Goal: Task Accomplishment & Management: Use online tool/utility

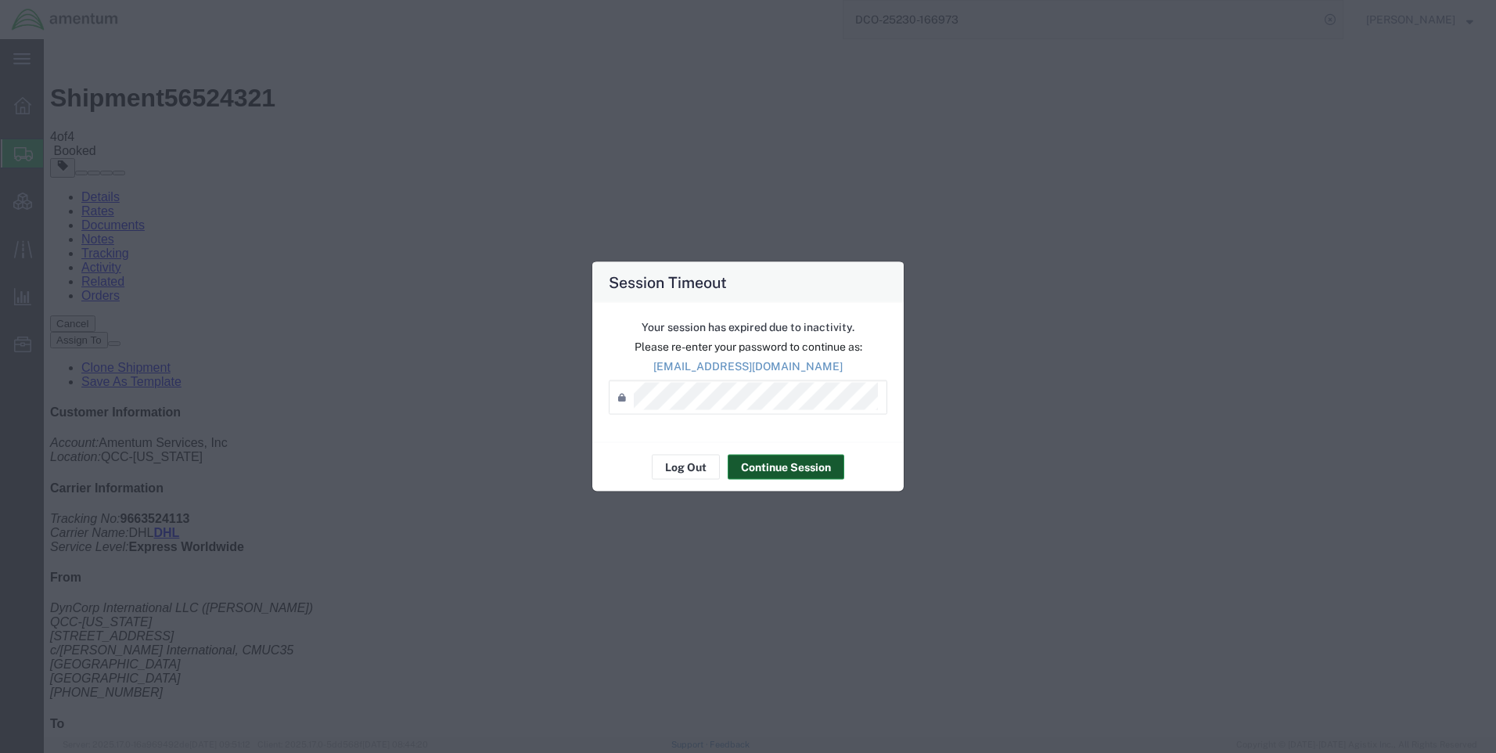
click at [789, 465] on button "Continue Session" at bounding box center [786, 467] width 117 height 25
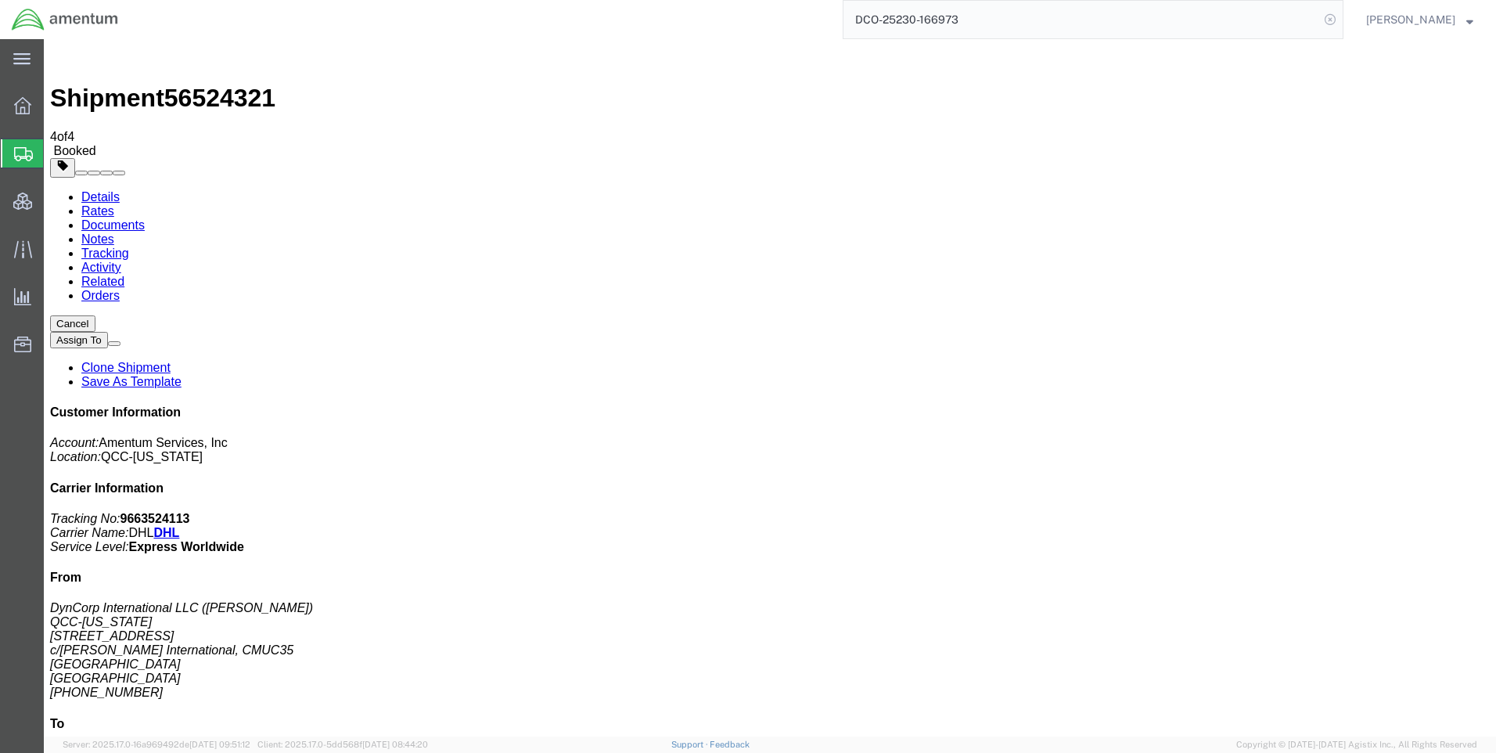
click at [1341, 14] on icon at bounding box center [1330, 20] width 22 height 22
click at [1341, 18] on icon at bounding box center [1330, 20] width 22 height 22
paste input "DCO-25230-166990"
type input "DCO-25230-166990"
click at [1339, 17] on icon at bounding box center [1330, 20] width 22 height 22
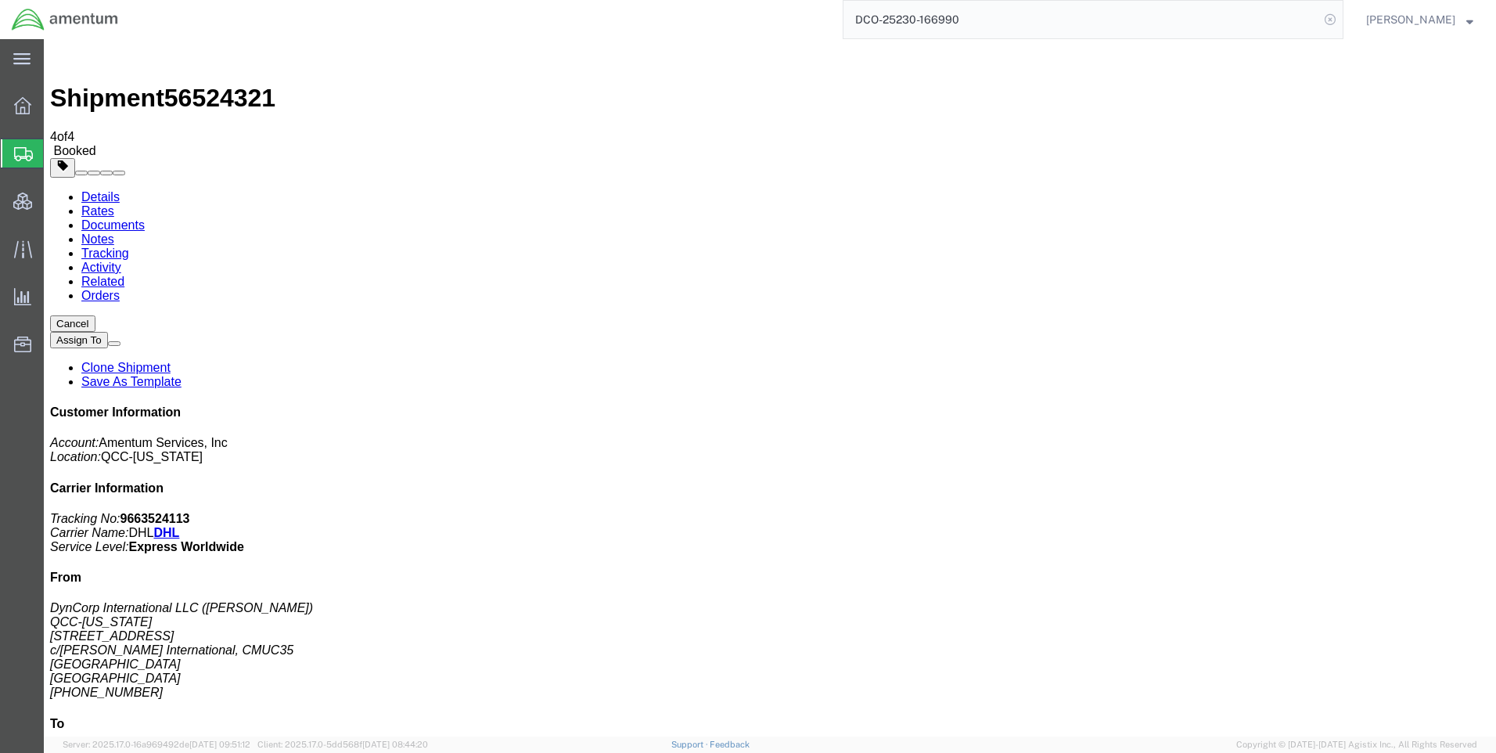
click at [1338, 16] on icon at bounding box center [1330, 20] width 22 height 22
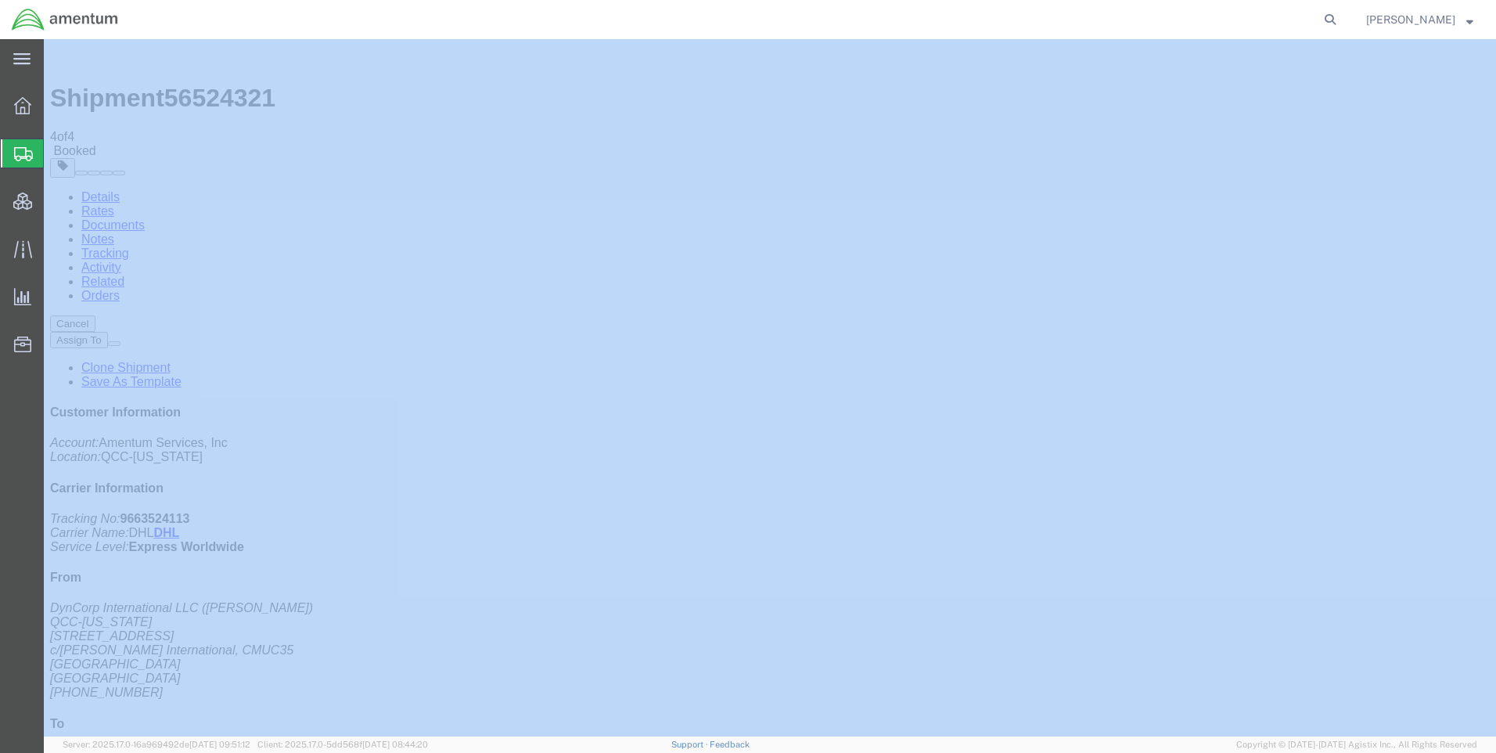
click at [1338, 16] on icon at bounding box center [1330, 20] width 22 height 22
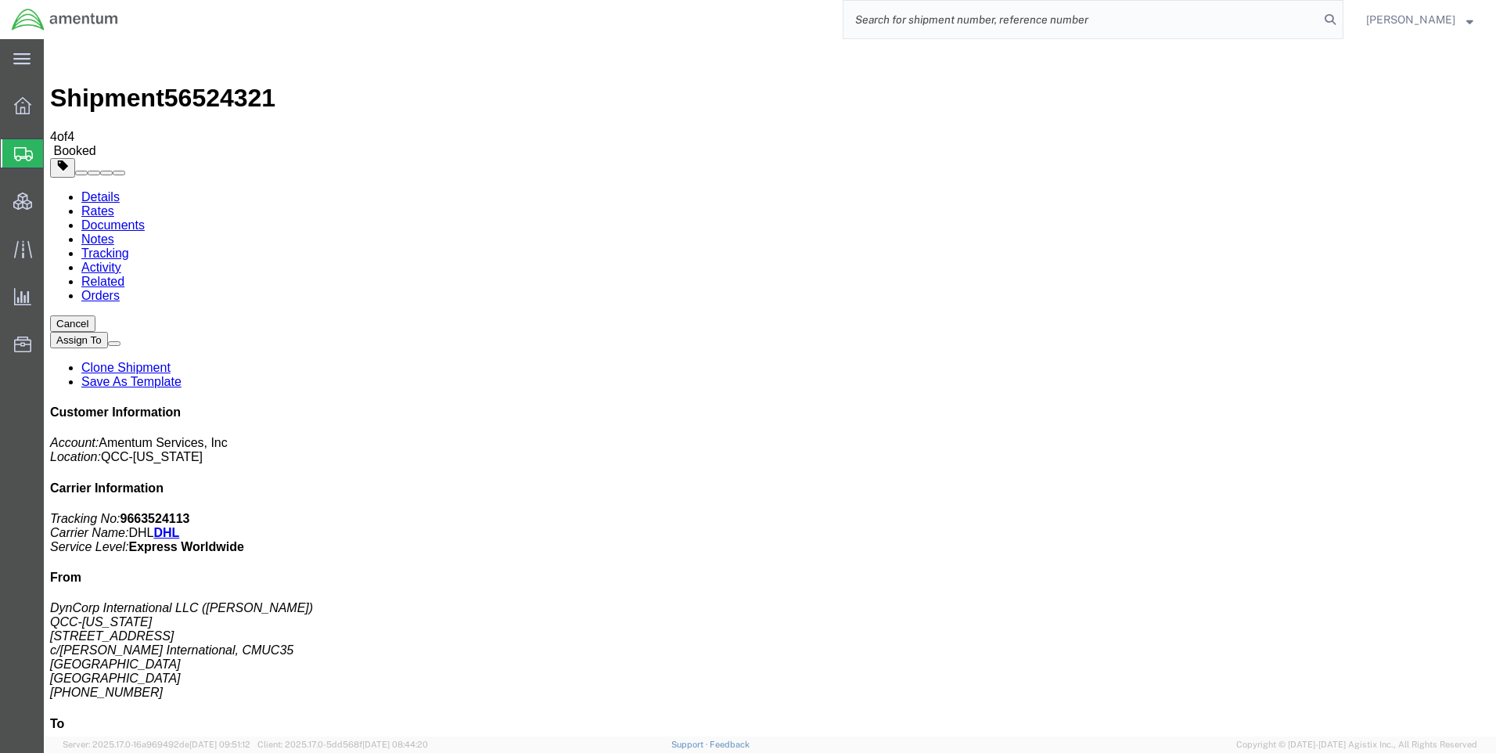
paste input "DCO-25230-166990"
type input "DCO-25230-166990"
click at [1340, 16] on icon at bounding box center [1330, 20] width 22 height 22
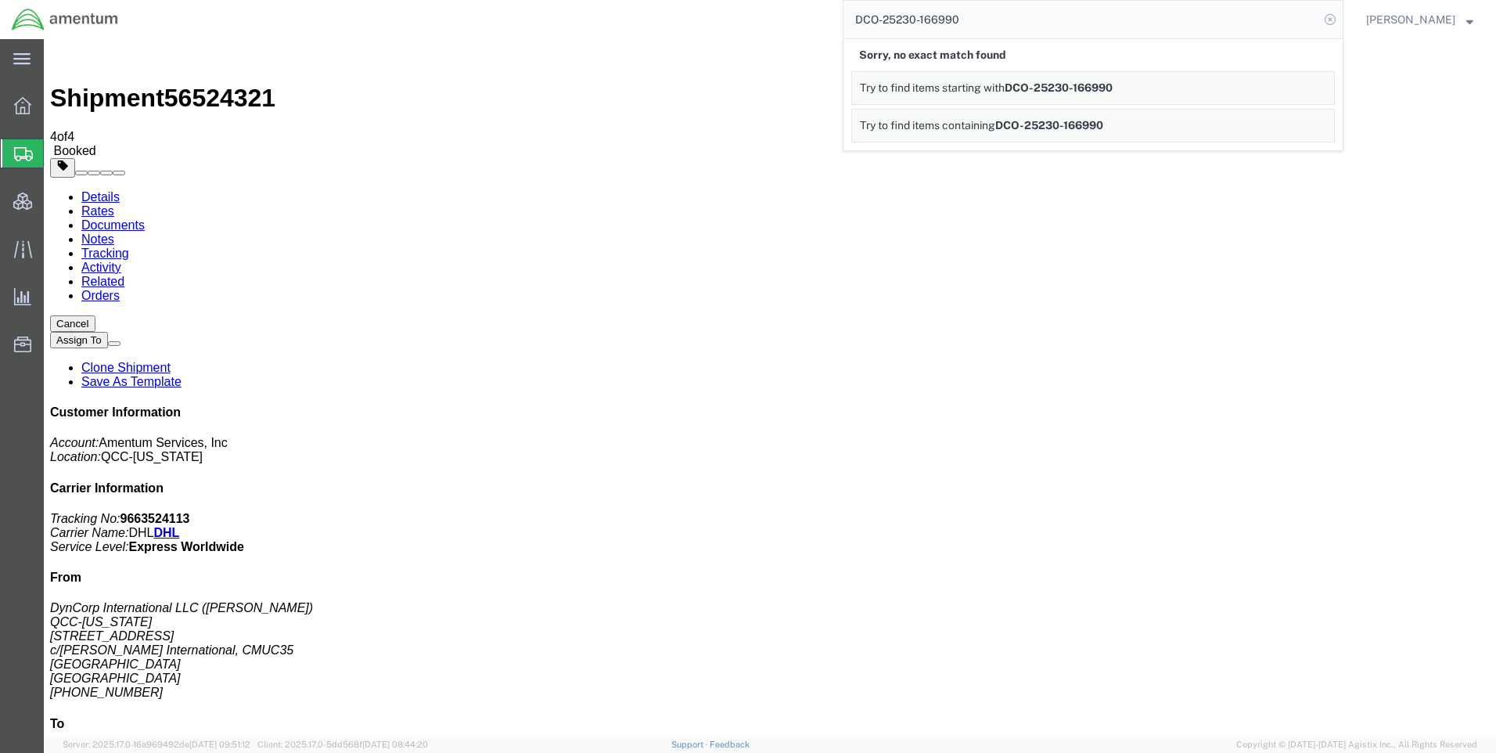
click at [1338, 16] on icon at bounding box center [1330, 20] width 22 height 22
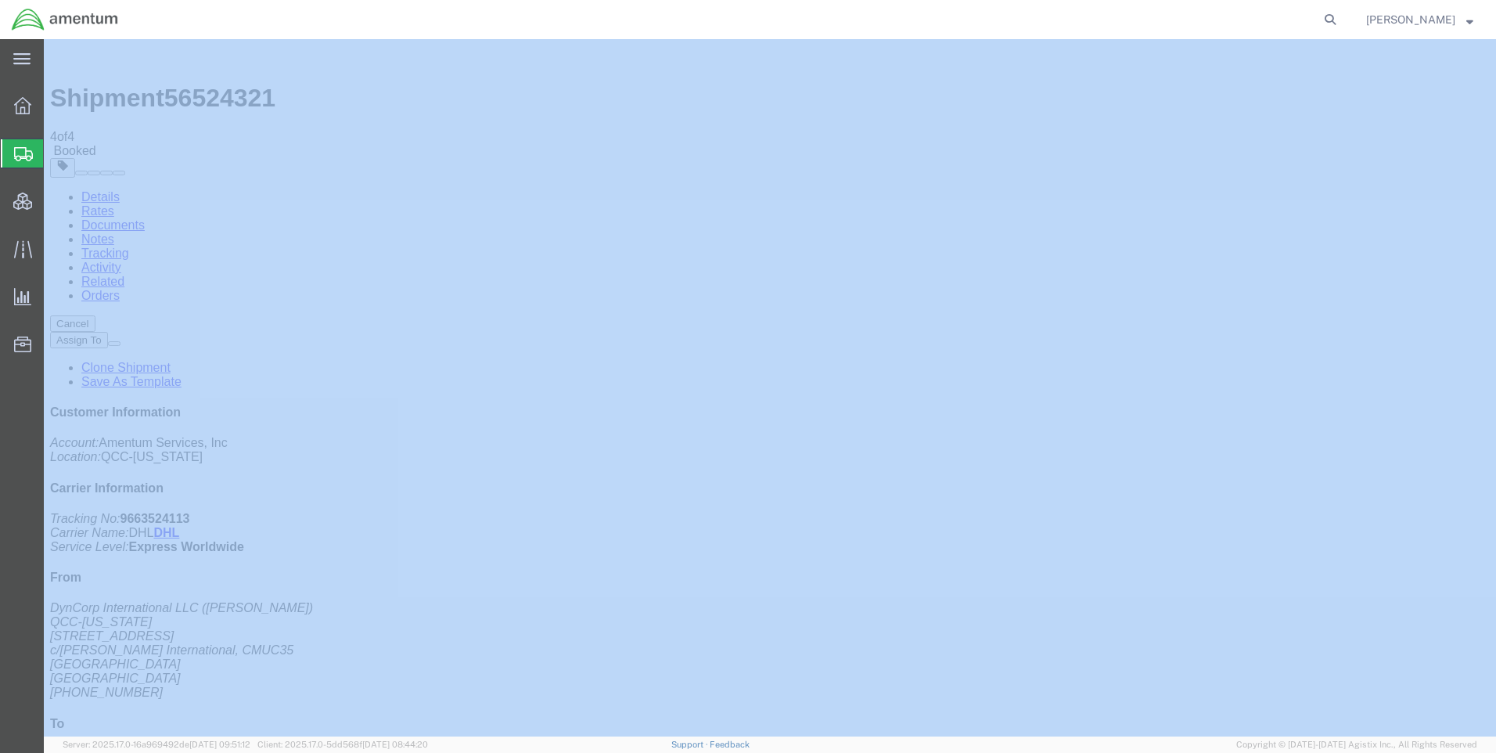
click at [1338, 16] on icon at bounding box center [1330, 20] width 22 height 22
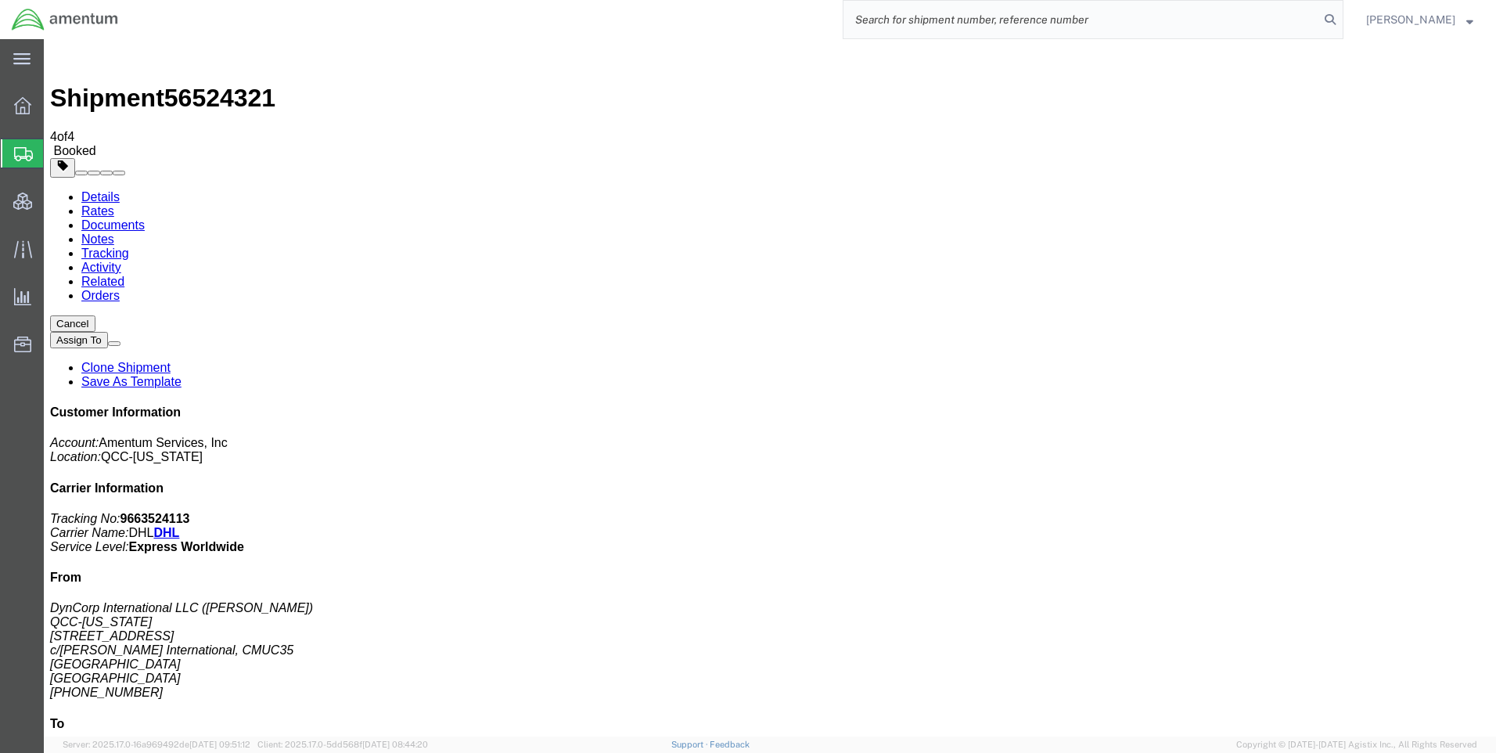
paste input "DCO-25230-166990"
type input "DCO-25230-166990"
click at [1339, 20] on icon at bounding box center [1330, 20] width 22 height 22
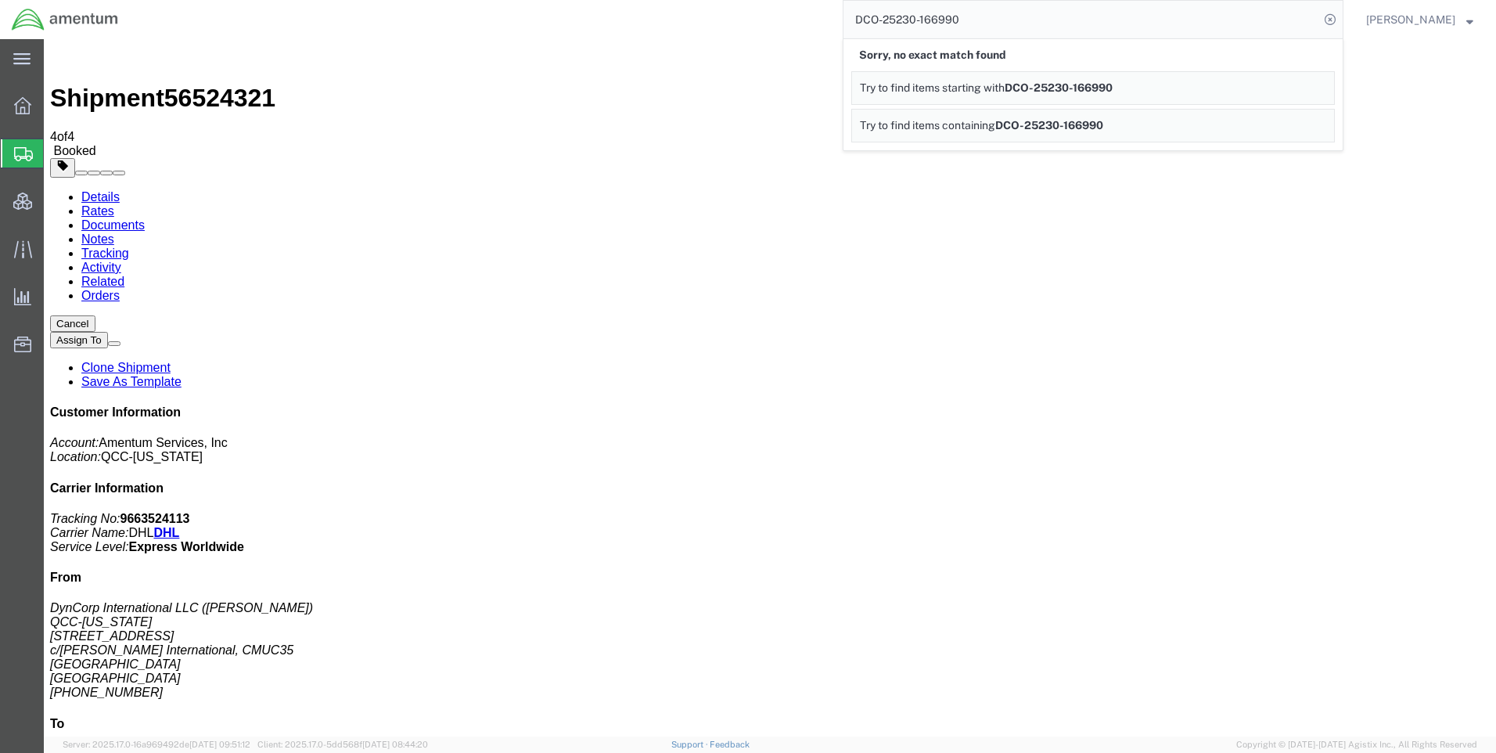
click at [1339, 20] on icon at bounding box center [1330, 20] width 22 height 22
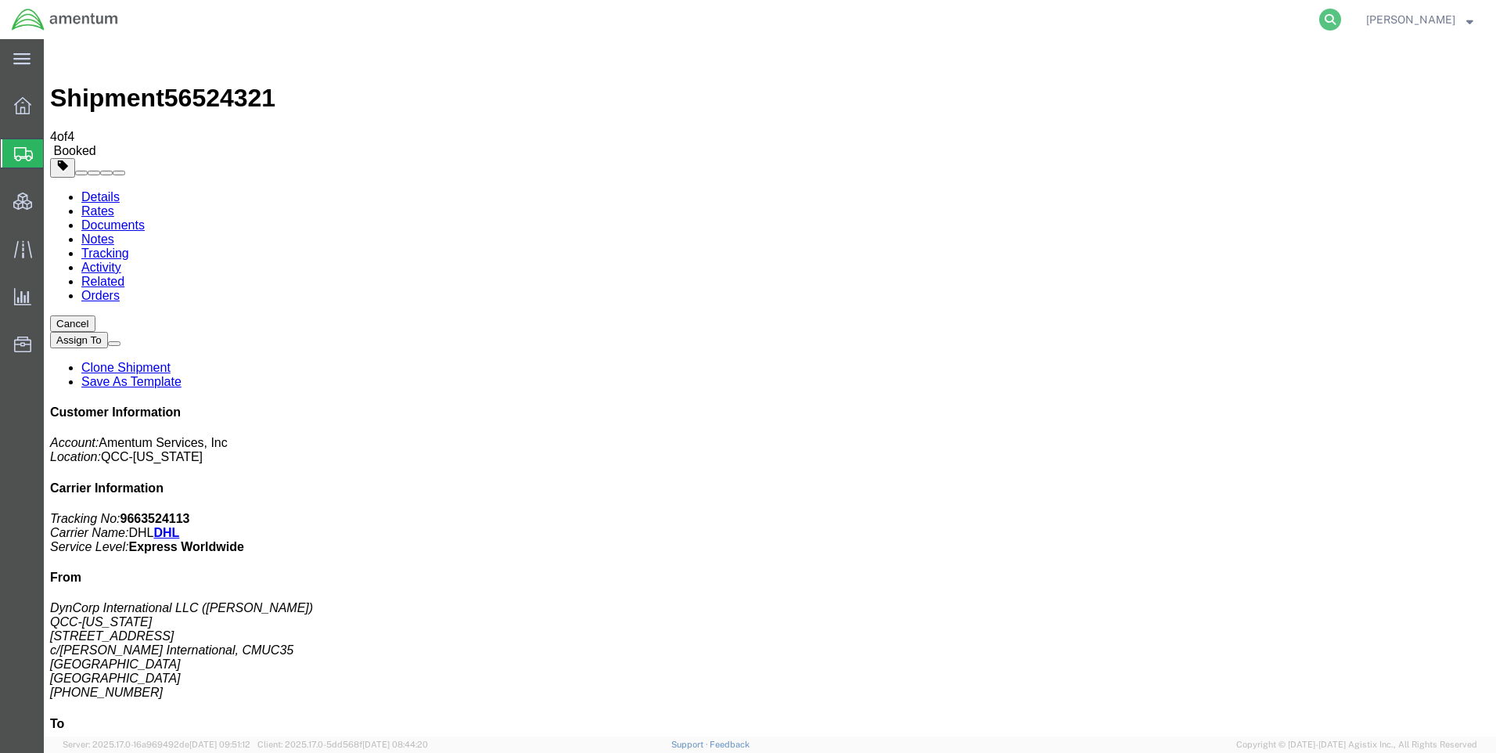
click at [1338, 17] on icon at bounding box center [1330, 20] width 22 height 22
paste input "DCO-25230-166990"
type input "DCO-25230-166990"
click at [1340, 20] on icon at bounding box center [1330, 20] width 22 height 22
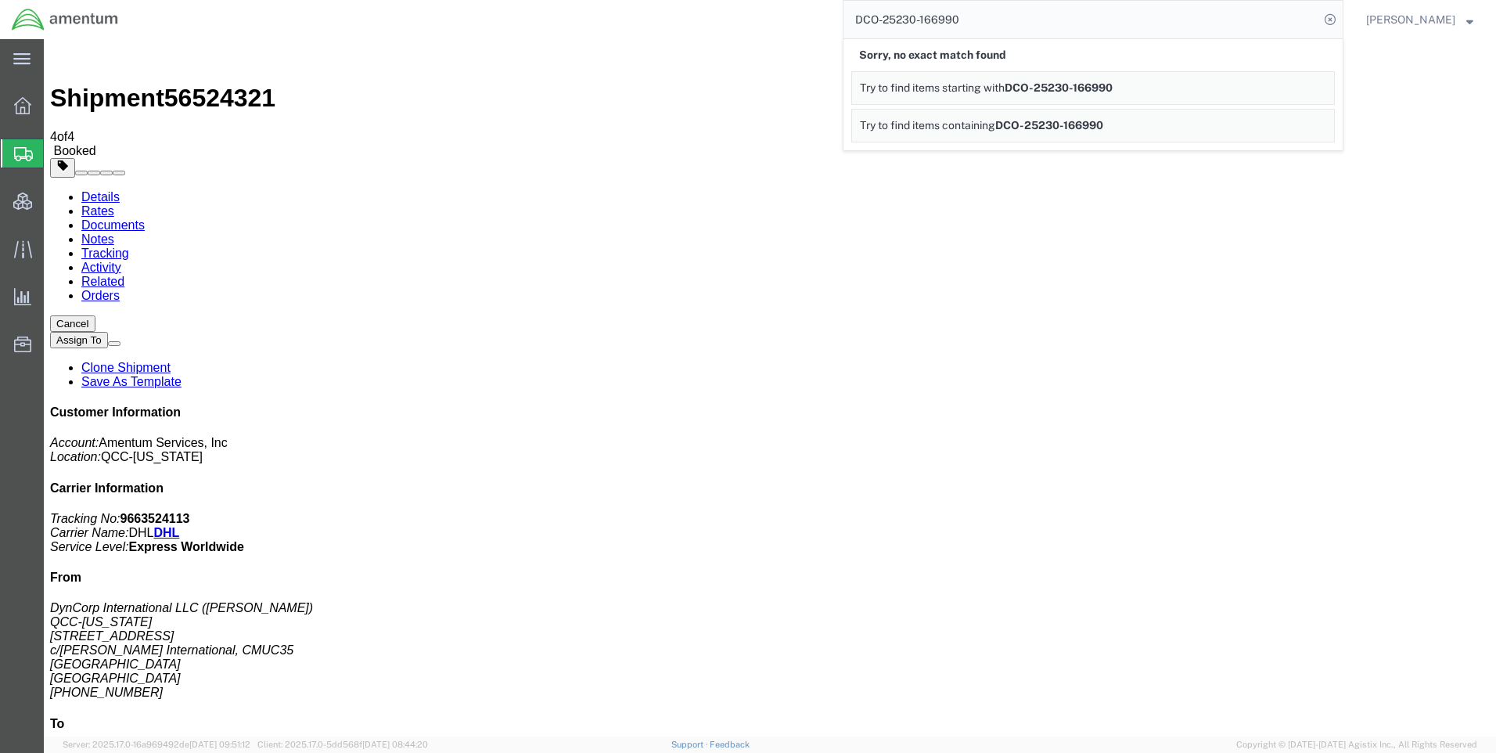
click at [1340, 20] on icon at bounding box center [1330, 20] width 22 height 22
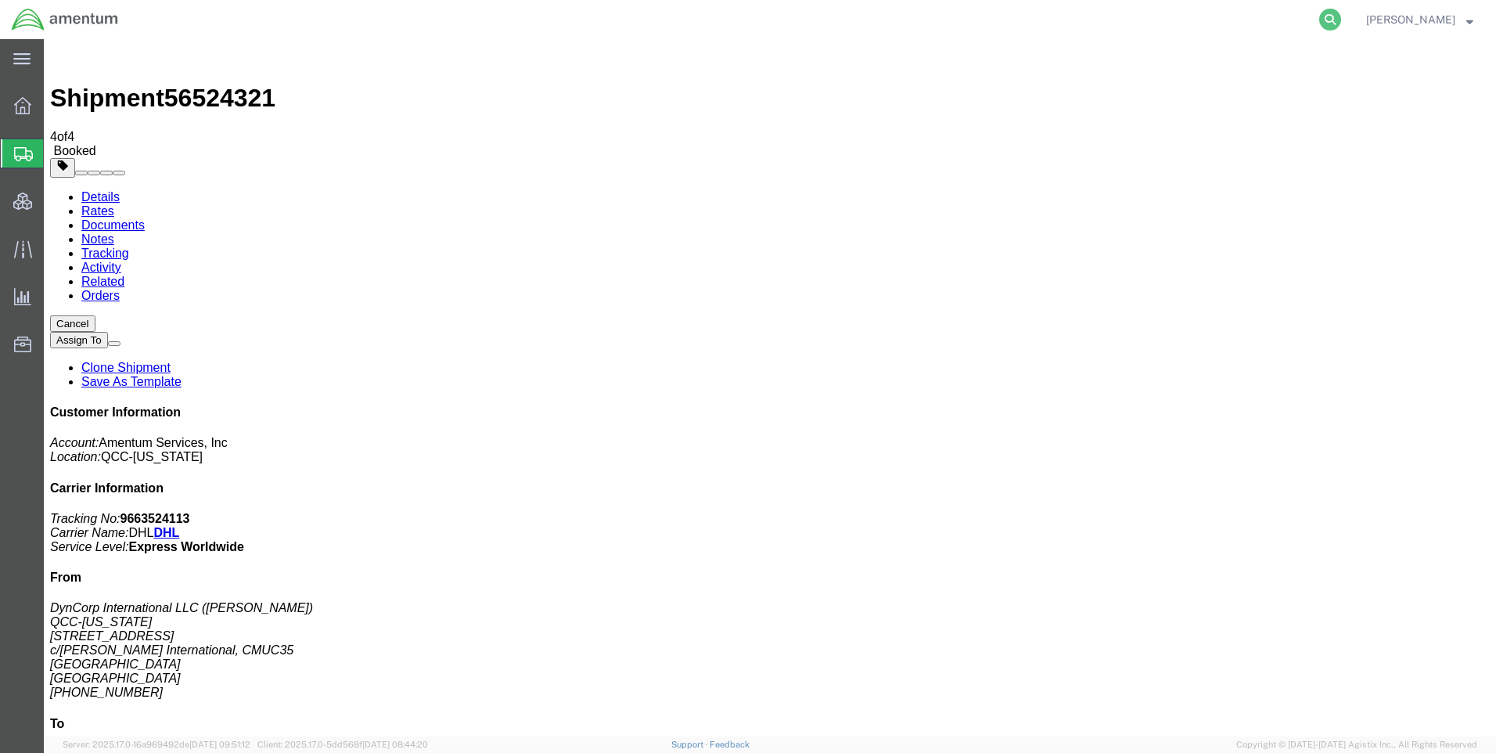
click at [1333, 19] on icon at bounding box center [1330, 20] width 22 height 22
paste input "DCO-25230-166990"
type input "DCO-25230-166990"
click at [1341, 16] on icon at bounding box center [1330, 20] width 22 height 22
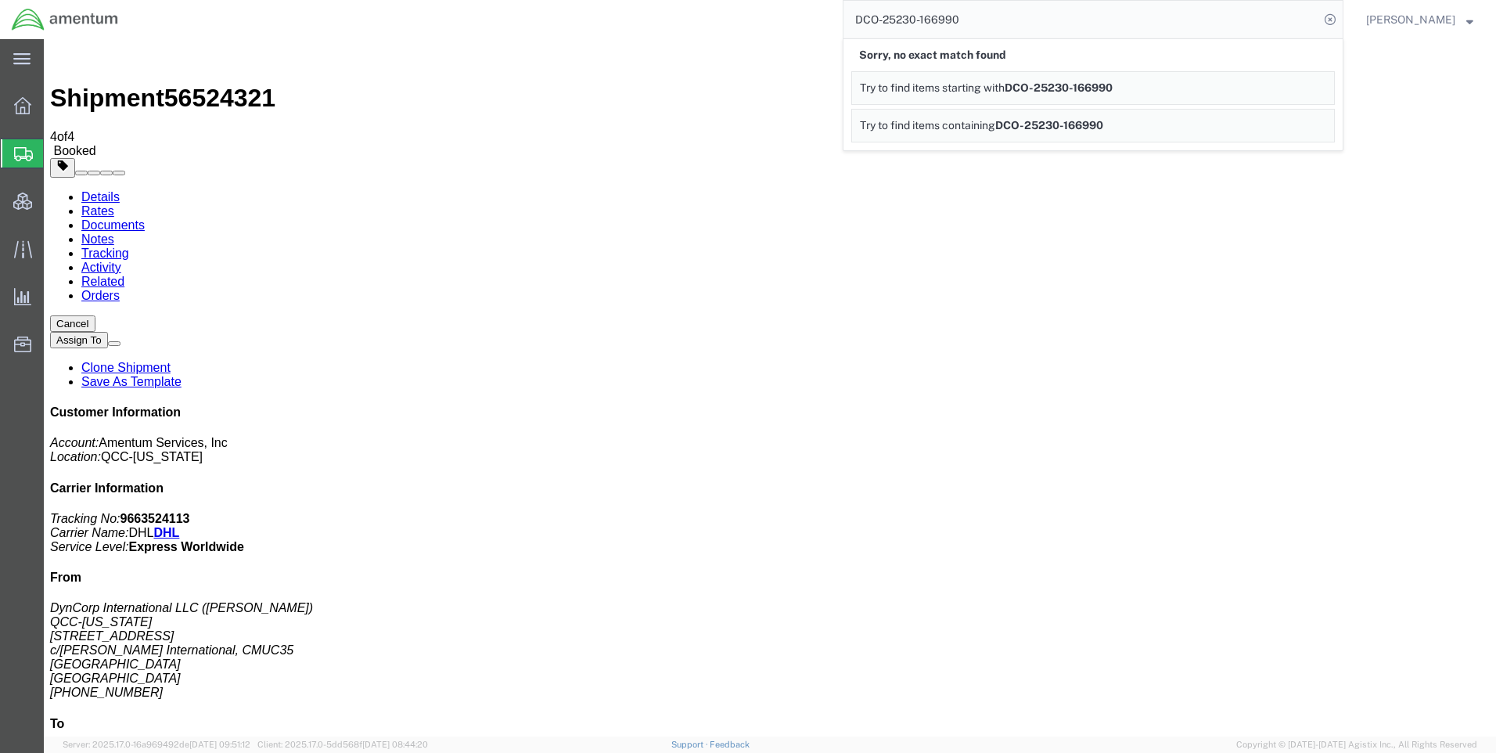
click at [1341, 16] on icon at bounding box center [1330, 20] width 22 height 22
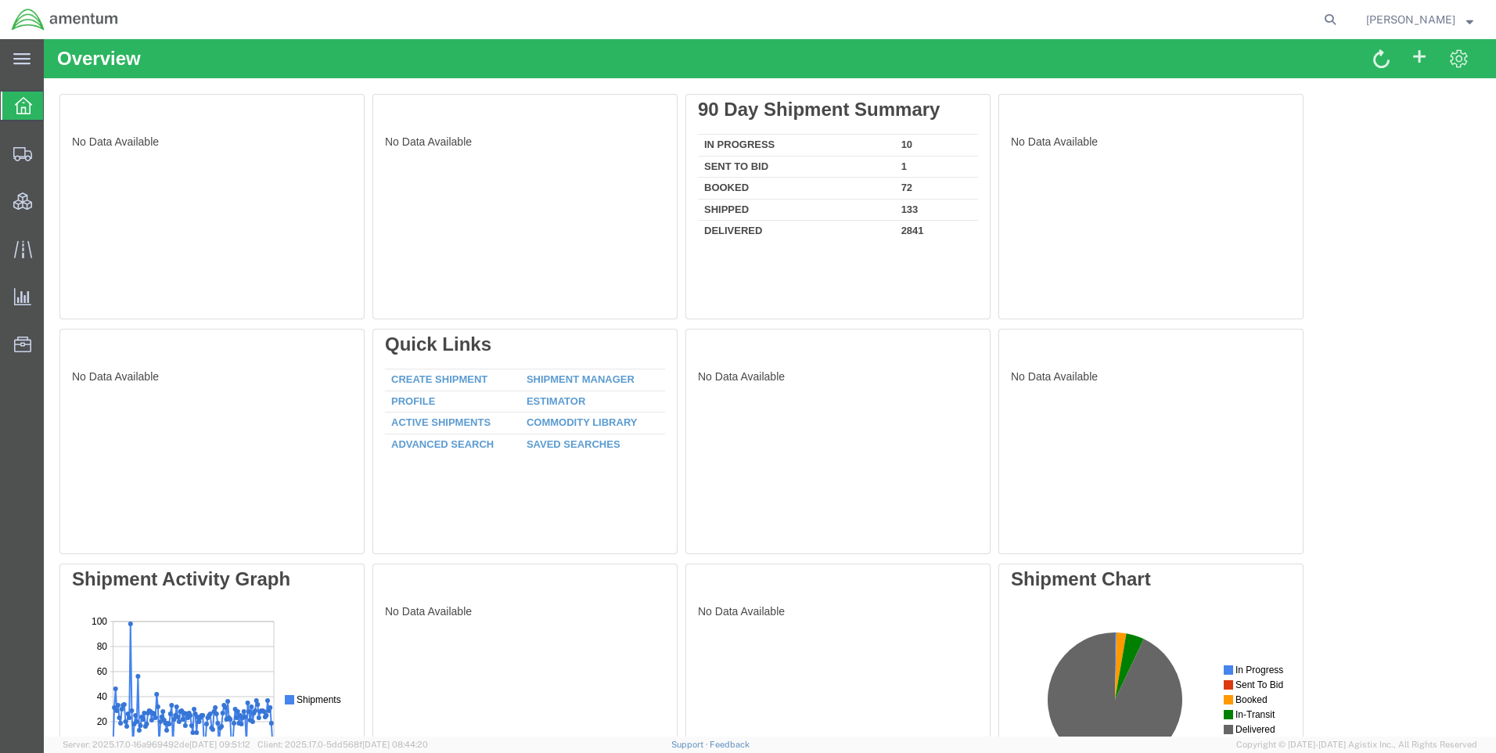
drag, startPoint x: 1338, startPoint y: 20, endPoint x: 1201, endPoint y: 35, distance: 137.8
click at [1337, 20] on icon at bounding box center [1330, 20] width 22 height 22
paste input "DCO-25230-166990"
type input "DCO-25230-166990"
click at [1341, 16] on icon at bounding box center [1330, 20] width 22 height 22
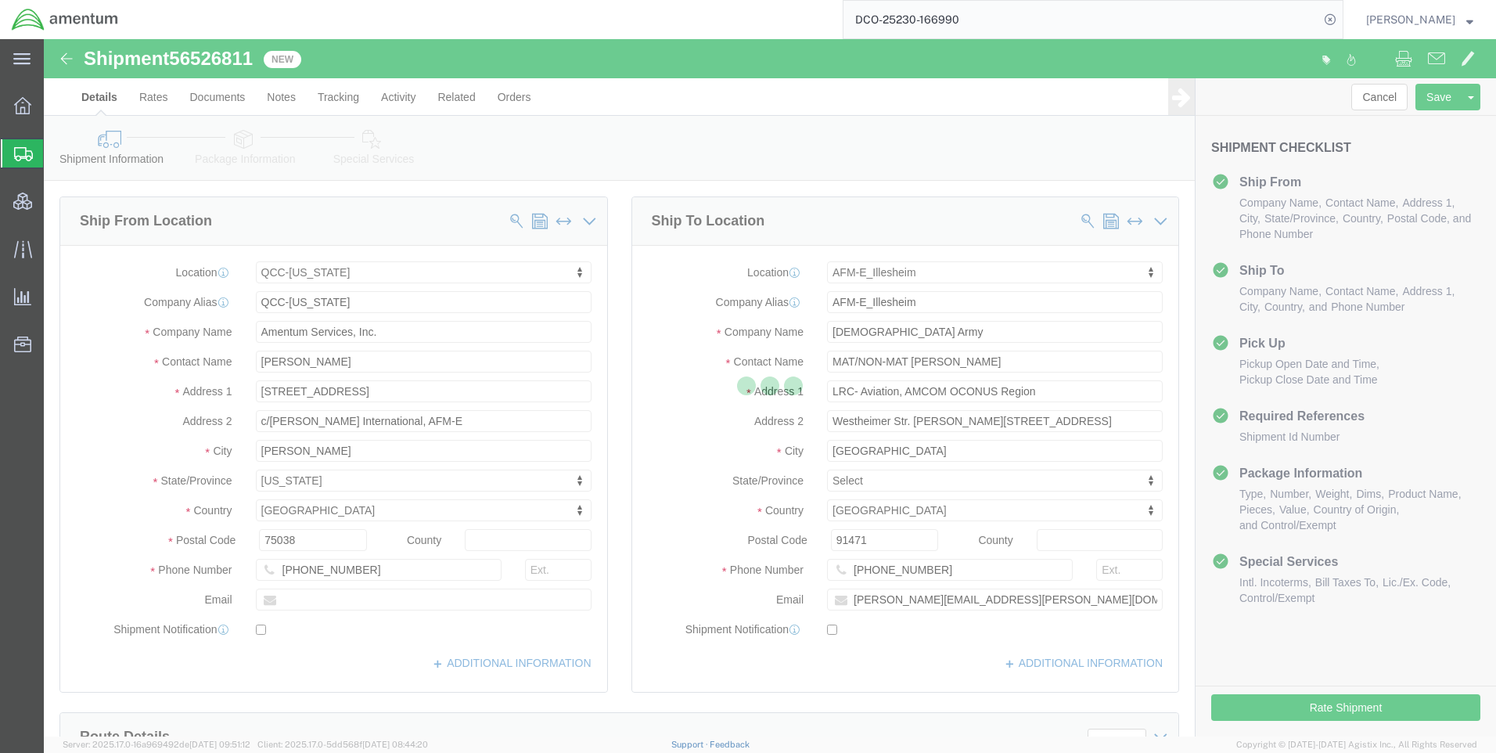
select select "42668"
select select "42637"
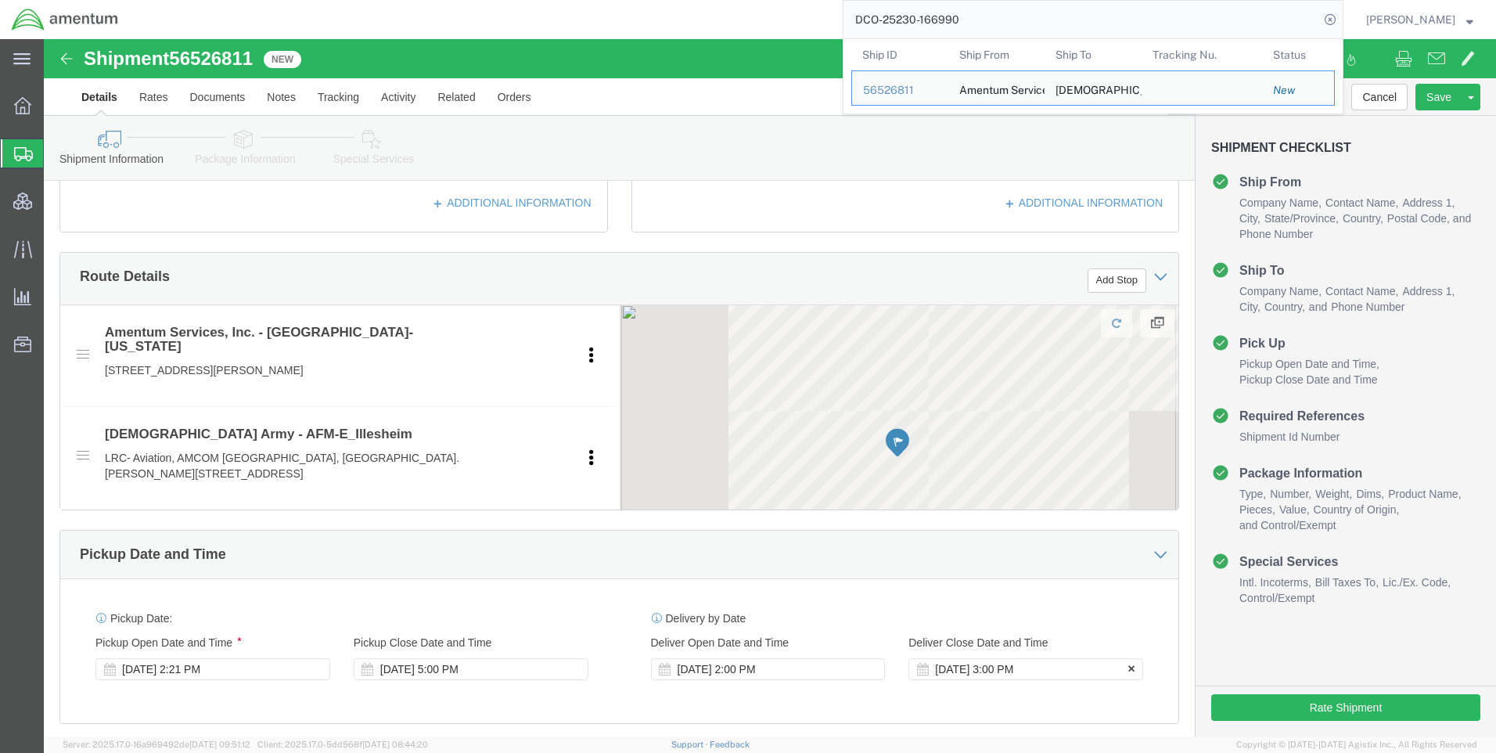
scroll to position [626, 0]
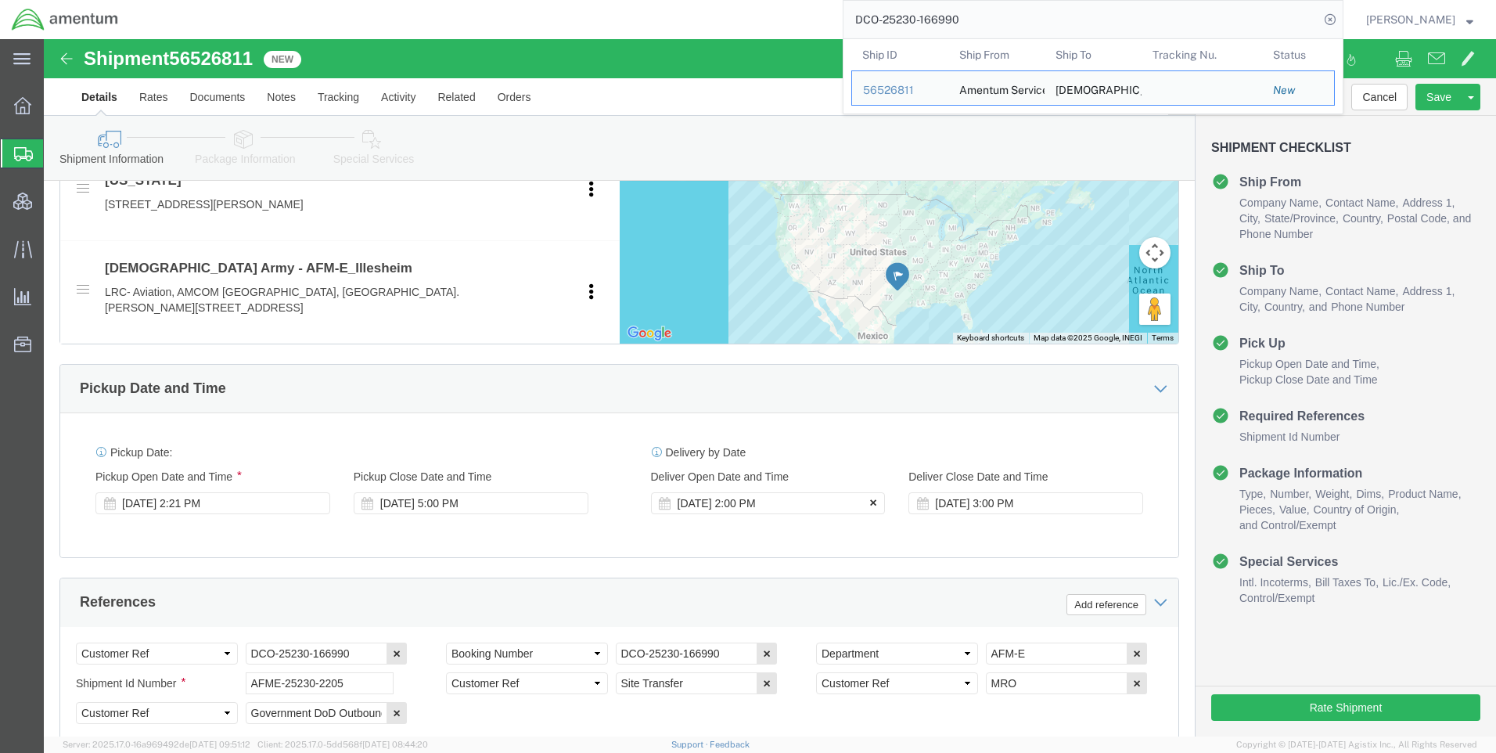
click icon
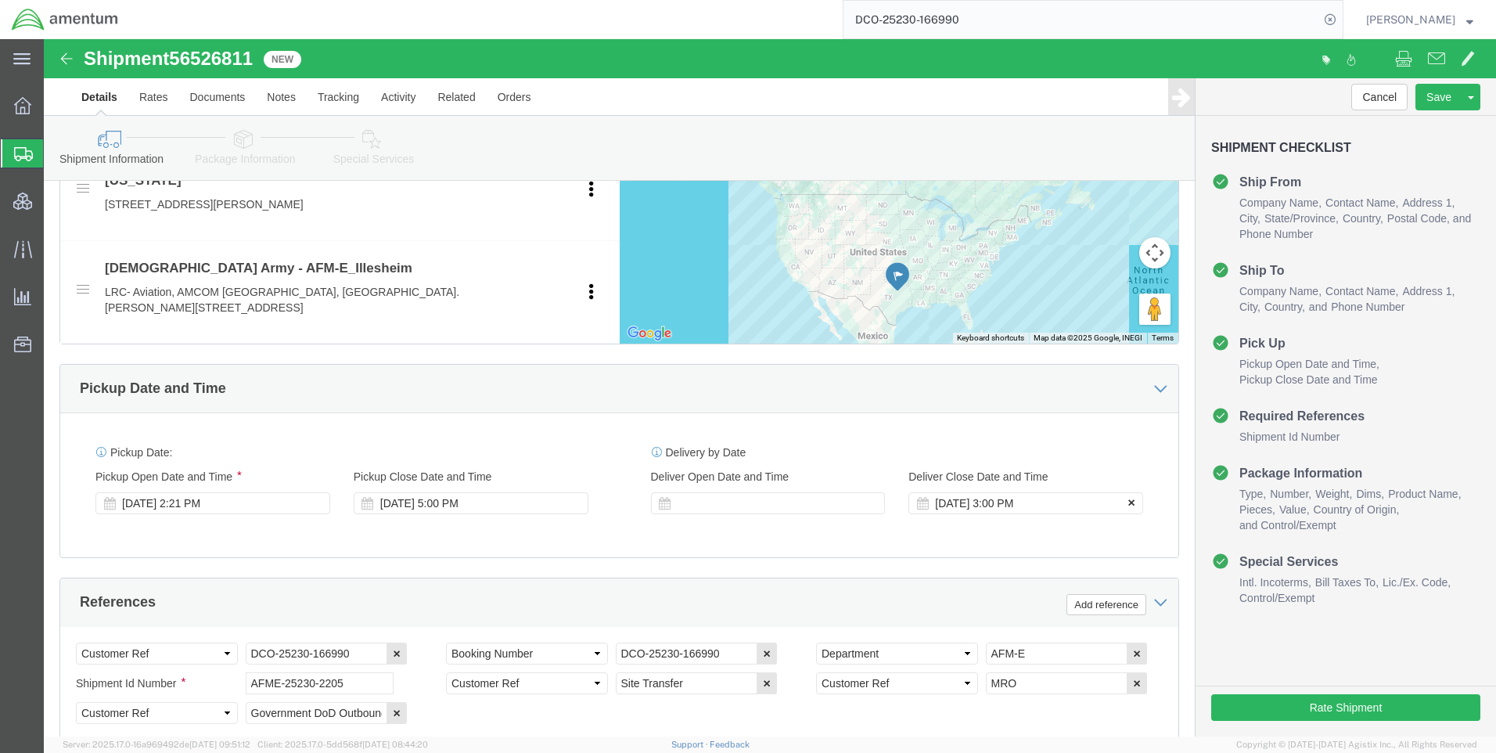
click icon
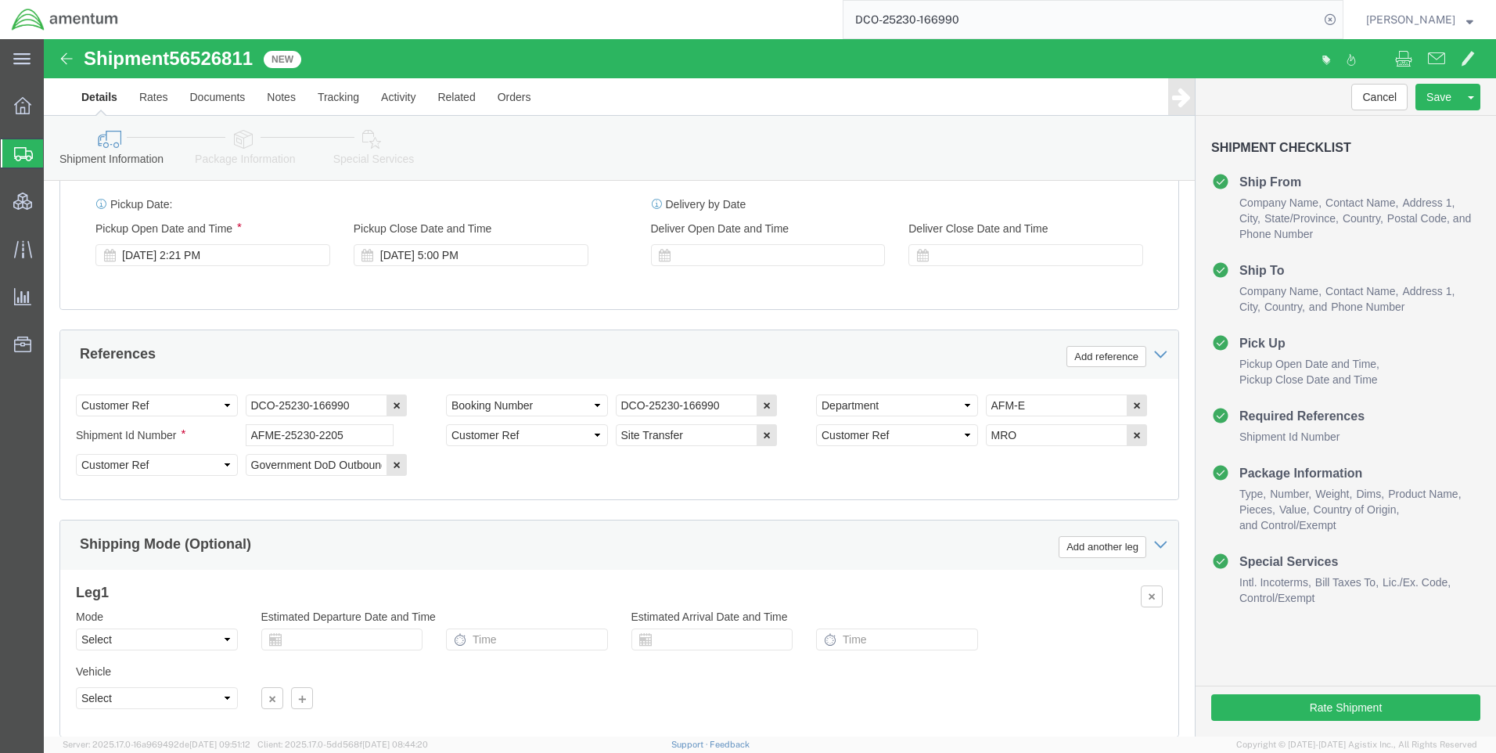
scroll to position [986, 0]
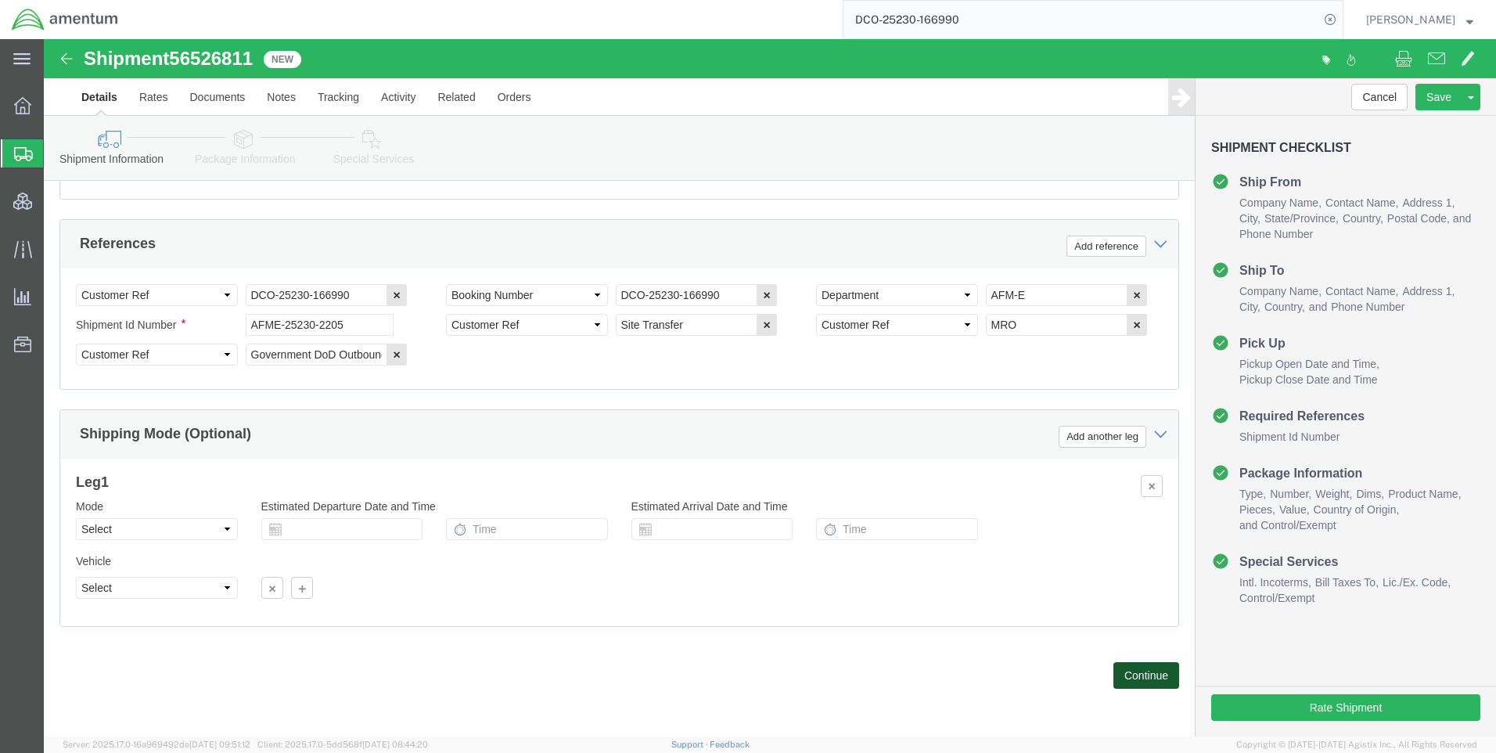
click button "Continue"
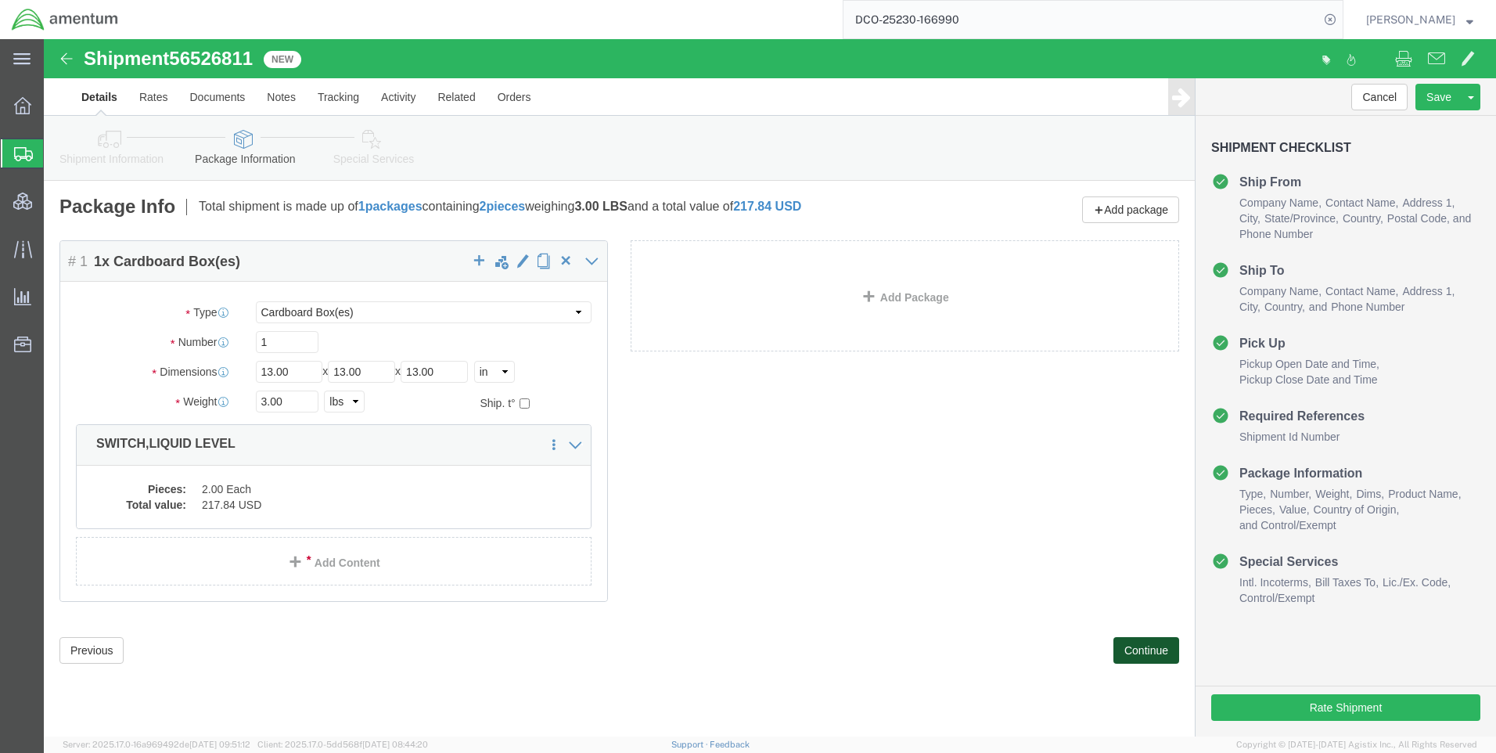
click button "Continue"
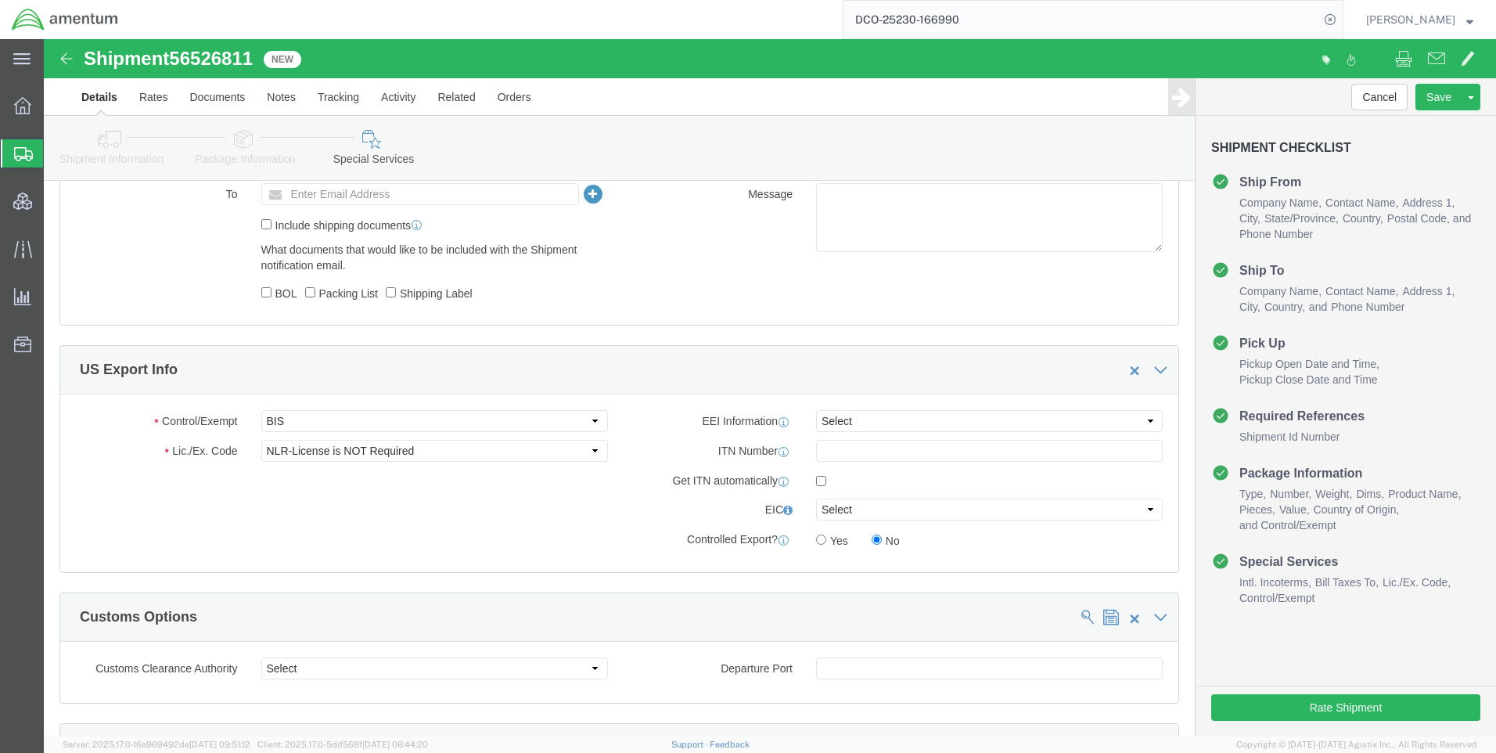
scroll to position [1017, 0]
click select "Select AGR-Agricultural APP-Computers APR-Additional Permissive Exports AVS-Air…"
click div "Control/Exempt Select ATF BIS DEA EPA FDA FTR ITAR OFAC Other (OPA) Lic./Ex. Co…"
click select "Select ATF BIS DEA EPA FDA FTR ITAR OFAC Other (OPA)"
select select "FTR"
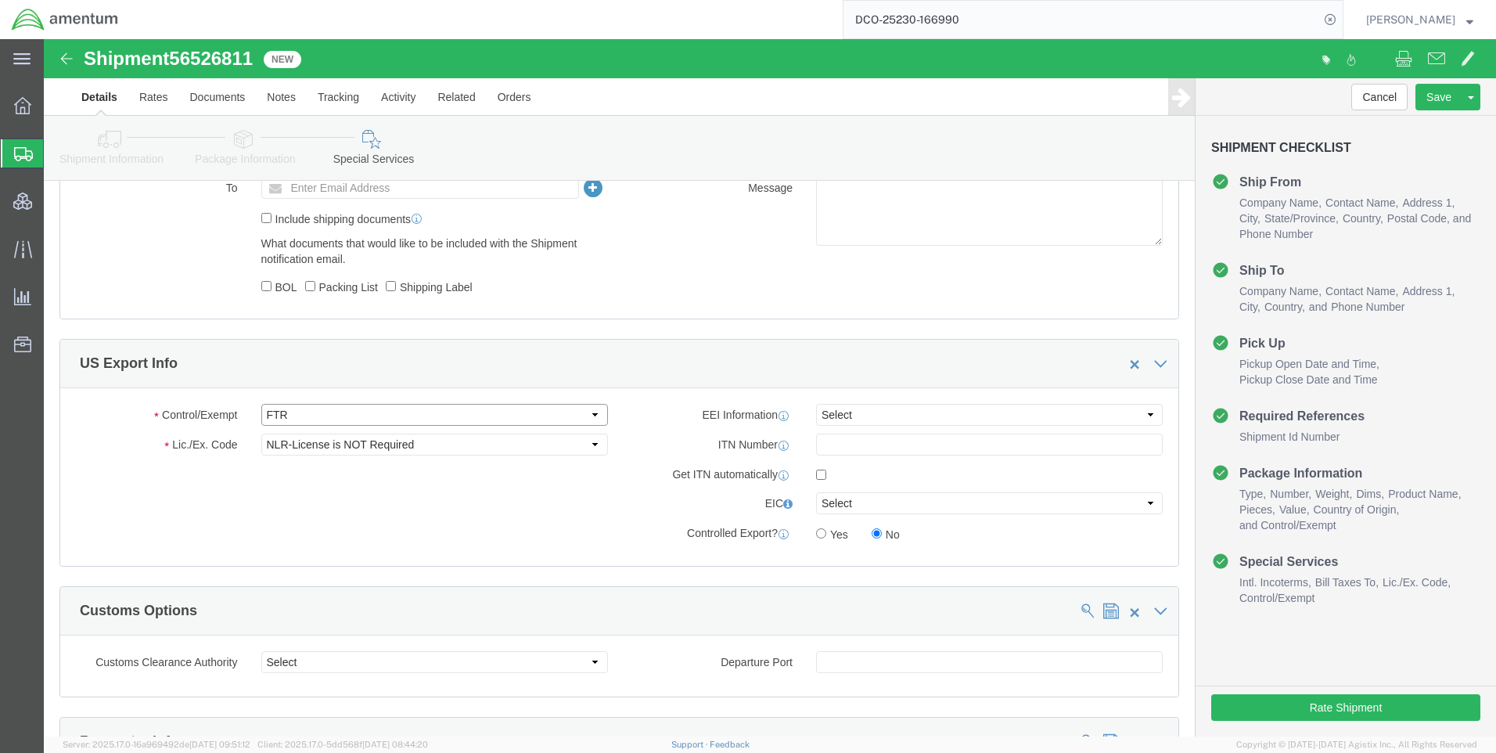
click select "Select ATF BIS DEA EPA FDA FTR ITAR OFAC Other (OPA)"
click select "Select 30.2(d)(2) 30.36 30.37(a) 30.37(f) 30.37(g) 30.37(h) 30.37(i) 30.37(j) 3…"
select select "30.37(a)"
click select "Select 30.2(d)(2) 30.36 30.37(a) 30.37(f) 30.37(g) 30.37(h) 30.37(i) 30.37(j) 3…"
drag, startPoint x: 815, startPoint y: 378, endPoint x: 817, endPoint y: 389, distance: 11.1
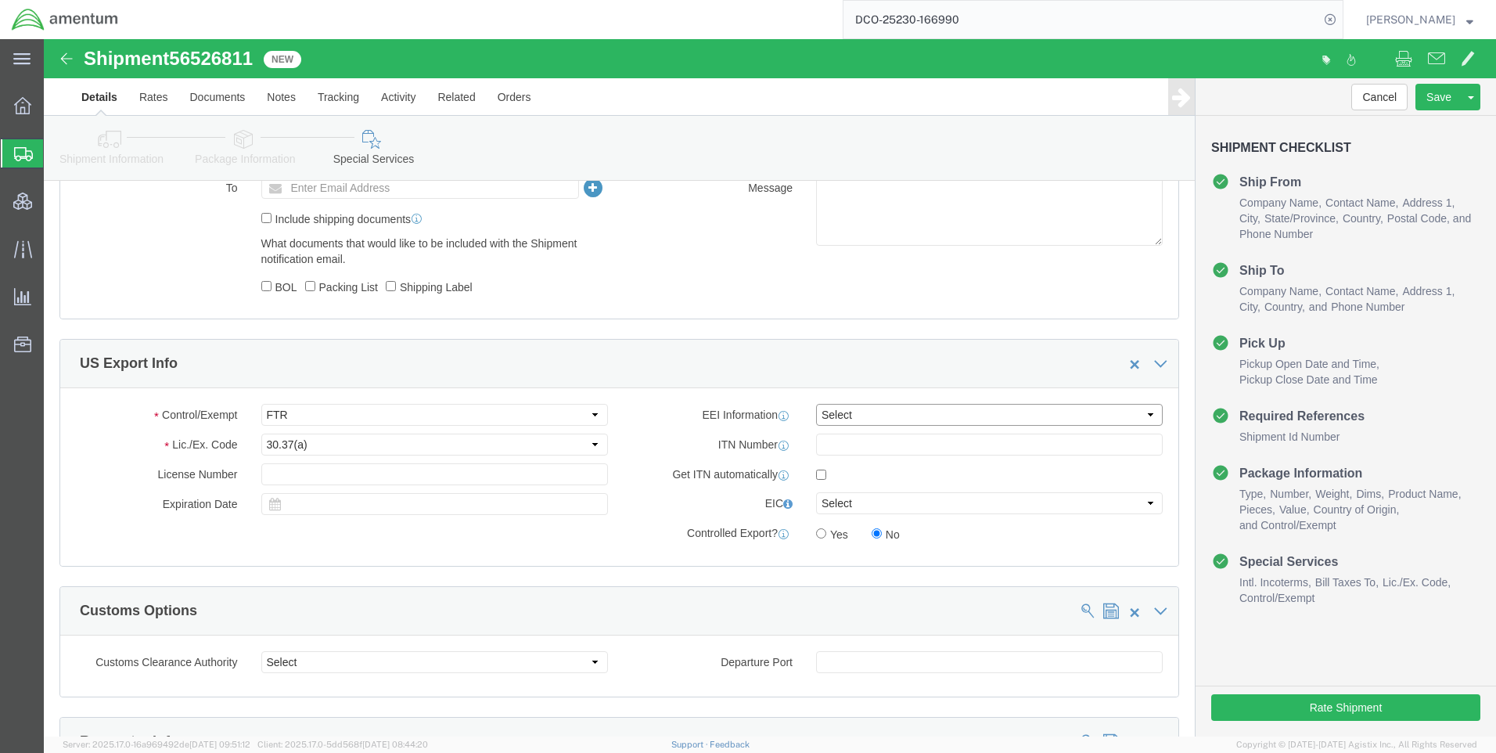
click select "Select AES-Direct EEI Carrier File EEI EEI Exempt"
select select "EXEM"
click select "Select AES-Direct EEI Carrier File EEI EEI Exempt"
click div "Rate Shipment"
click button "Rate Shipment"
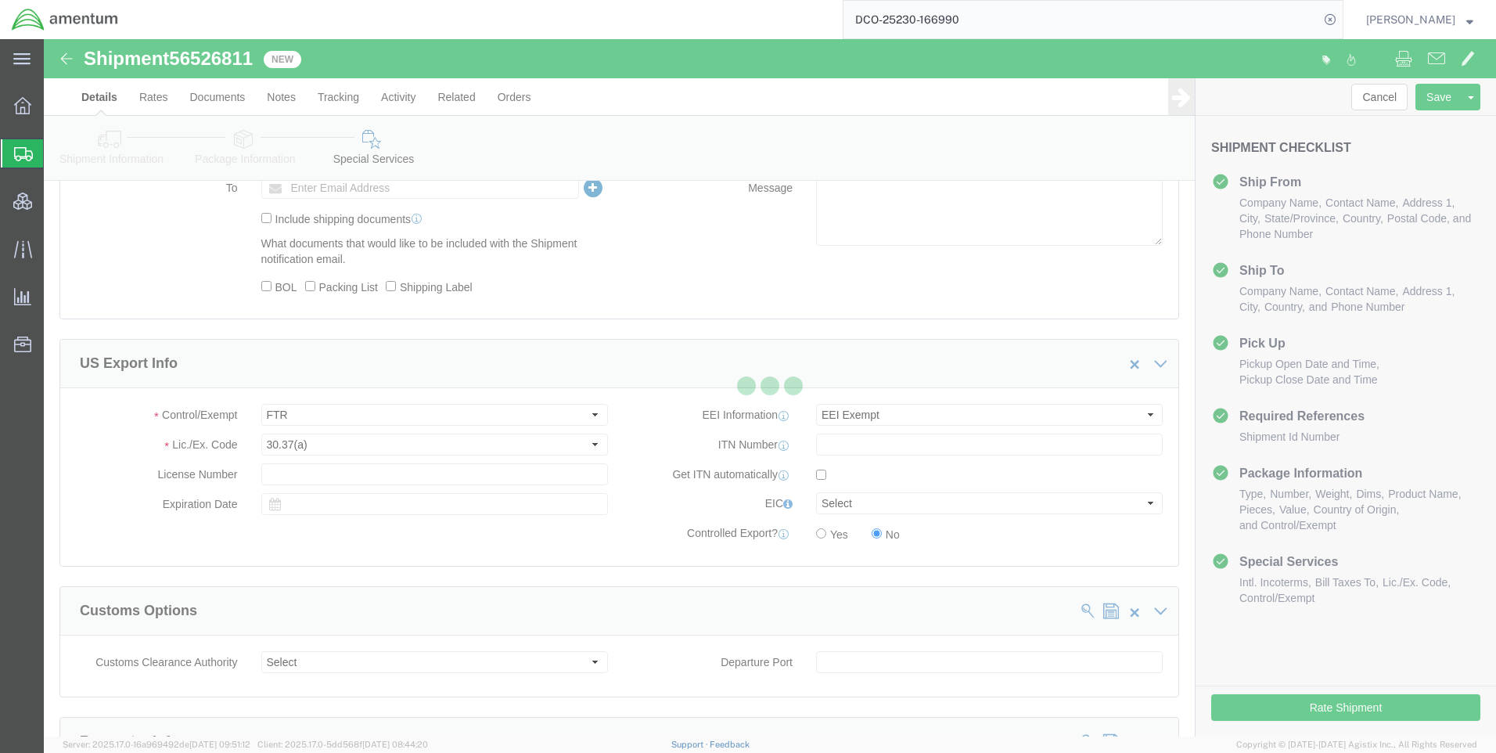
select select "42668"
select select "42637"
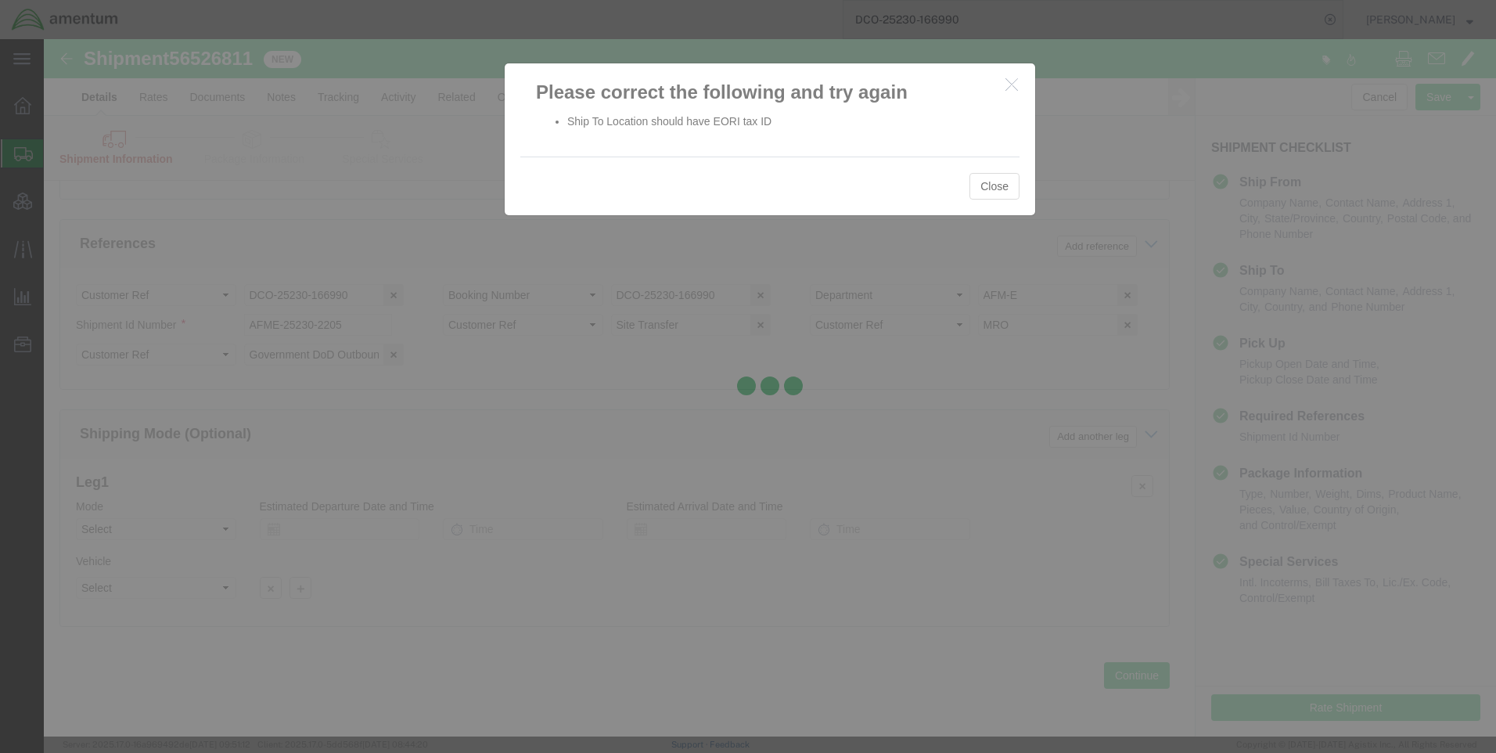
scroll to position [986, 0]
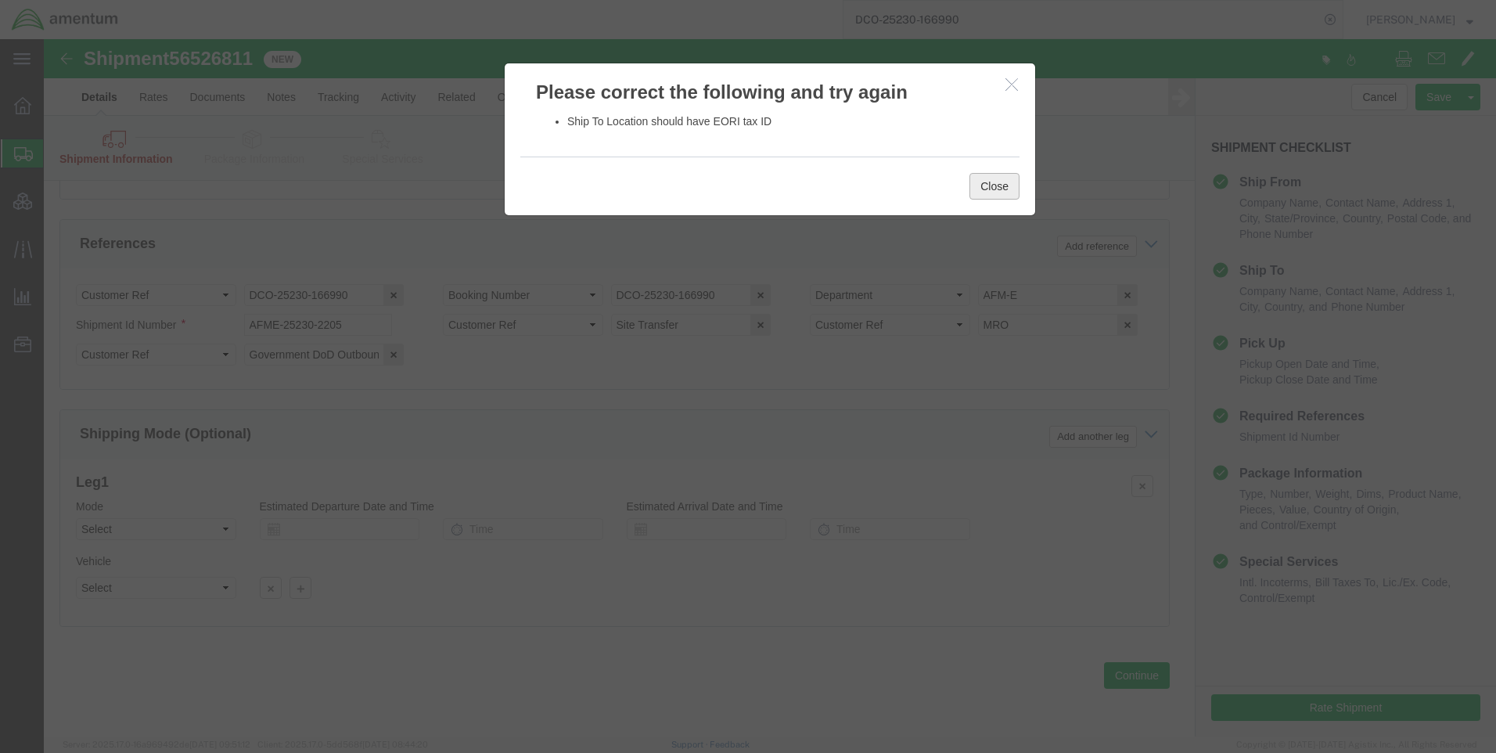
click button "Close"
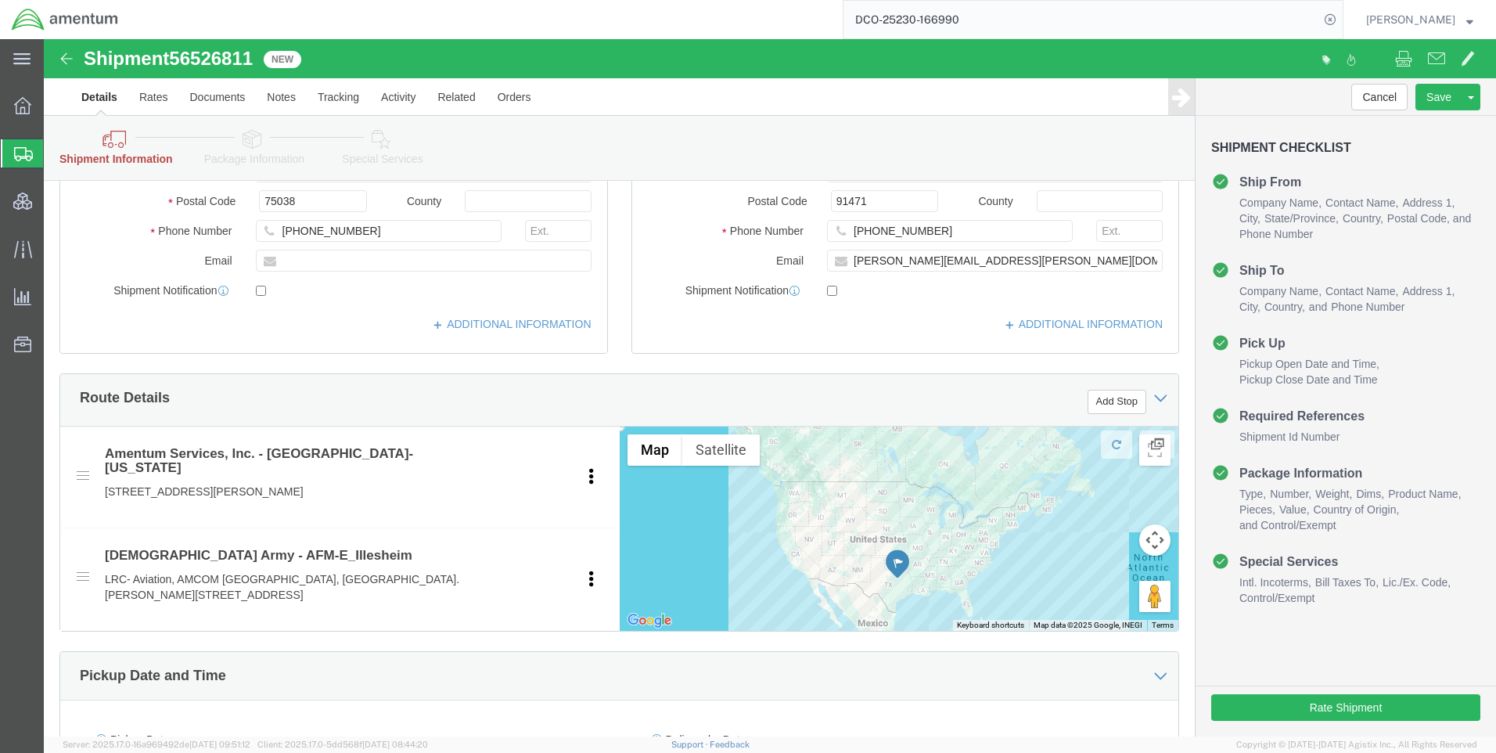
scroll to position [282, 0]
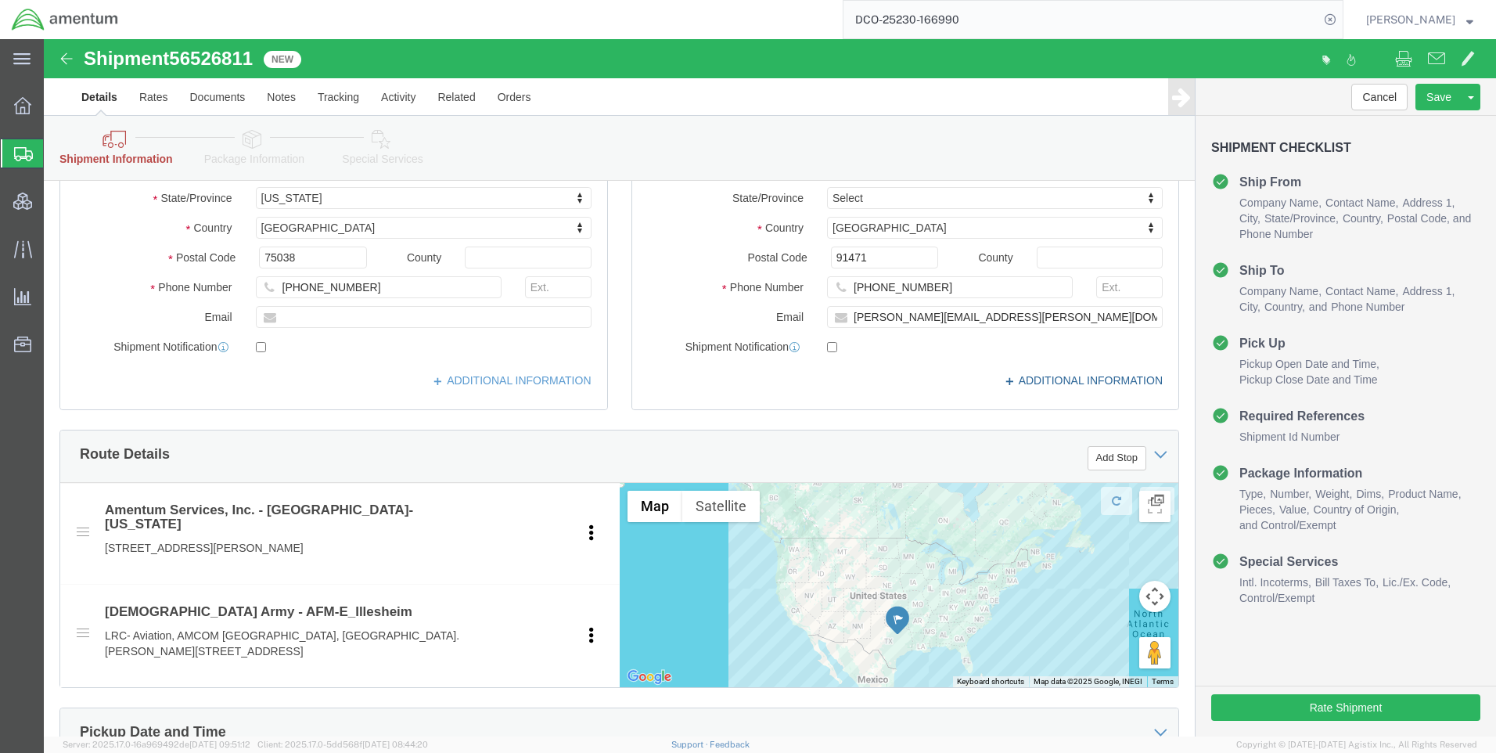
click link "ADDITIONAL INFORMATION"
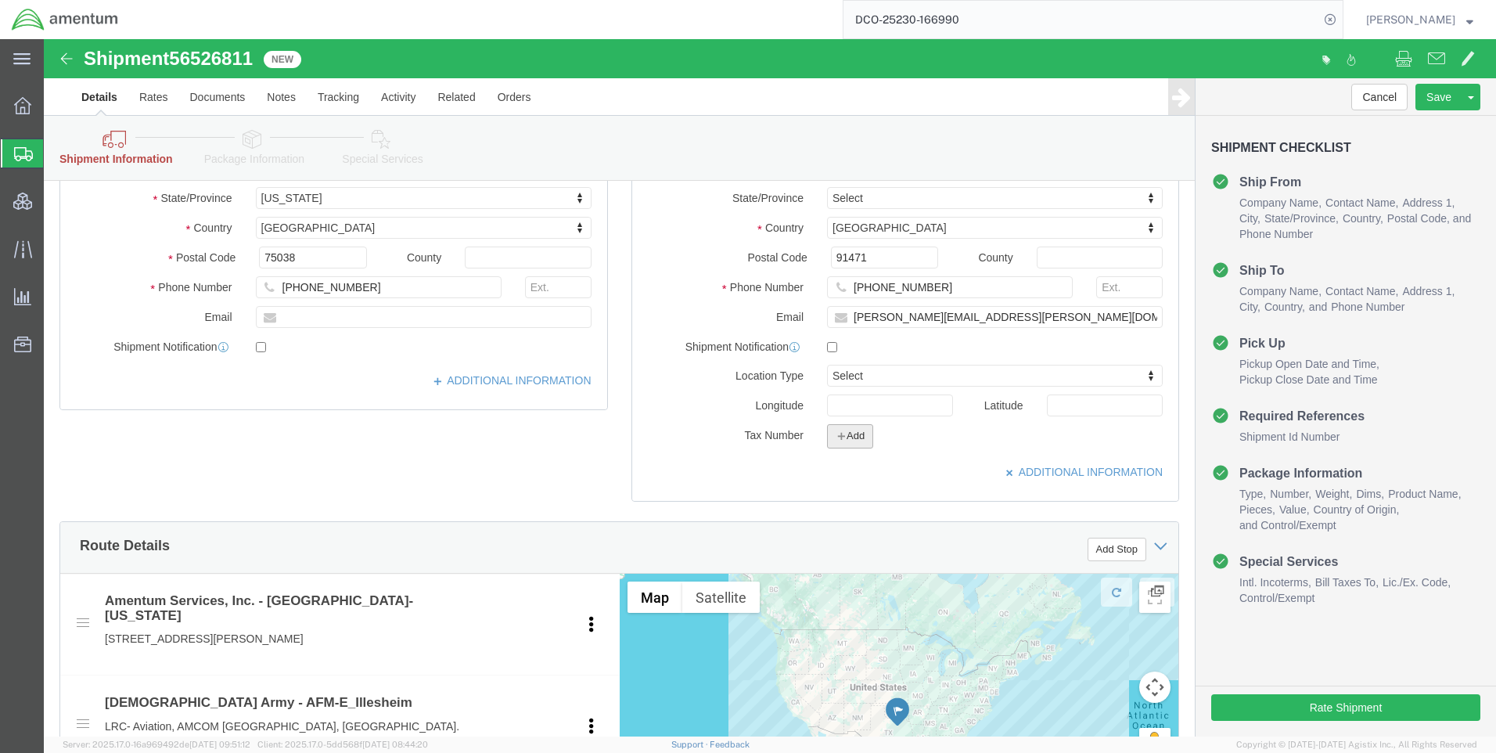
click button "Add"
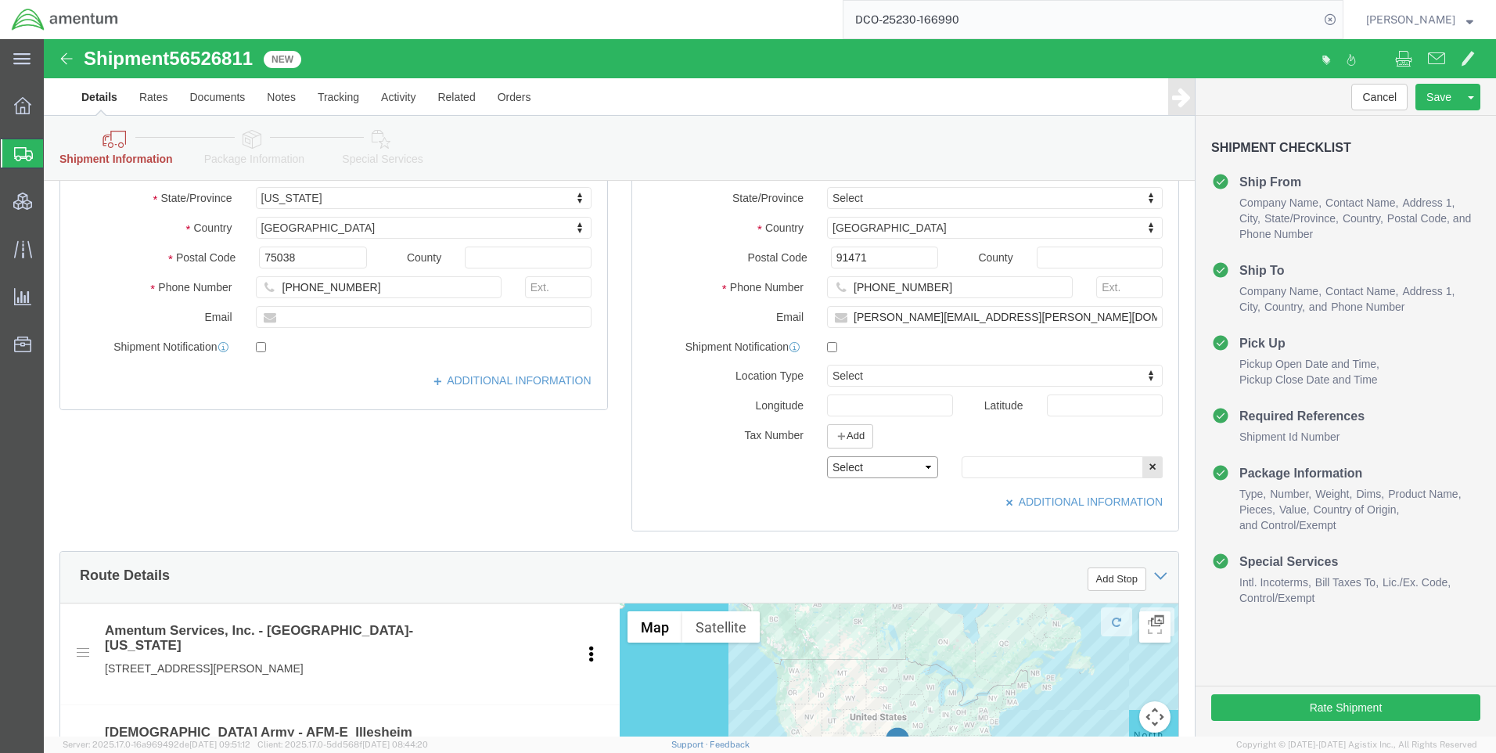
click select "Select EIN EORI TIN VAT Other"
select select "EORI"
click select "Select EIN EORI TIN VAT Other"
paste input "[US_VEHICLE_IDENTIFICATION_NUMBER]"
type input "[US_VEHICLE_IDENTIFICATION_NUMBER]"
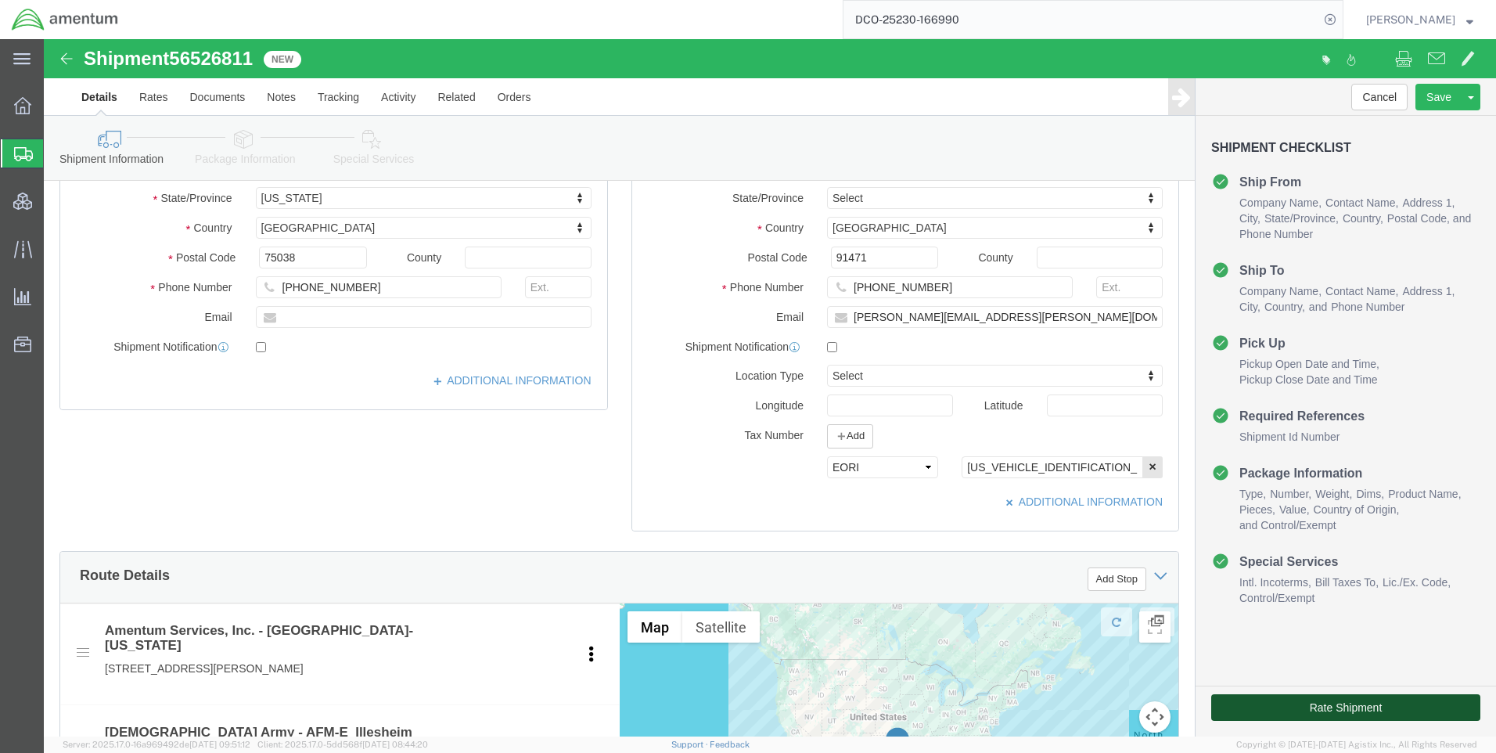
click button "Rate Shipment"
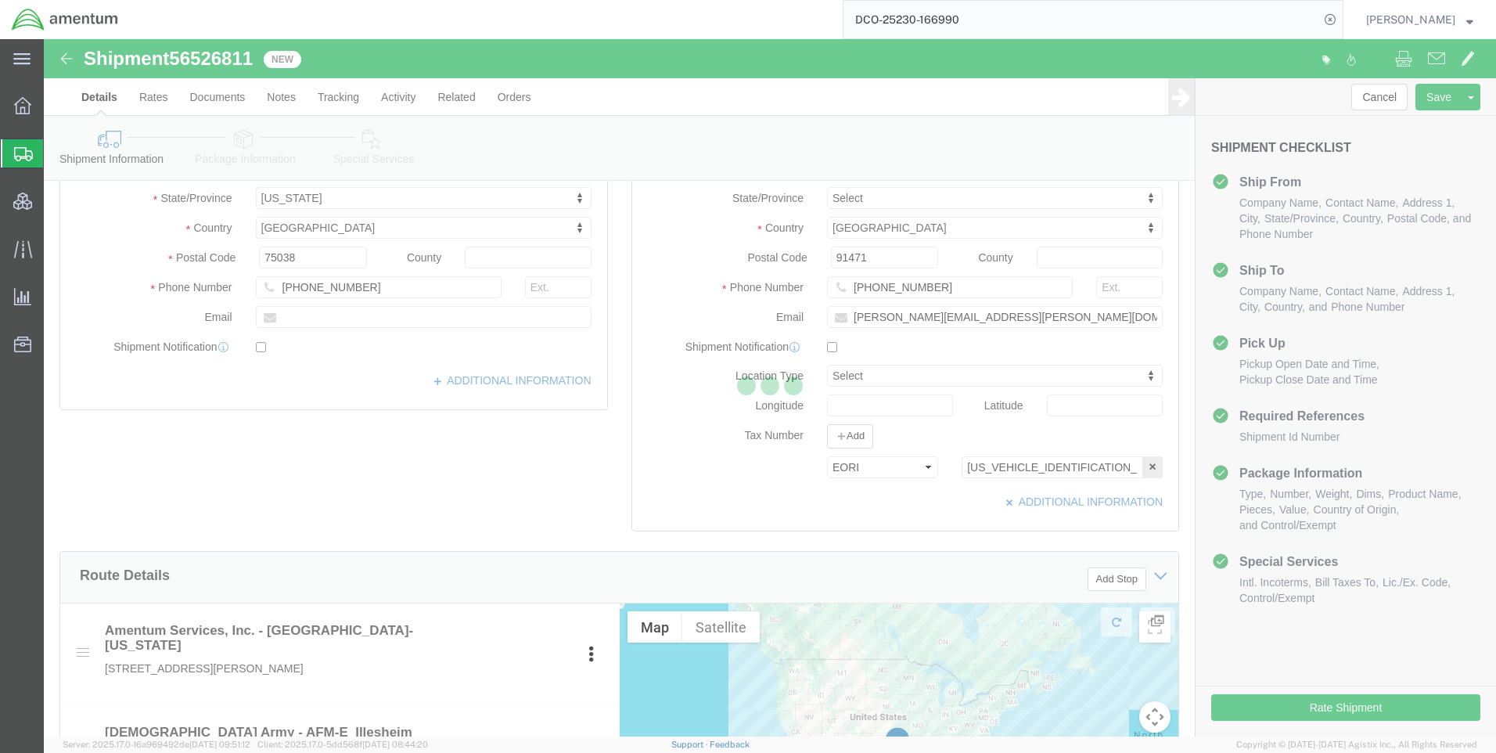
scroll to position [0, 0]
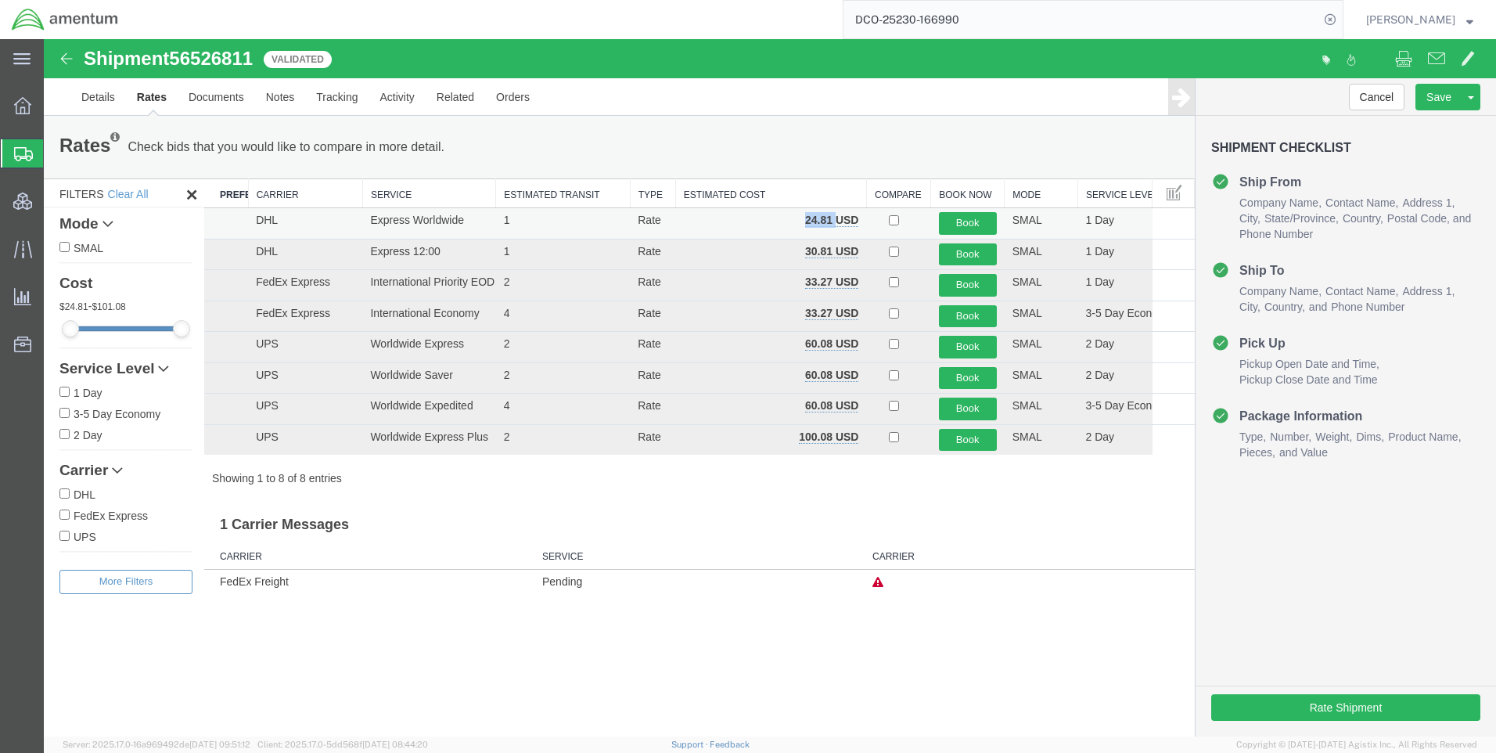
drag, startPoint x: 837, startPoint y: 220, endPoint x: 801, endPoint y: 217, distance: 36.1
click at [801, 217] on td "24.81 USD" at bounding box center [770, 223] width 191 height 31
copy b "24.81"
click at [1341, 18] on icon at bounding box center [1330, 20] width 22 height 22
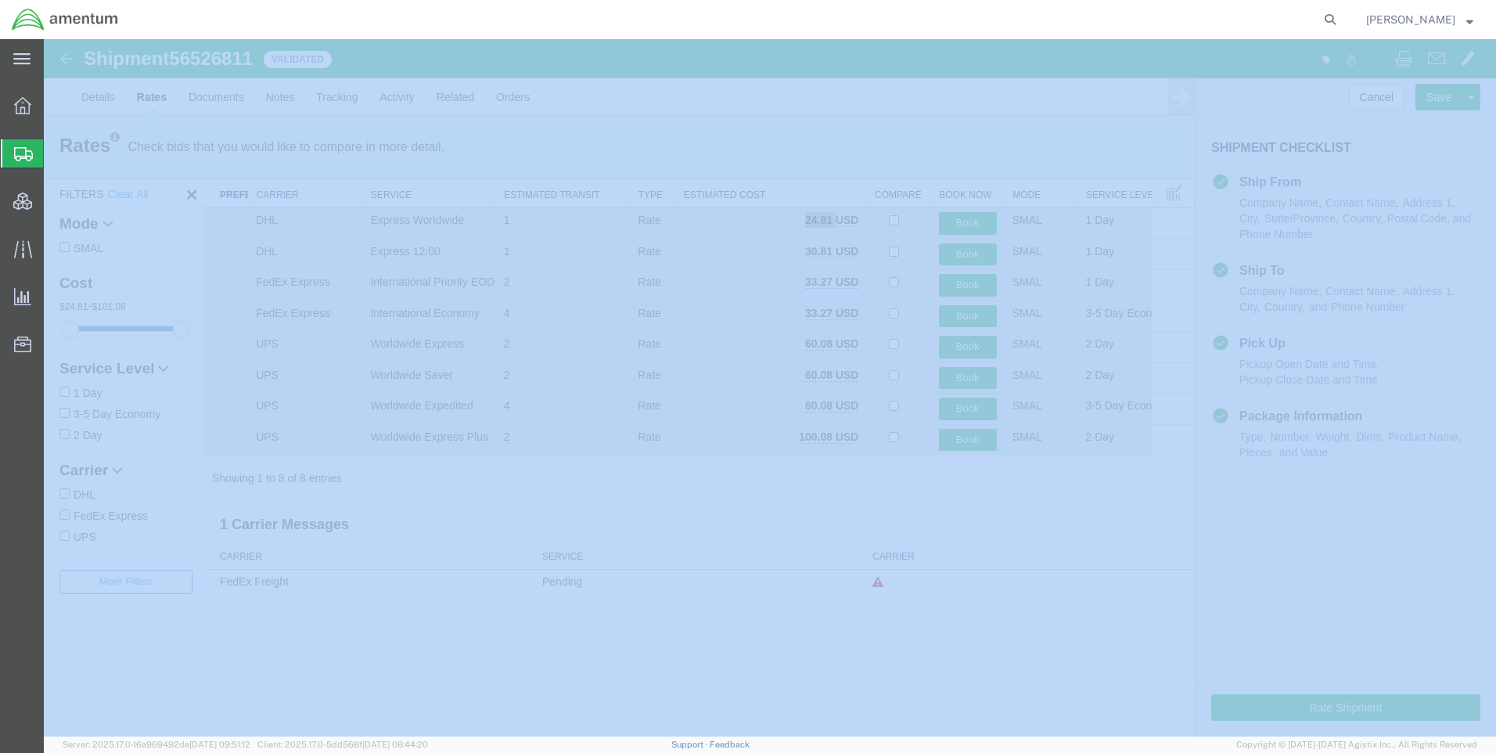
click at [1341, 18] on icon at bounding box center [1330, 20] width 22 height 22
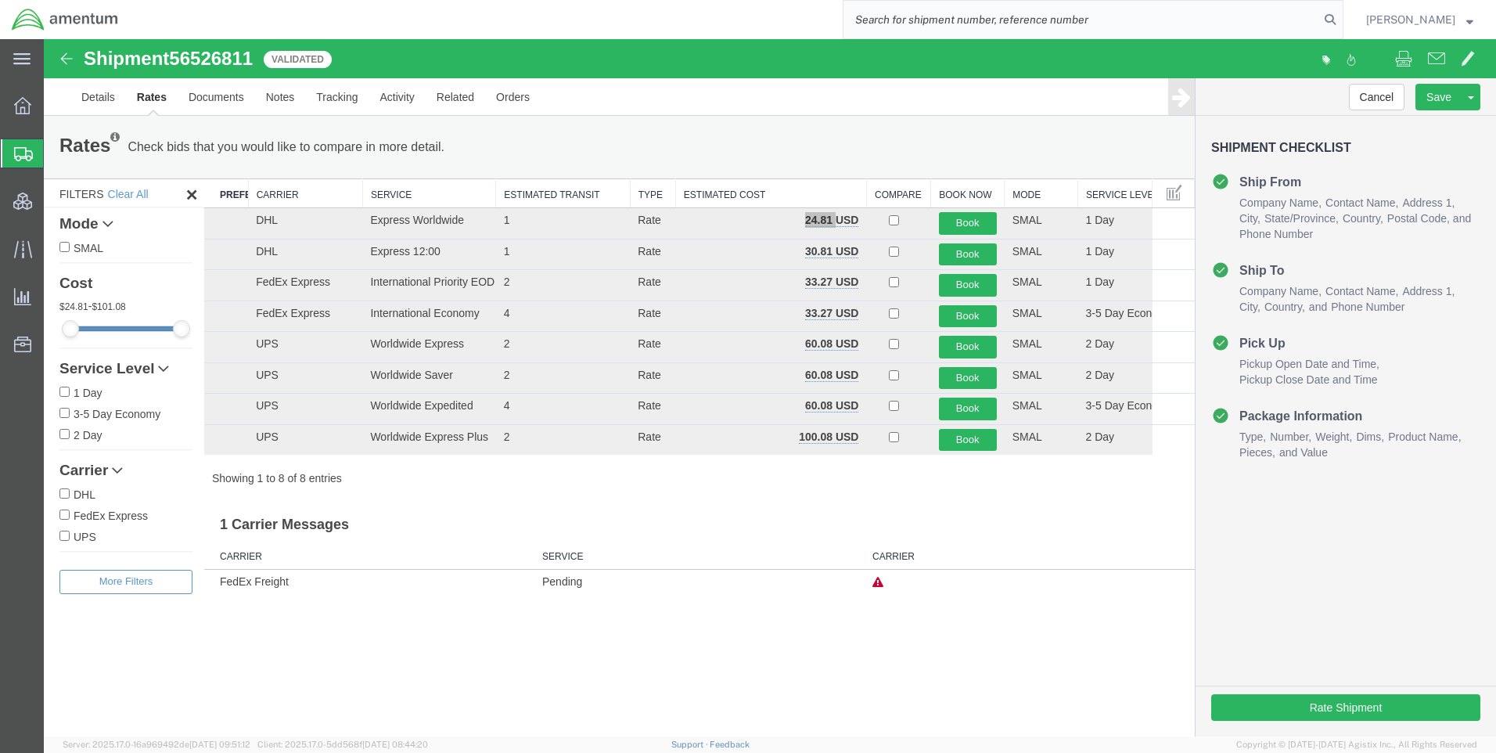
paste input "DCO-25230-166991"
type input "DCO-25230-166991"
click at [1341, 14] on icon at bounding box center [1330, 20] width 22 height 22
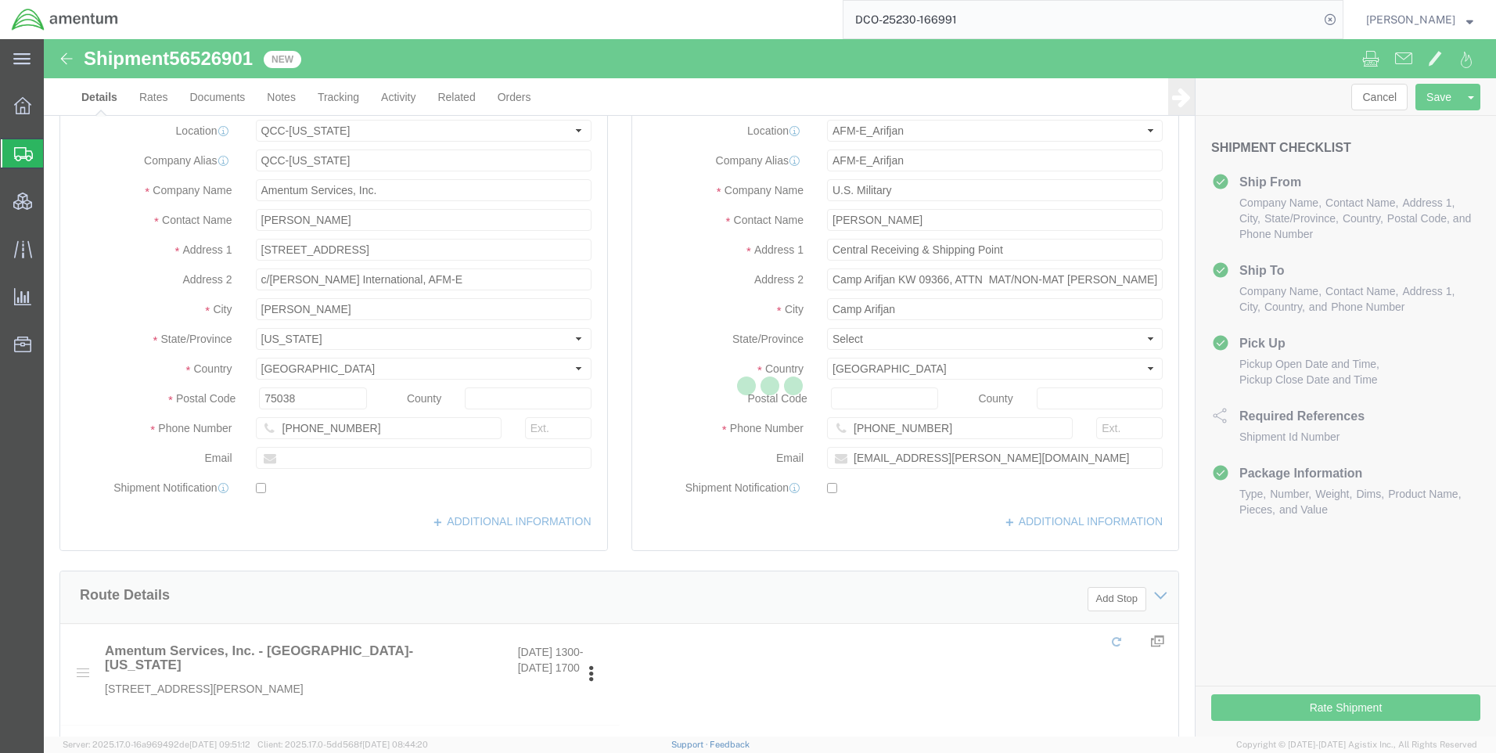
select select "42668"
select select "58431"
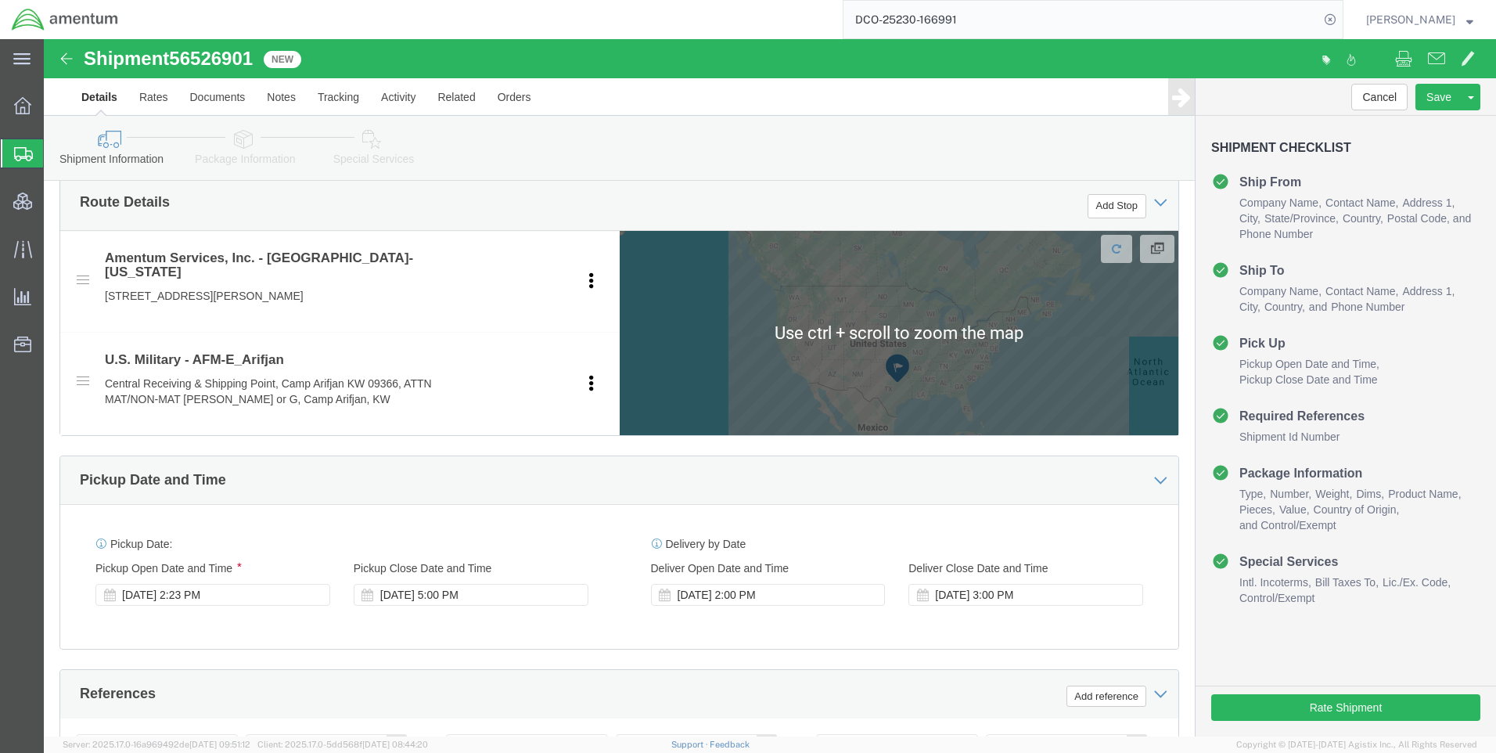
scroll to position [704, 0]
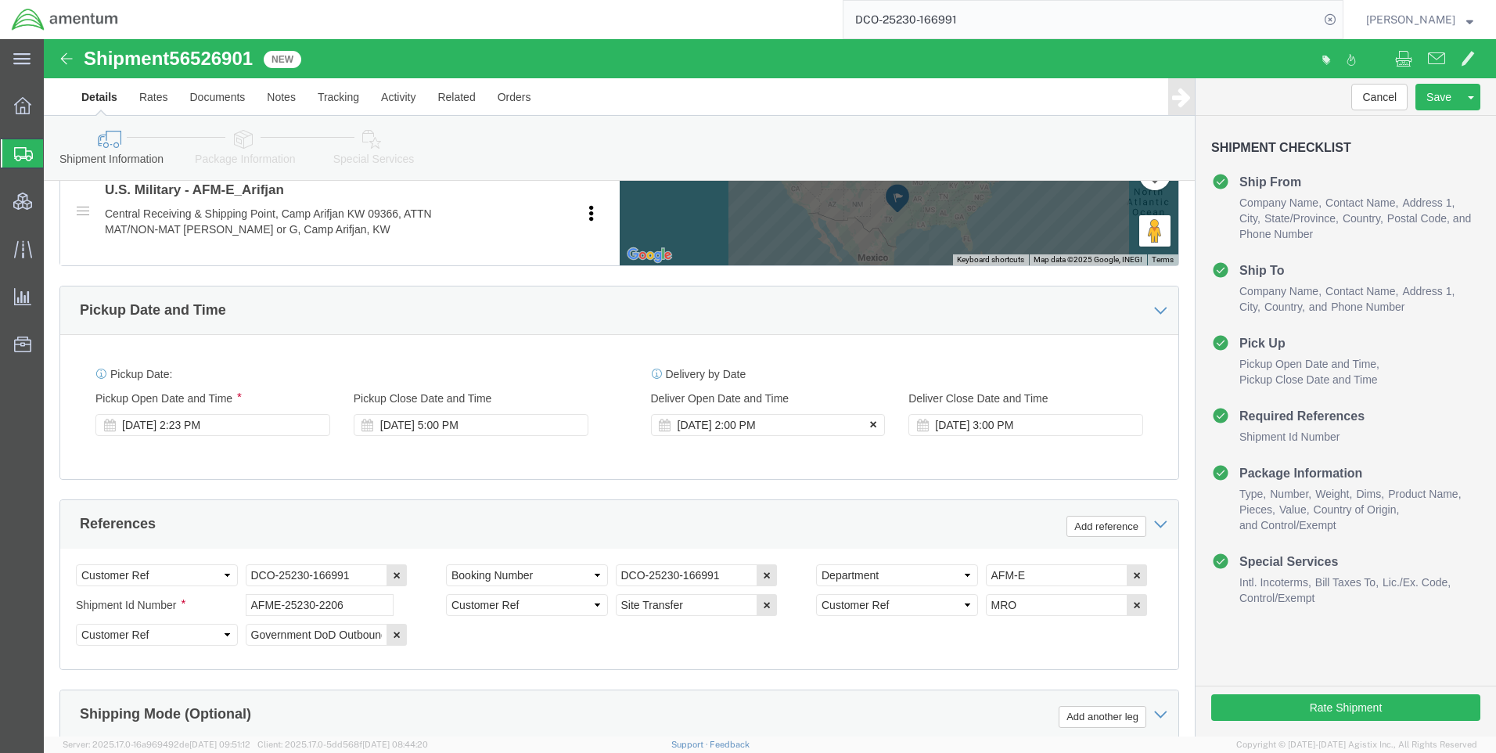
click button
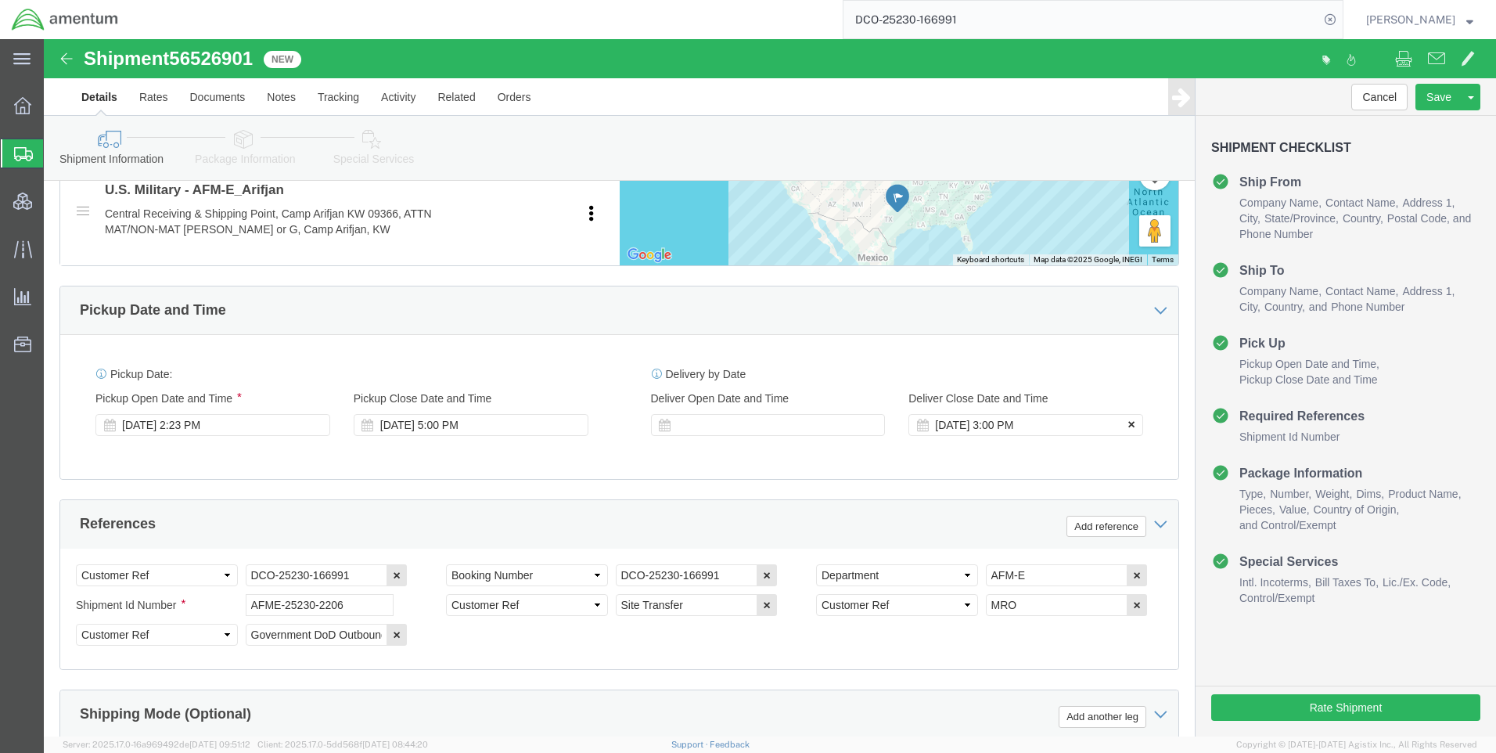
click button
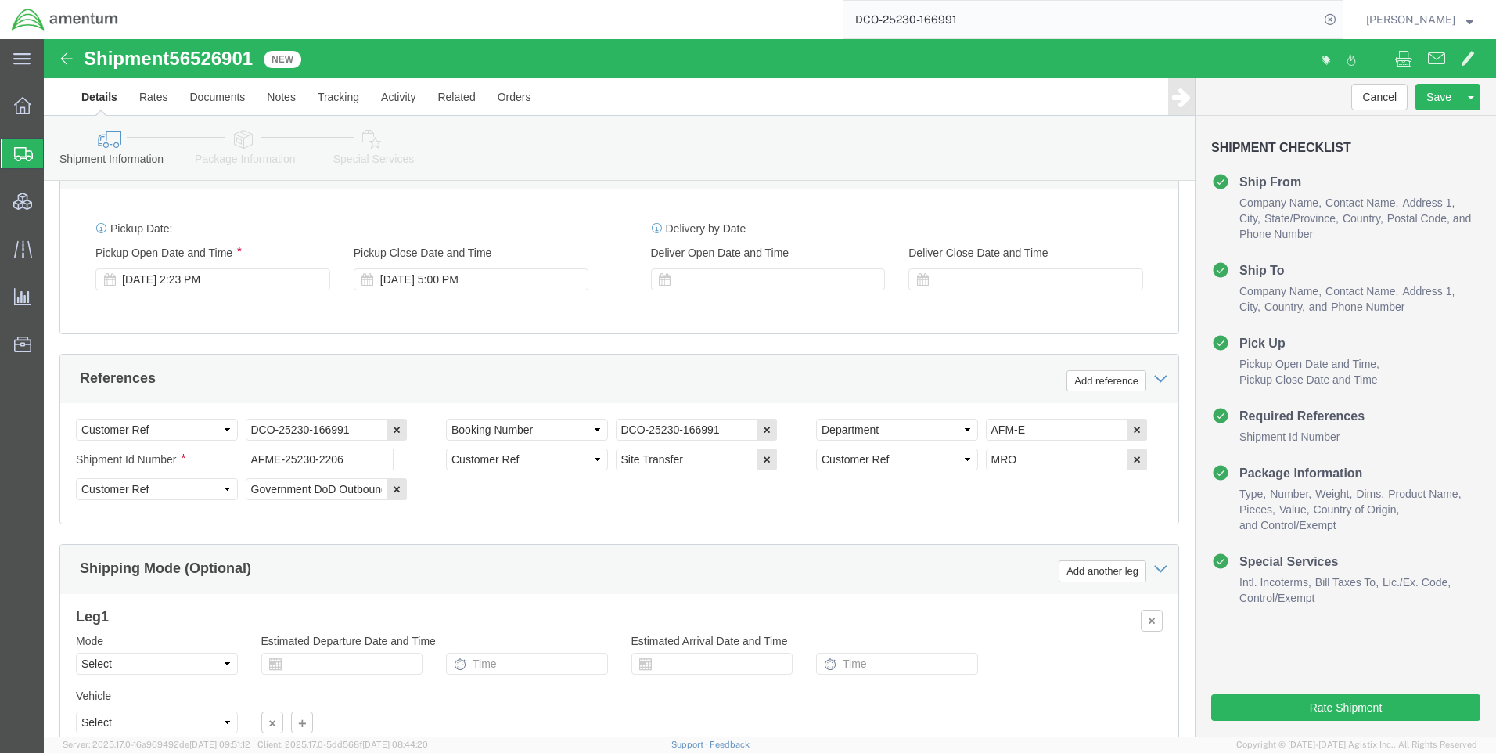
scroll to position [986, 0]
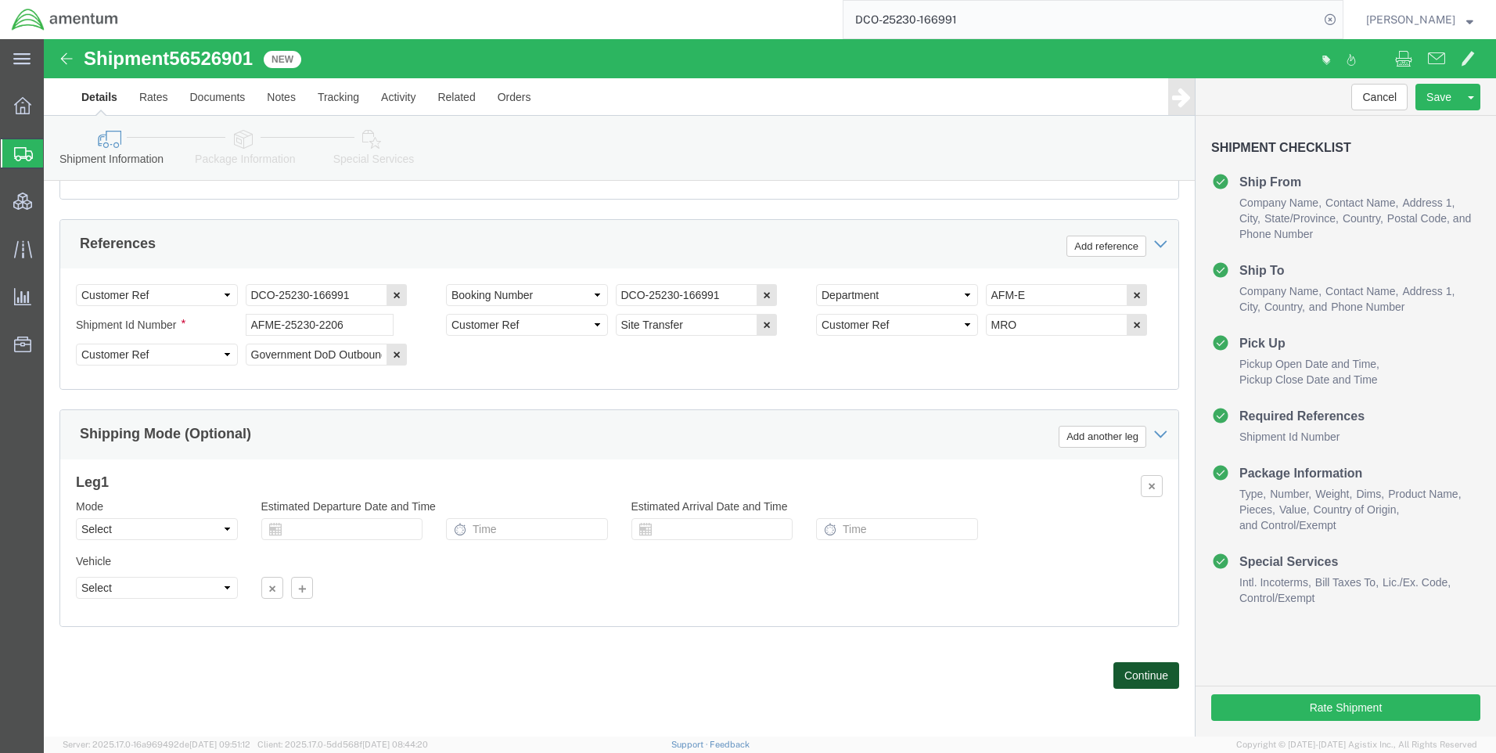
click button "Continue"
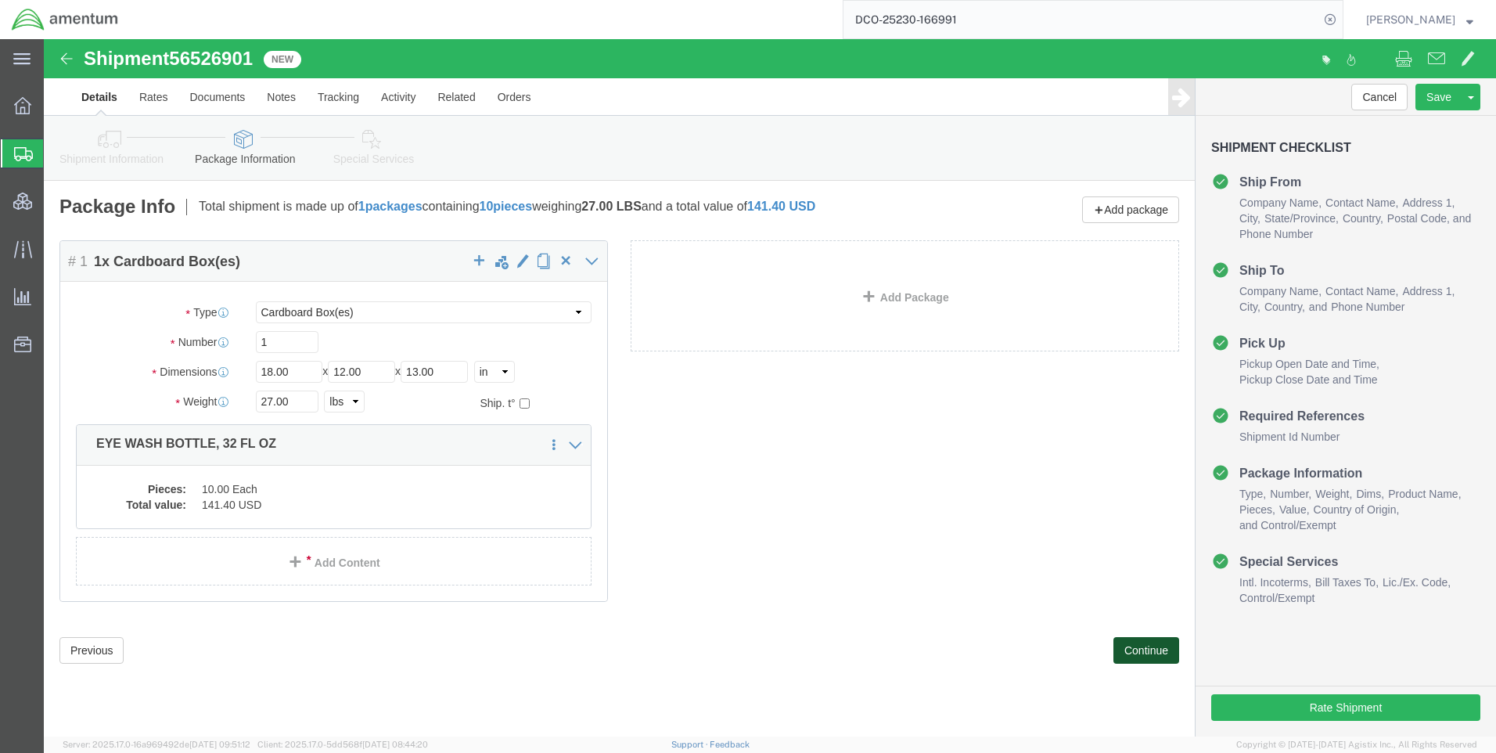
click button "Continue"
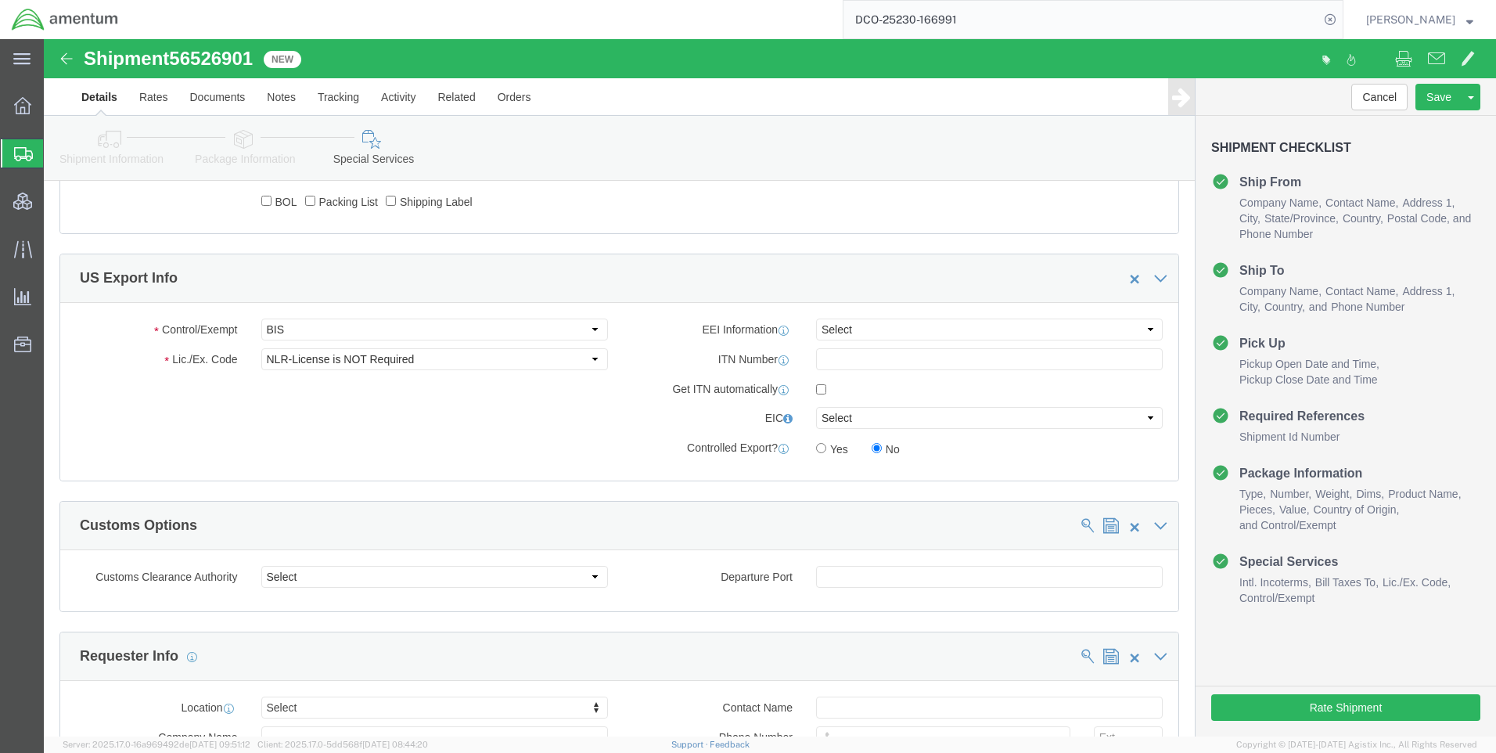
scroll to position [1095, 0]
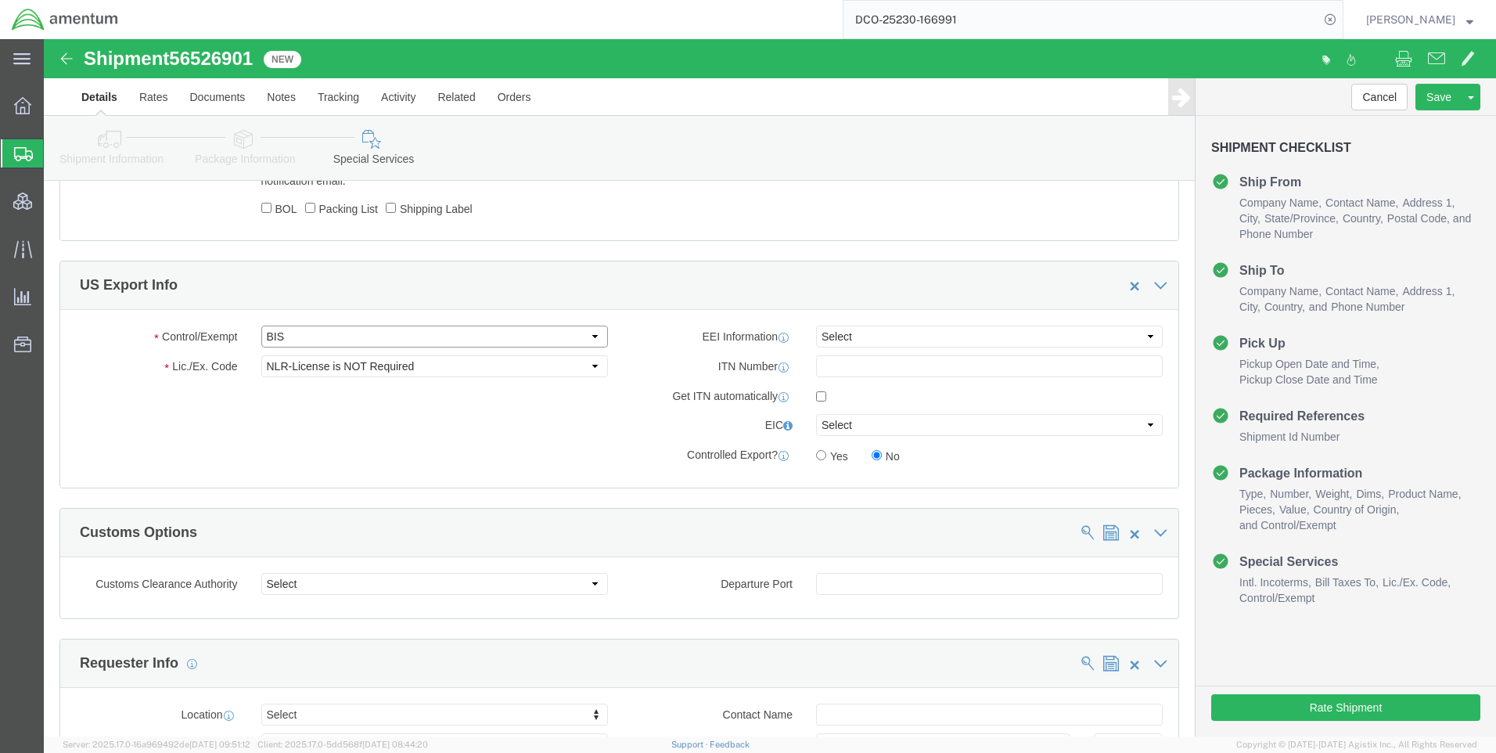
click select "Select ATF BIS DEA EPA FDA FTR ITAR OFAC Other (OPA)"
select select "FTR"
click select "Select ATF BIS DEA EPA FDA FTR ITAR OFAC Other (OPA)"
click select "Select 30.2(d)(2) 30.36 30.37(a) 30.37(f) 30.37(g) 30.37(h) 30.37(i) 30.37(j) 3…"
select select "30.37(a)"
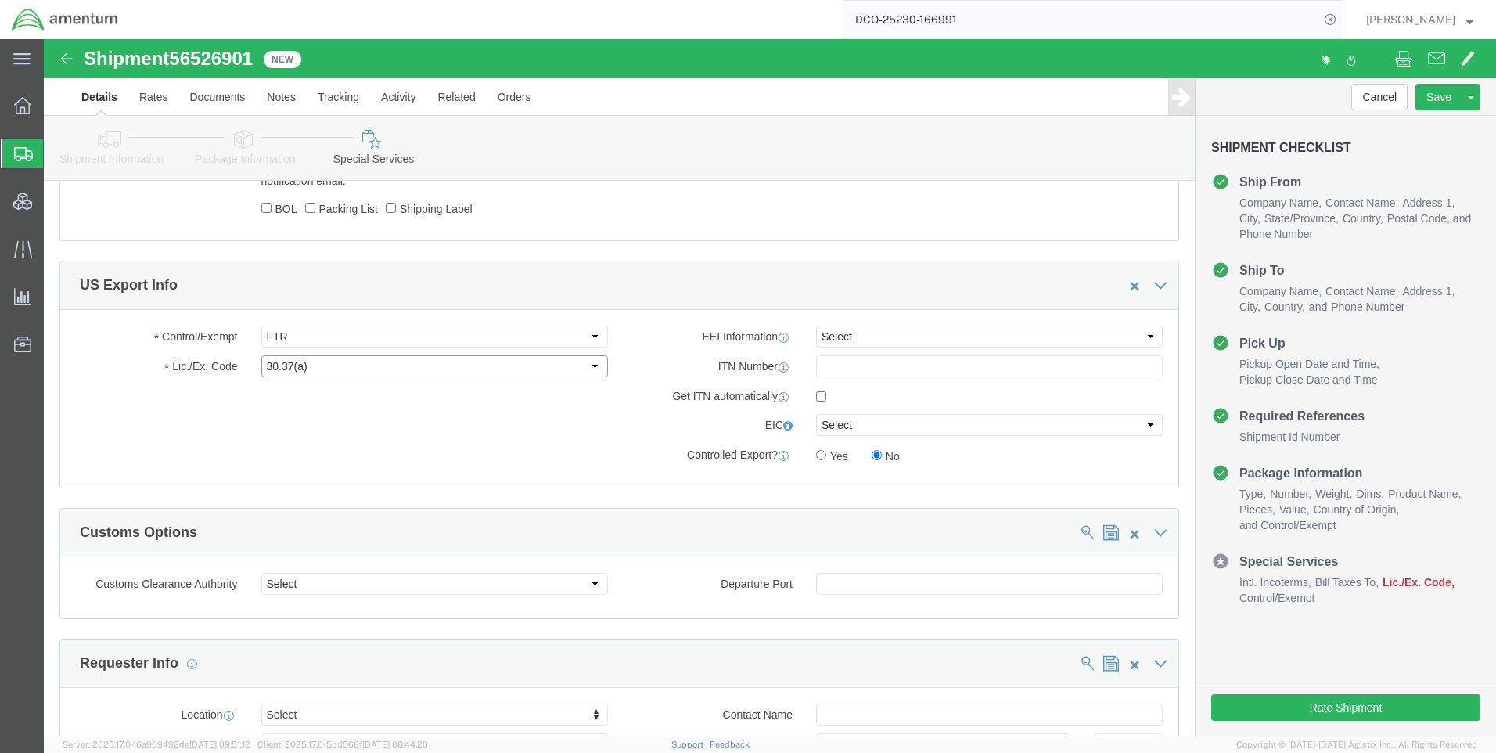
click select "Select 30.2(d)(2) 30.36 30.37(a) 30.37(f) 30.37(g) 30.37(h) 30.37(i) 30.37(j) 3…"
drag, startPoint x: 793, startPoint y: 296, endPoint x: 793, endPoint y: 311, distance: 14.9
click select "Select AES-Direct EEI Carrier File EEI EEI Exempt"
select select "EXEM"
click select "Select AES-Direct EEI Carrier File EEI EEI Exempt"
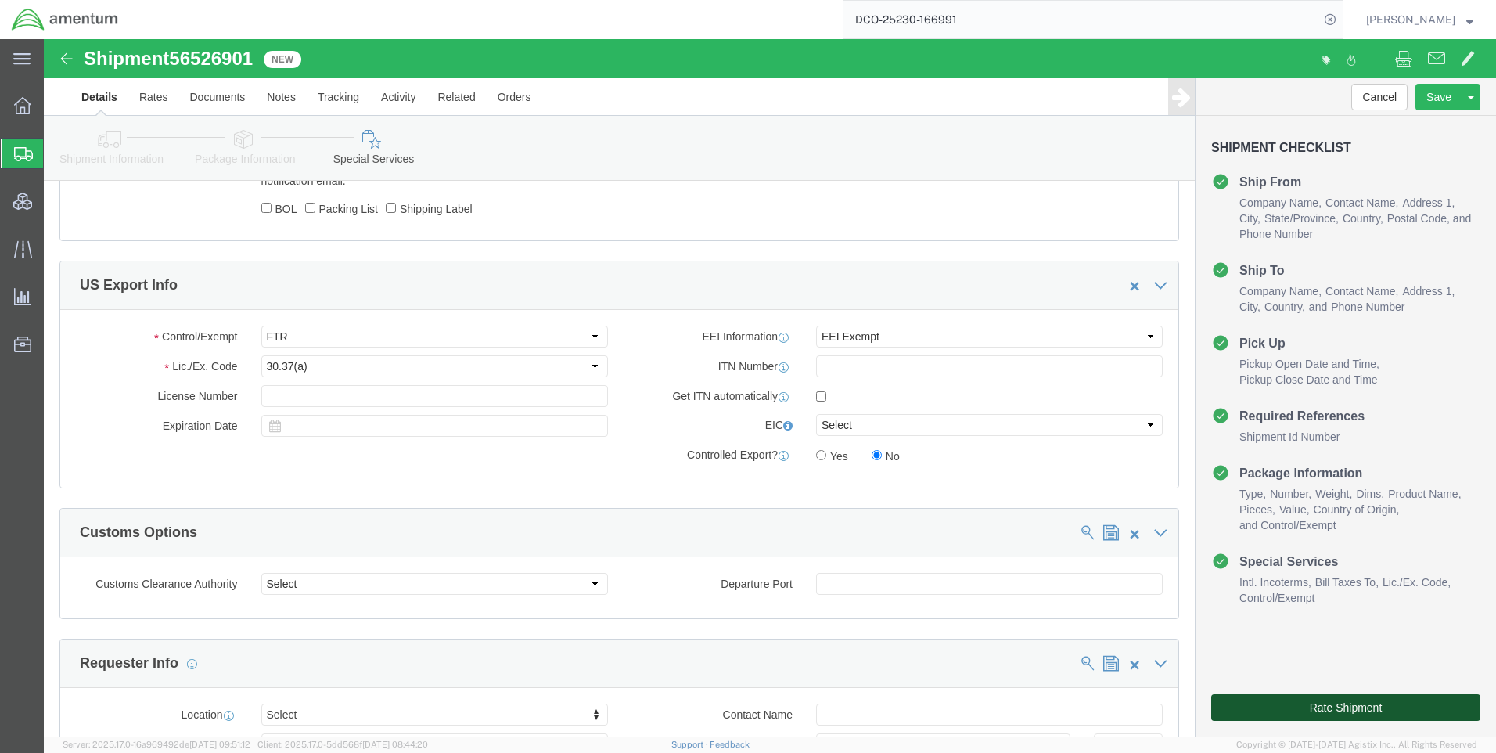
click button "Rate Shipment"
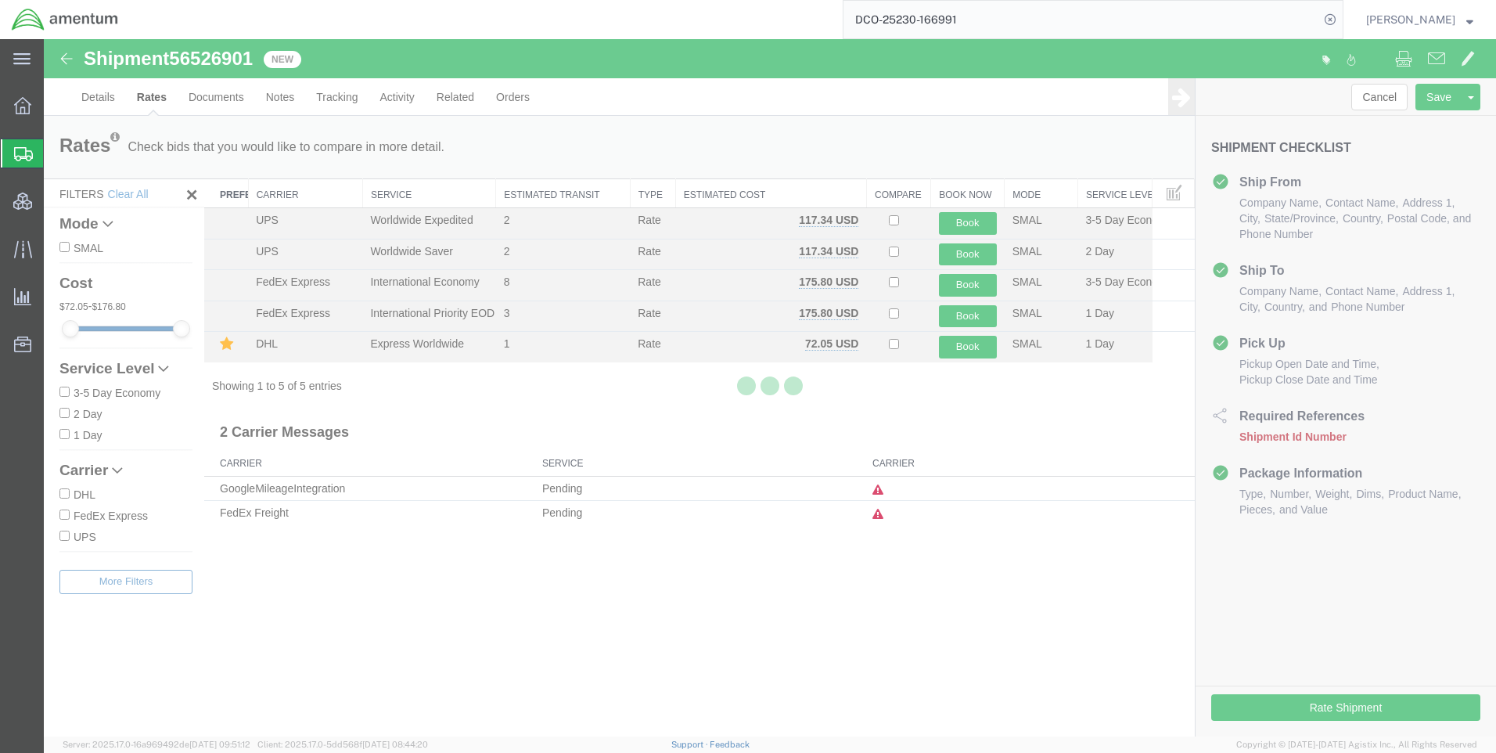
scroll to position [0, 0]
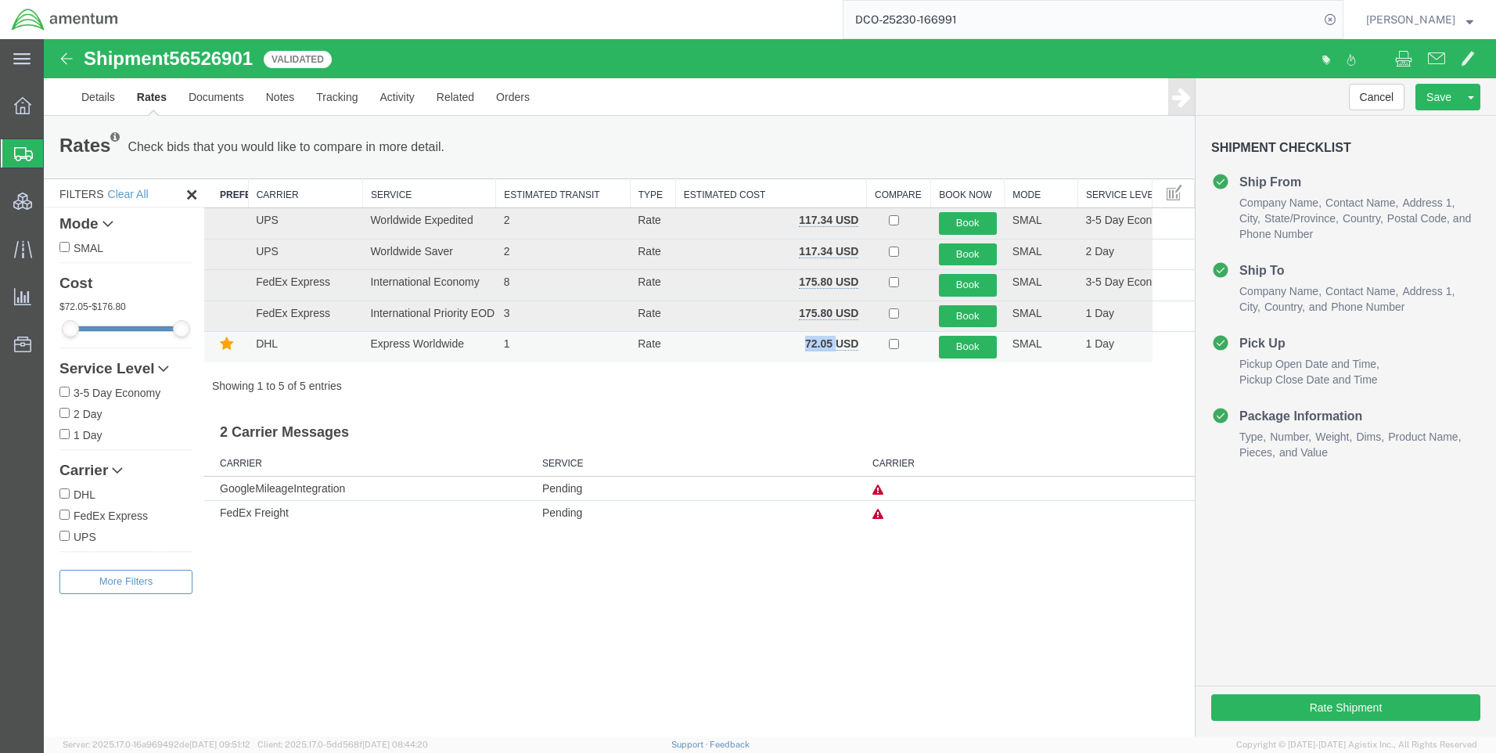
drag, startPoint x: 835, startPoint y: 344, endPoint x: 797, endPoint y: 338, distance: 38.8
click at [797, 338] on td "72.05 USD" at bounding box center [770, 347] width 191 height 31
copy b "72.05"
click at [1339, 23] on icon at bounding box center [1330, 20] width 22 height 22
click at [1341, 20] on icon at bounding box center [1330, 20] width 22 height 22
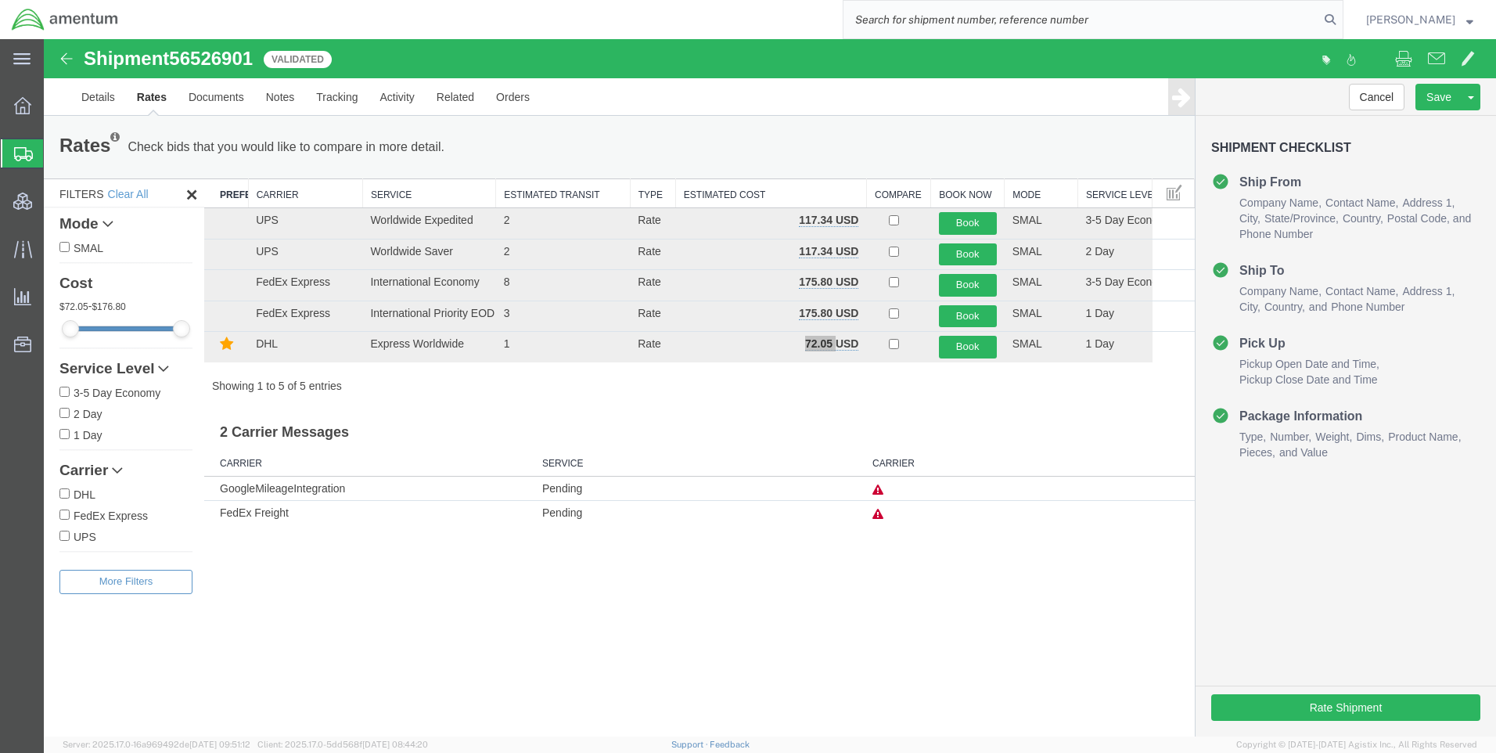
paste input "DCO-25230-166992"
type input "DCO-25230-166992"
click at [1341, 18] on icon at bounding box center [1330, 20] width 22 height 22
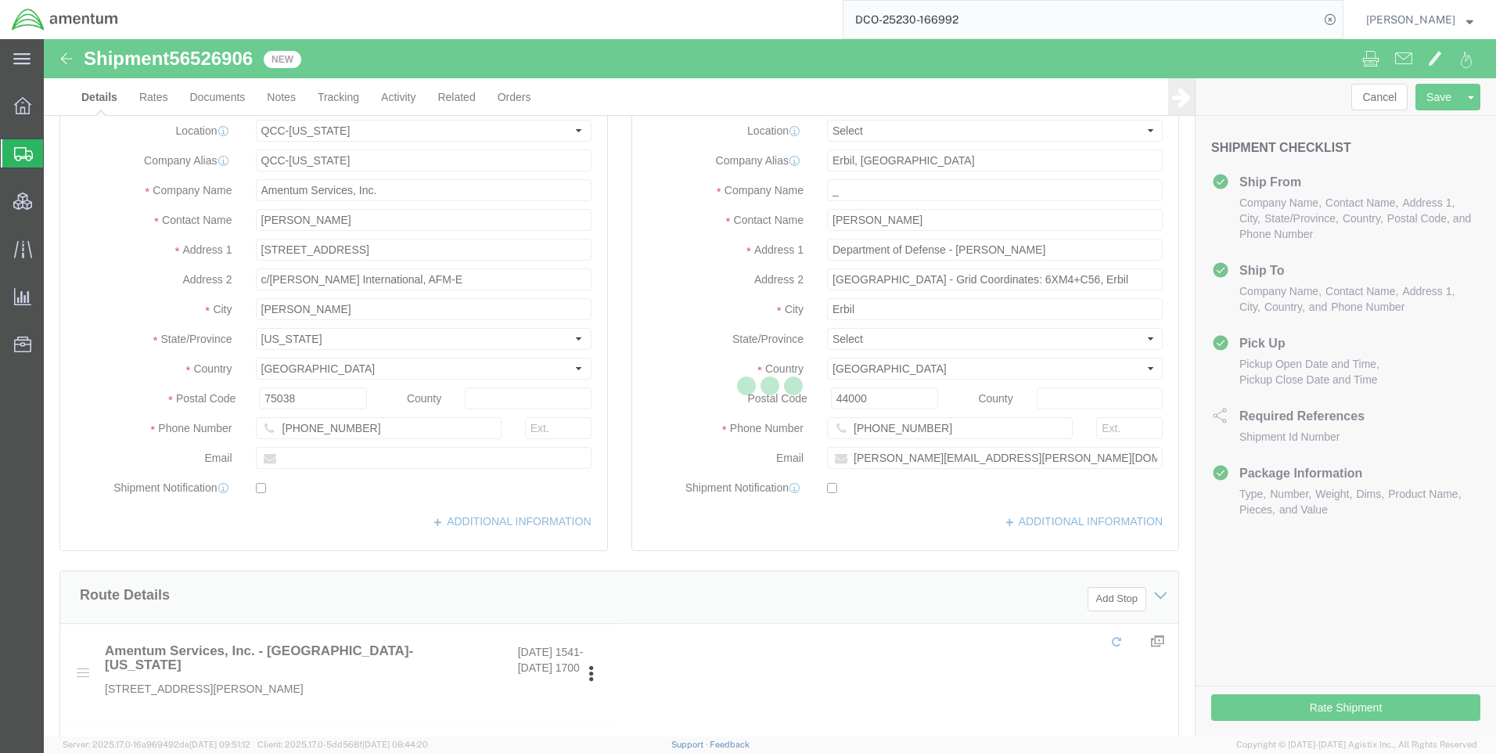
select select "42668"
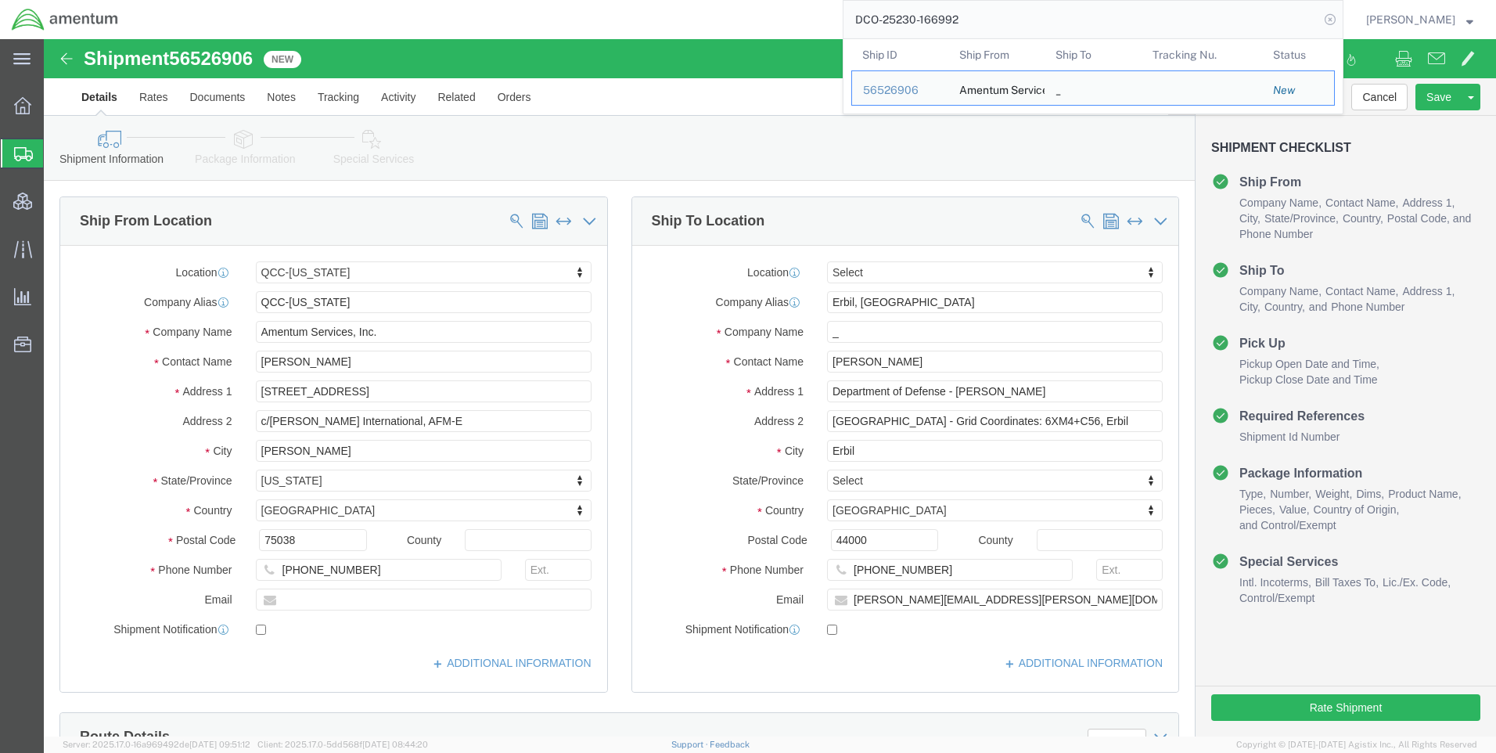
click at [1339, 23] on icon at bounding box center [1330, 20] width 22 height 22
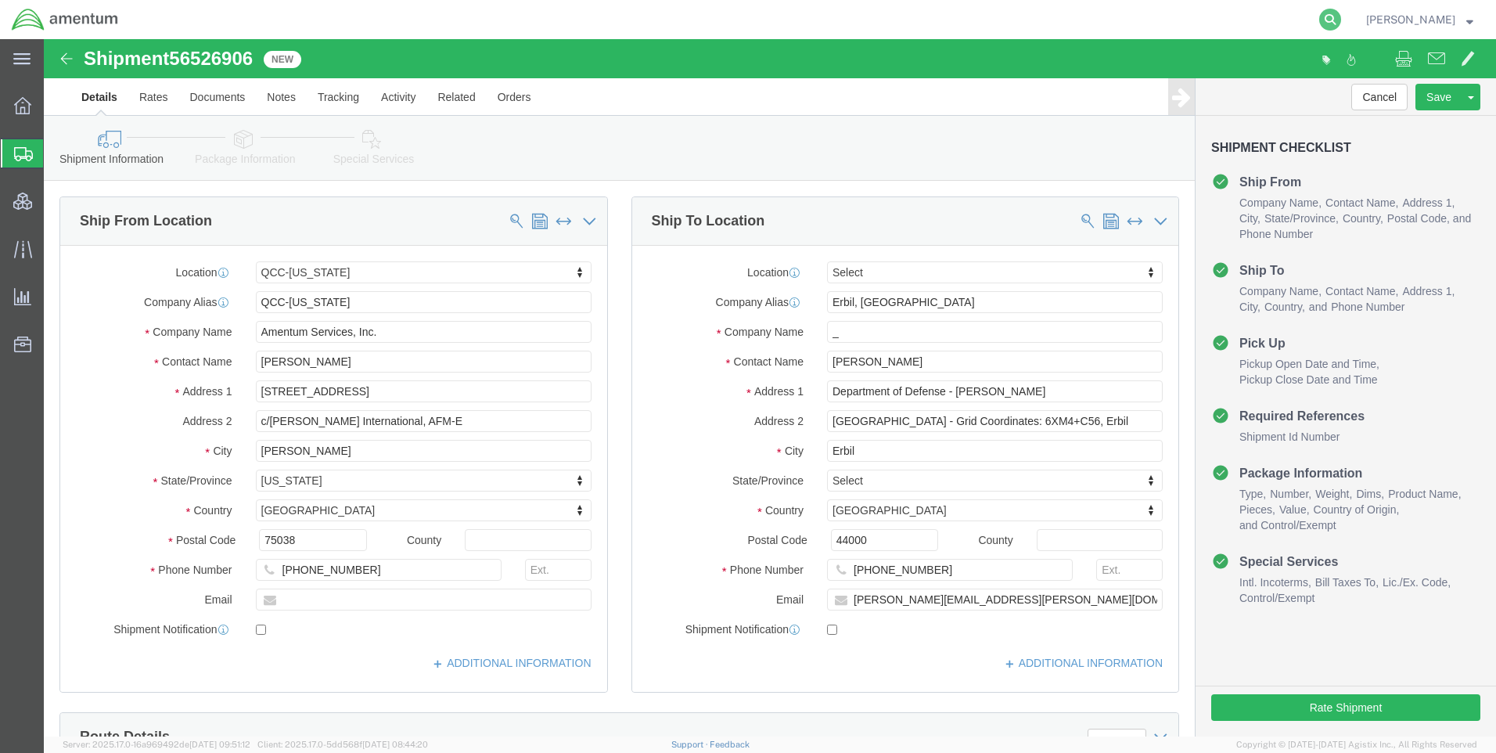
click at [1341, 20] on icon at bounding box center [1330, 20] width 22 height 22
paste input "DCO-25230-166993"
click at [1340, 14] on icon at bounding box center [1330, 20] width 22 height 22
type input "DCO-25230-166993"
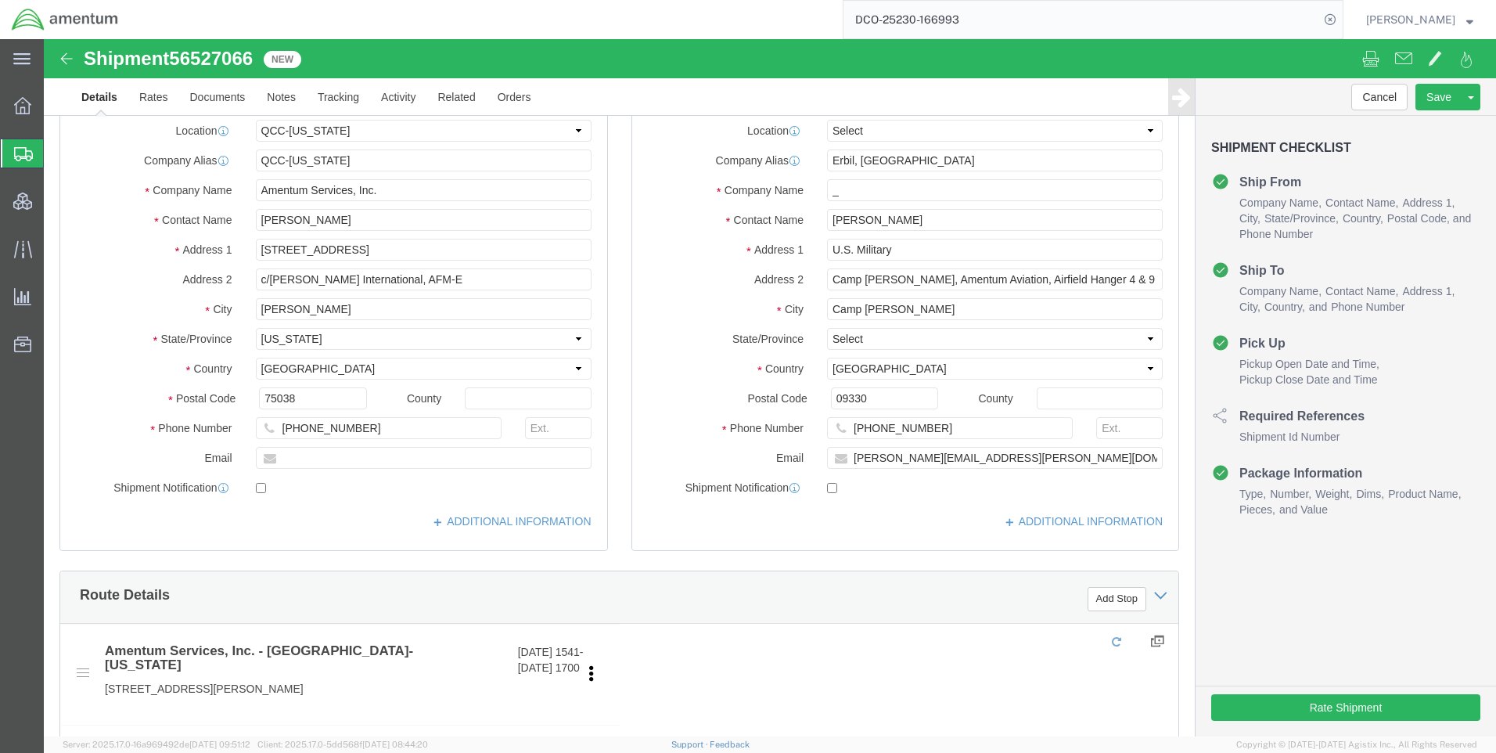
select select "42668"
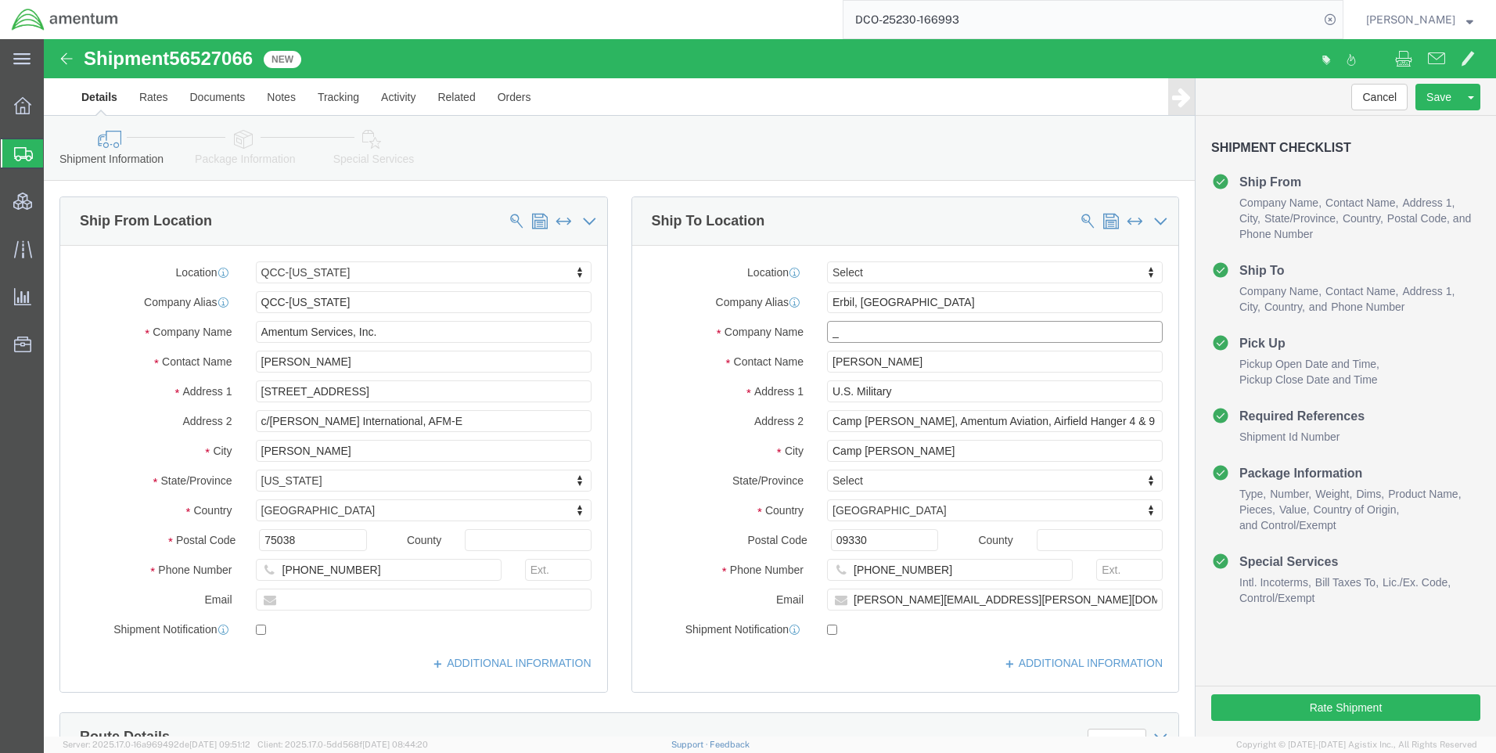
click input "_"
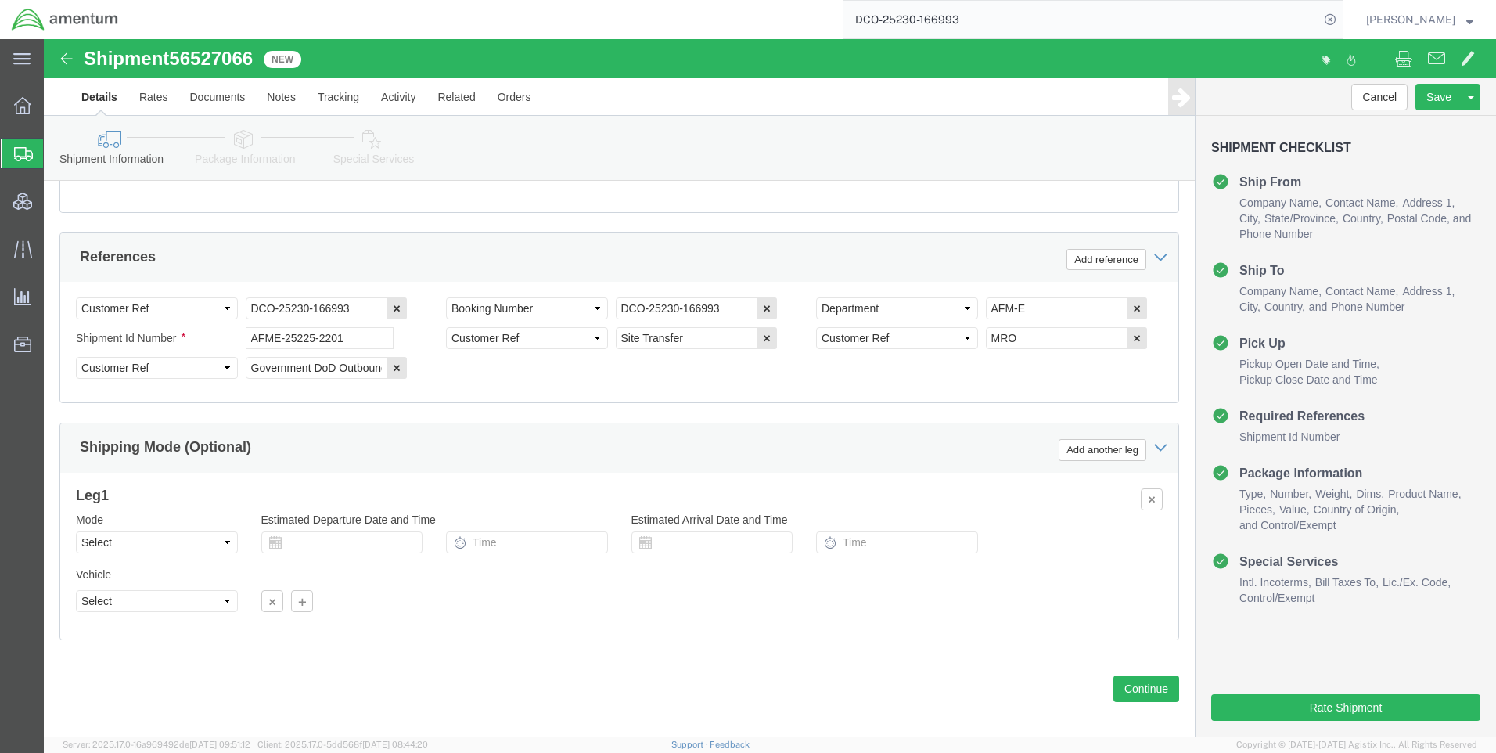
scroll to position [752, 0]
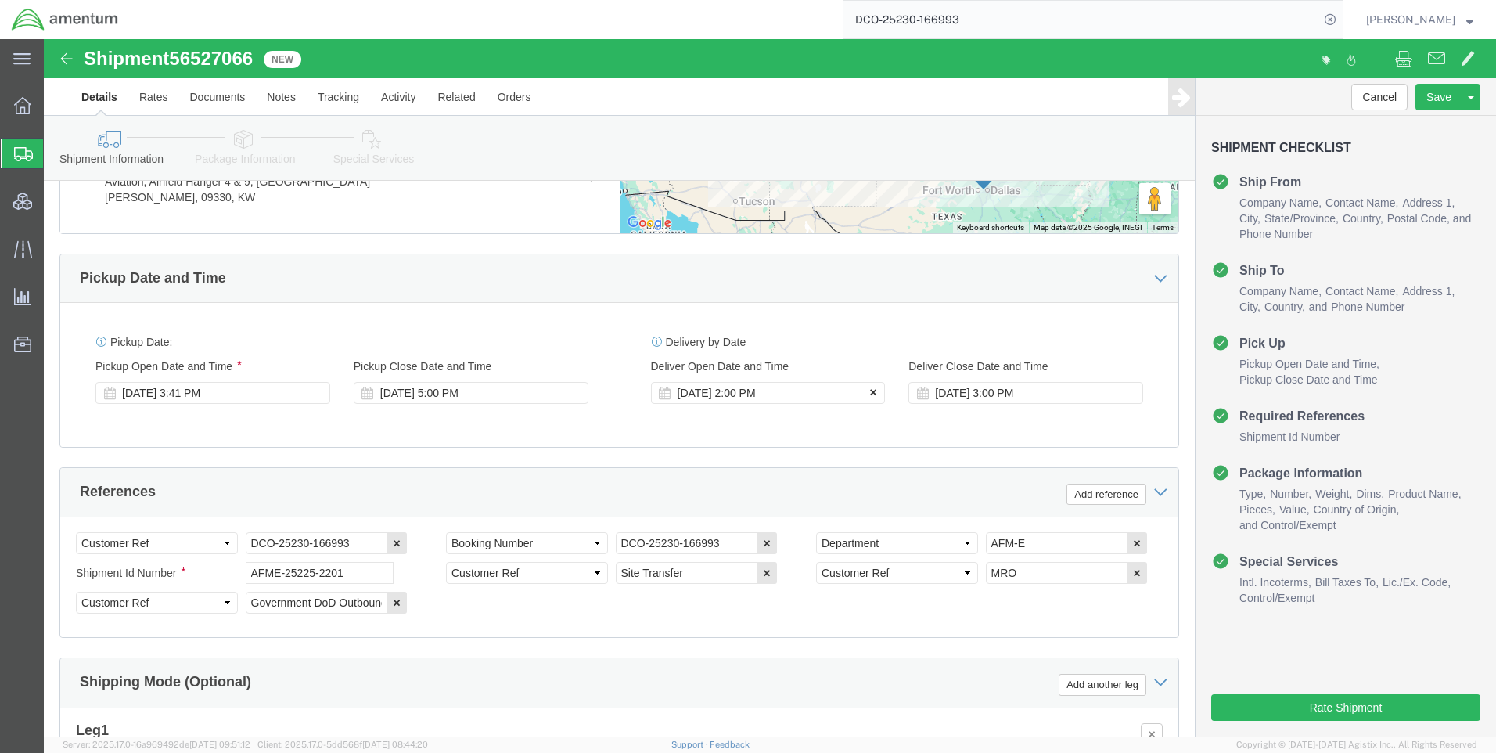
type input "__"
drag, startPoint x: 823, startPoint y: 336, endPoint x: 837, endPoint y: 350, distance: 19.9
click icon
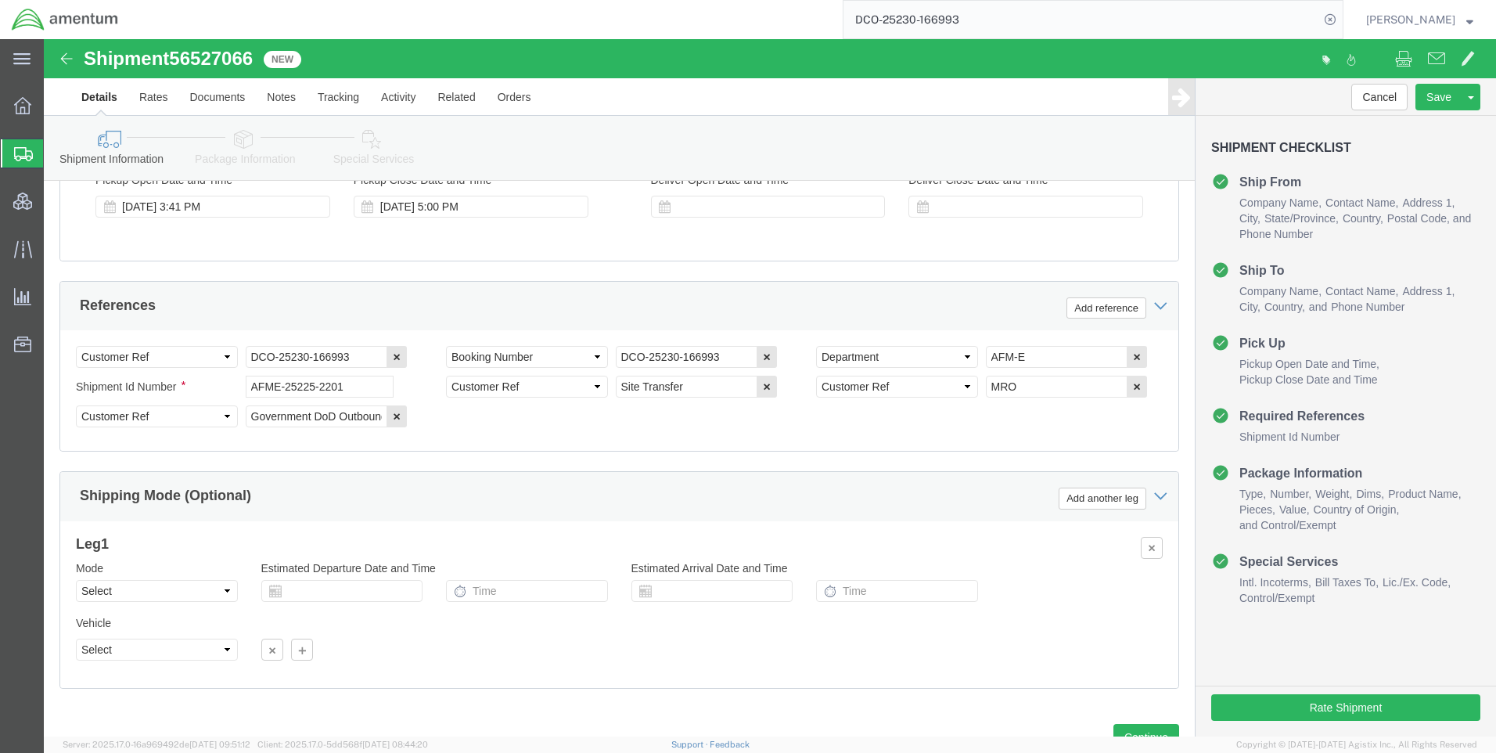
scroll to position [986, 0]
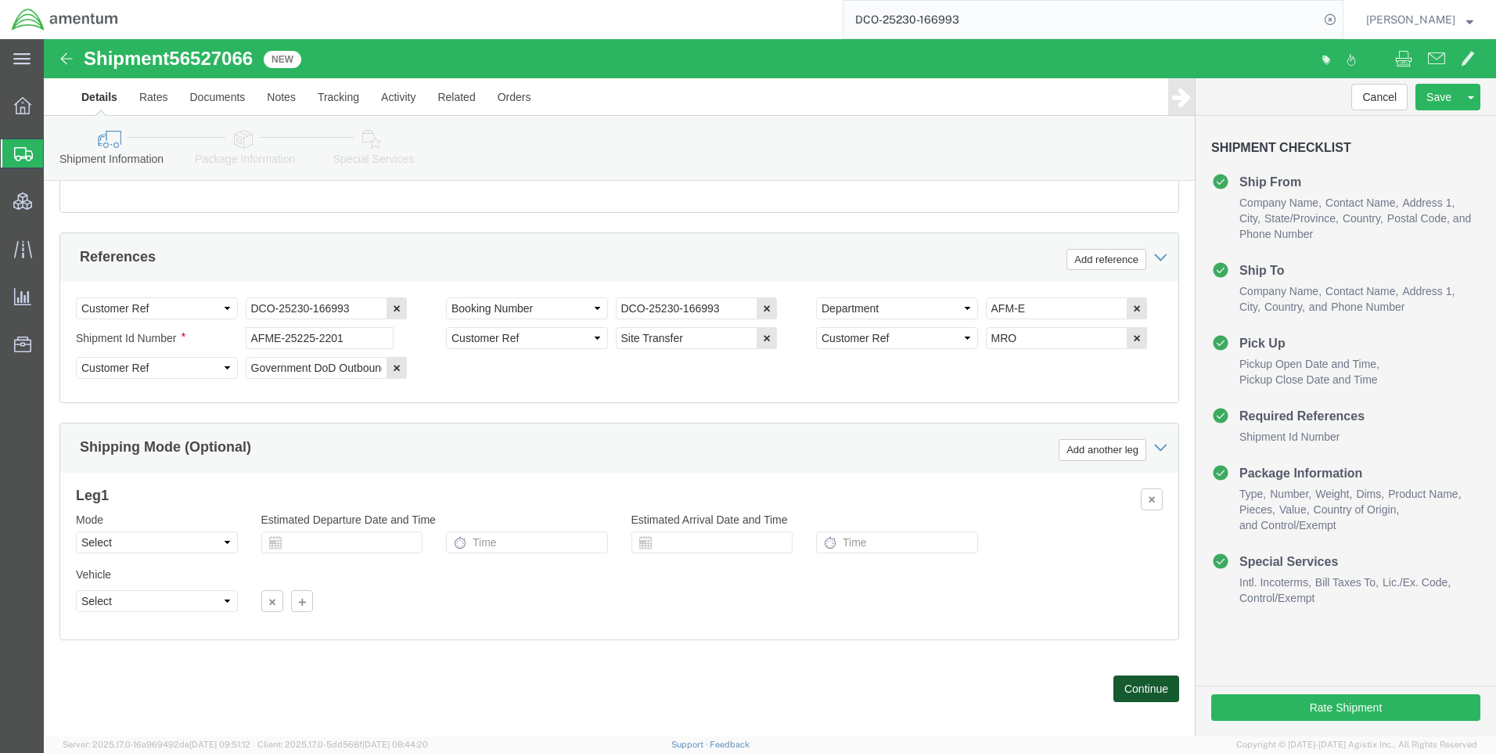
click button "Continue"
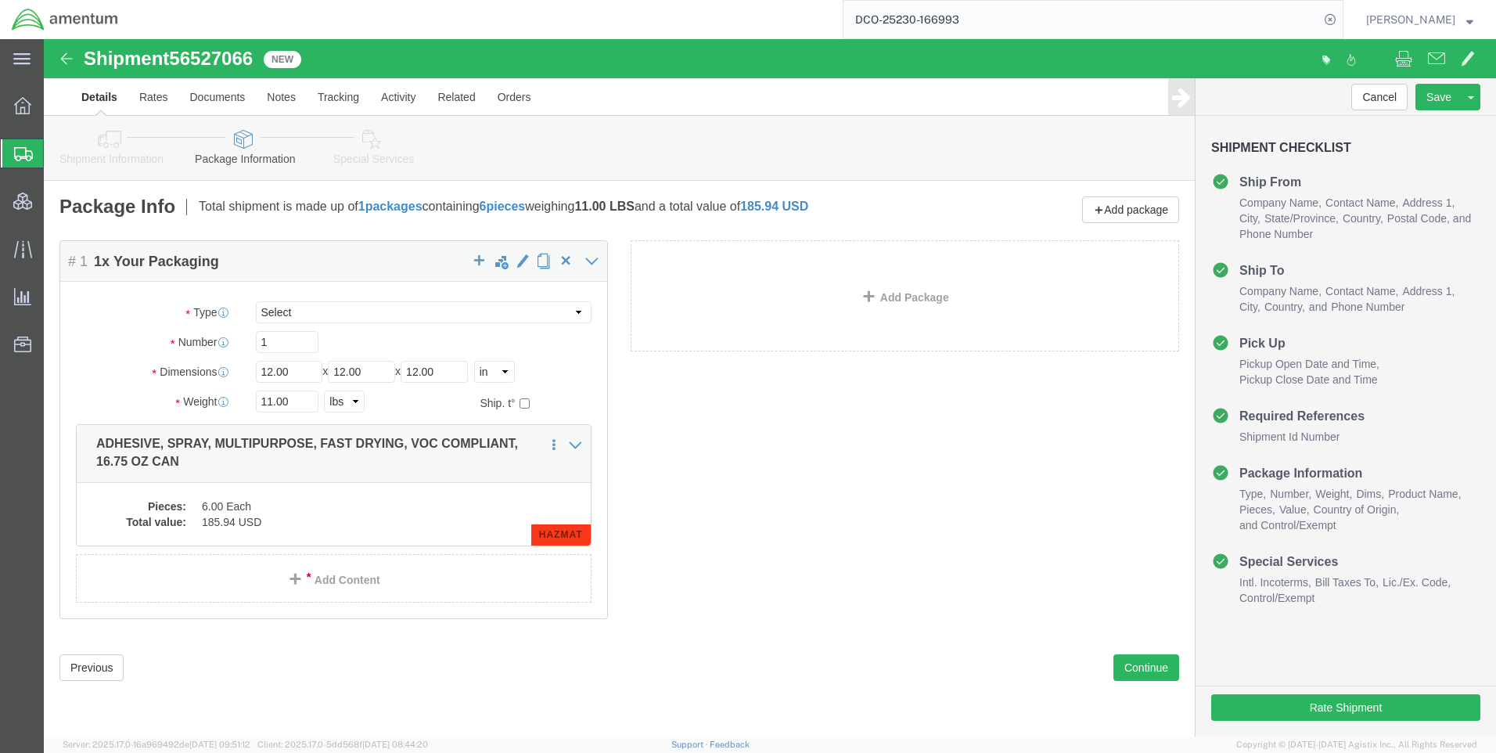
click icon
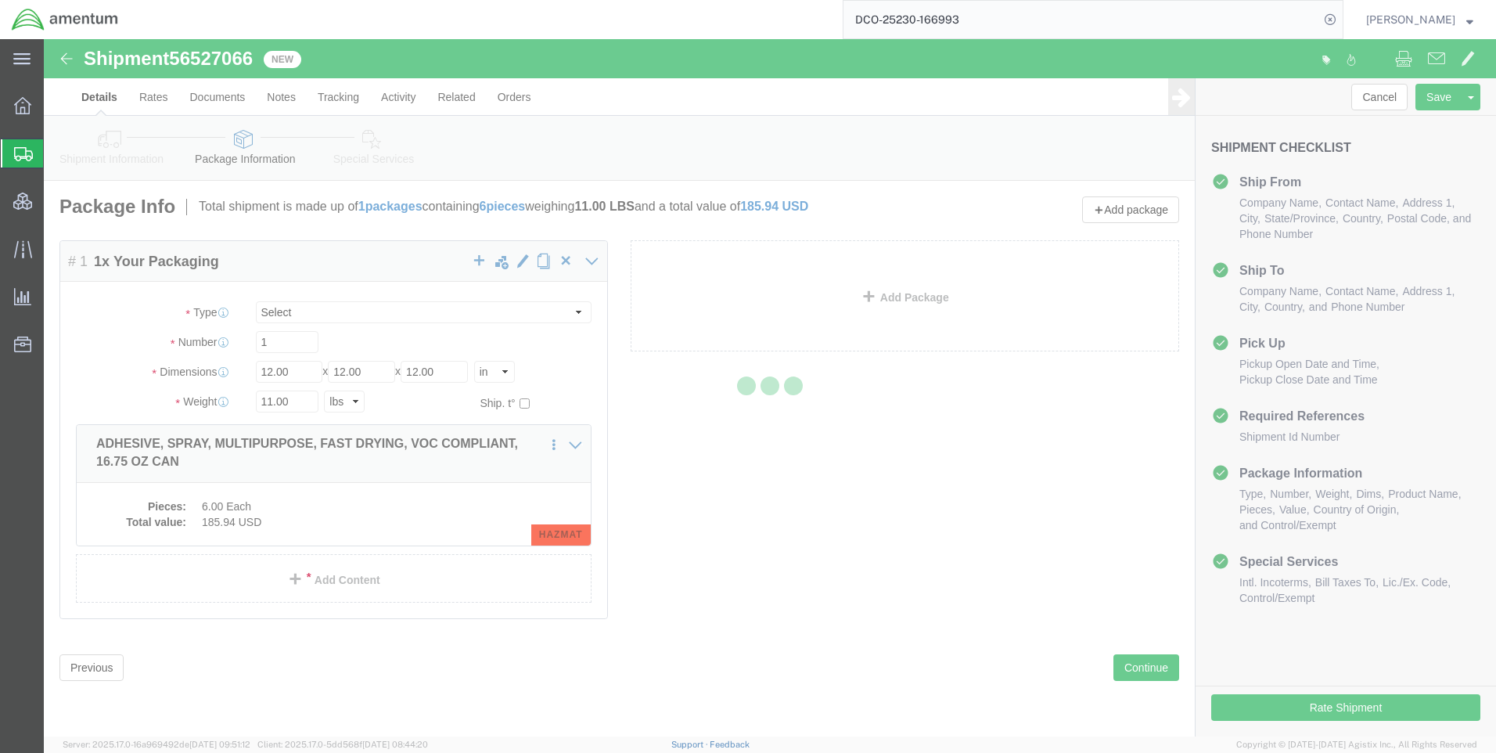
select select
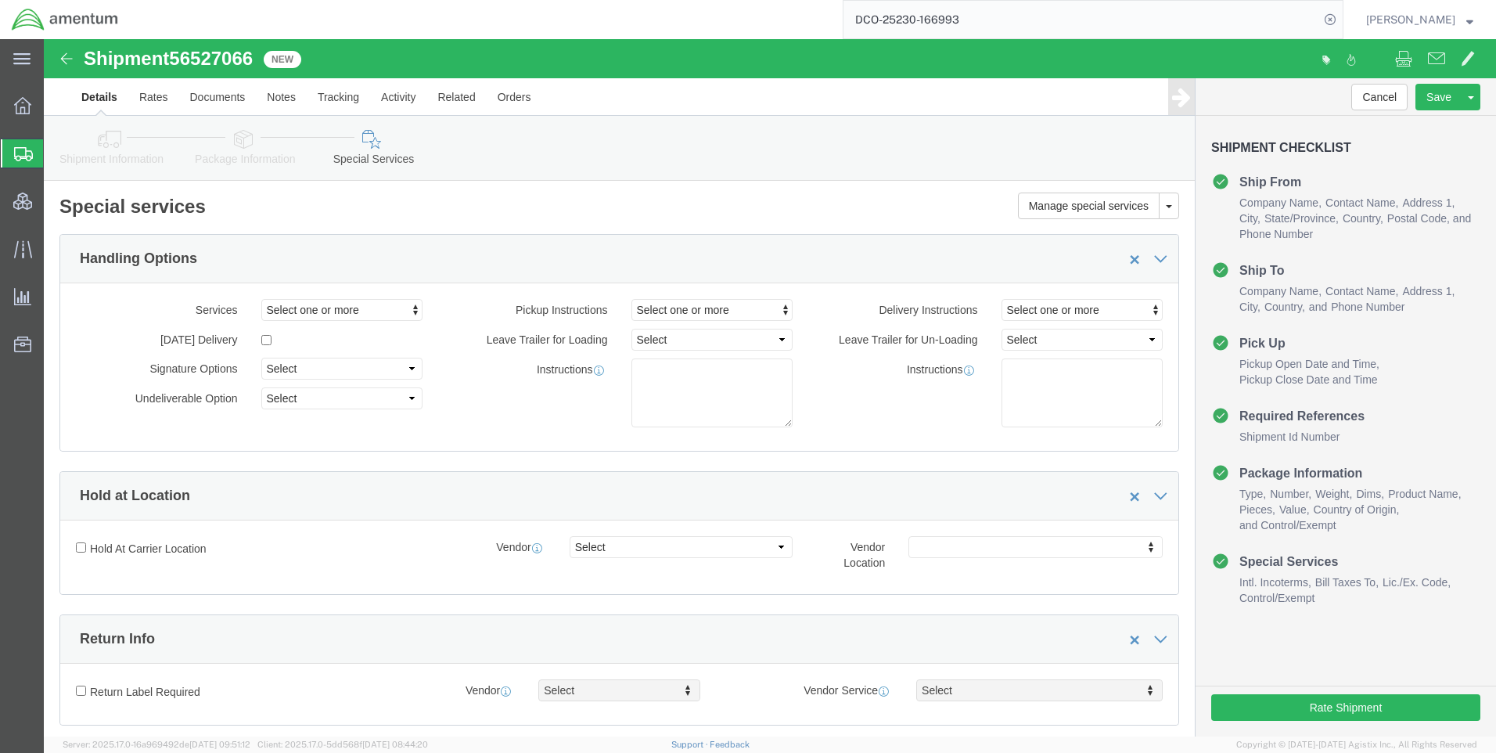
select select "DEPARTMENT"
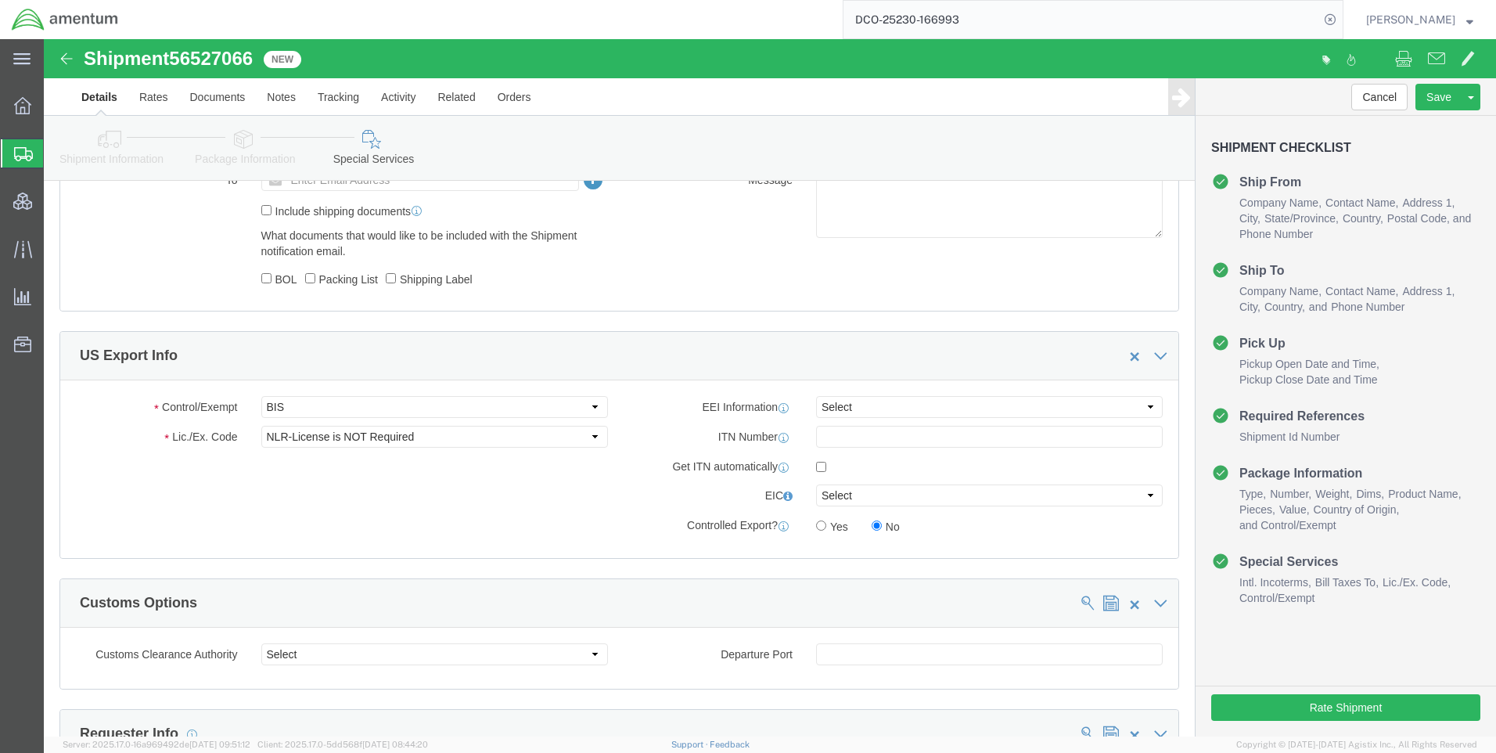
scroll to position [1017, 0]
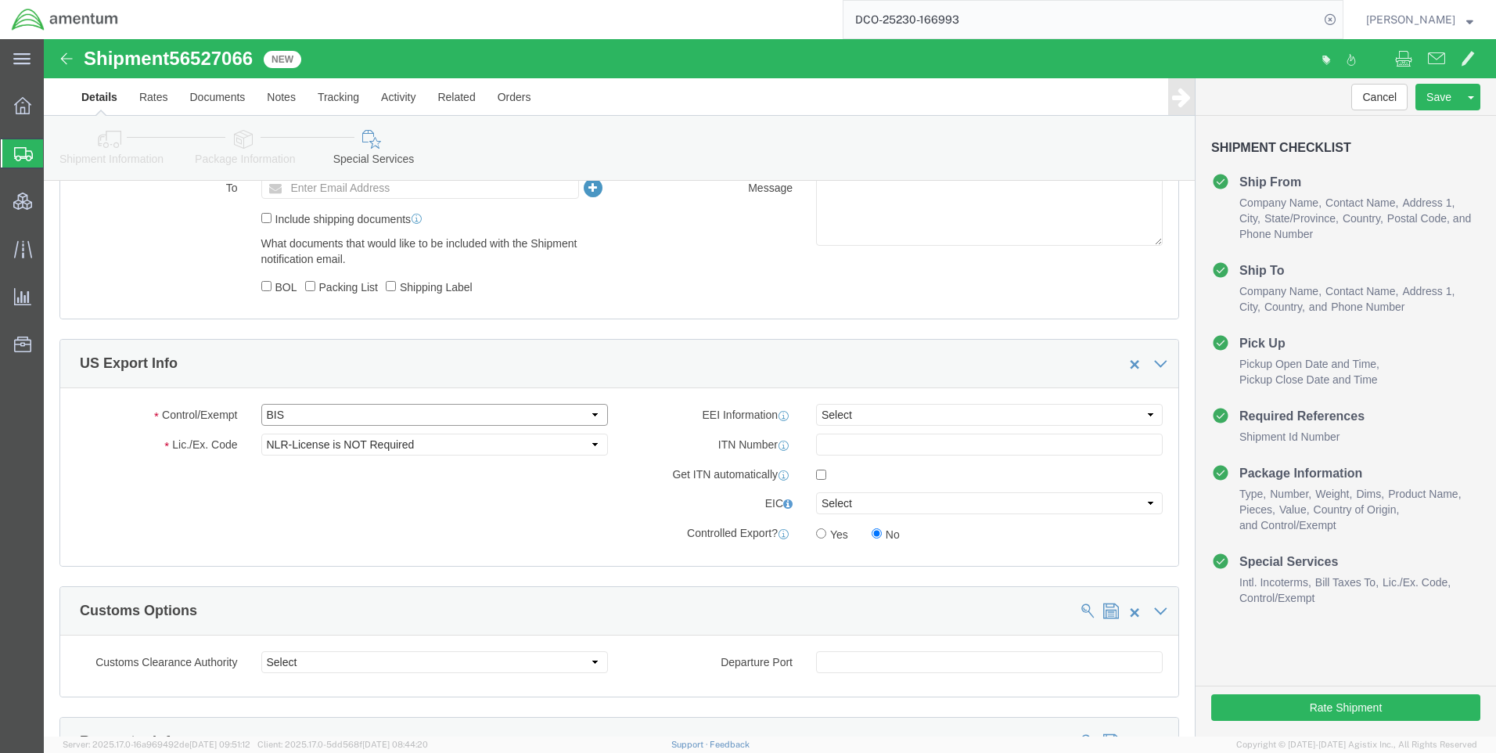
drag, startPoint x: 279, startPoint y: 375, endPoint x: 284, endPoint y: 390, distance: 14.8
click select "Select ATF BIS DEA EPA FDA FTR ITAR OFAC Other (OPA)"
select select "FTR"
click select "Select ATF BIS DEA EPA FDA FTR ITAR OFAC Other (OPA)"
drag, startPoint x: 268, startPoint y: 397, endPoint x: 257, endPoint y: 401, distance: 11.2
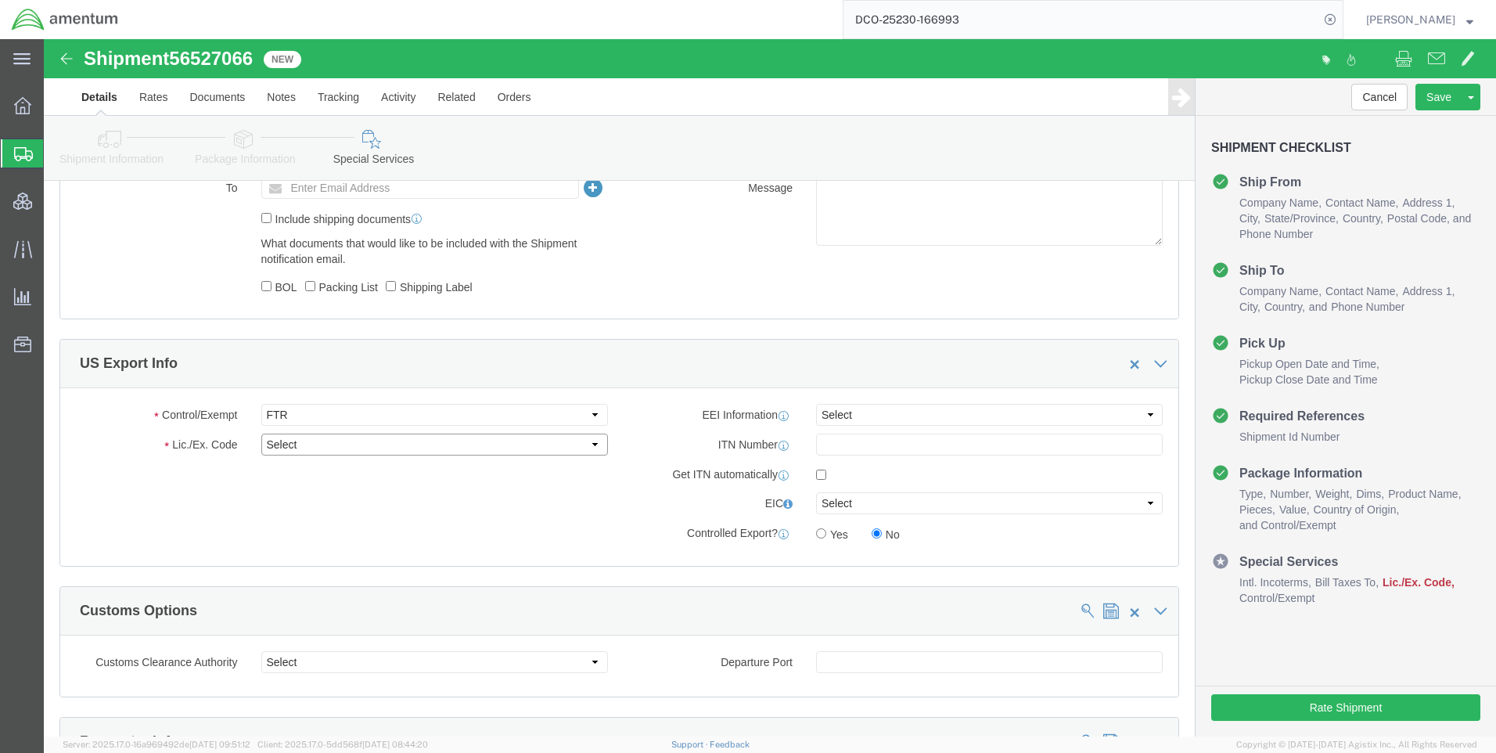
click select "Select 30.2(d)(2) 30.36 30.37(a) 30.37(f) 30.37(g) 30.37(h) 30.37(i) 30.37(j) 3…"
select select "30.37(a)"
click select "Select 30.2(d)(2) 30.36 30.37(a) 30.37(f) 30.37(g) 30.37(h) 30.37(i) 30.37(j) 3…"
drag, startPoint x: 817, startPoint y: 375, endPoint x: 817, endPoint y: 387, distance: 12.5
click select "Select AES-Direct EEI Carrier File EEI EEI Exempt"
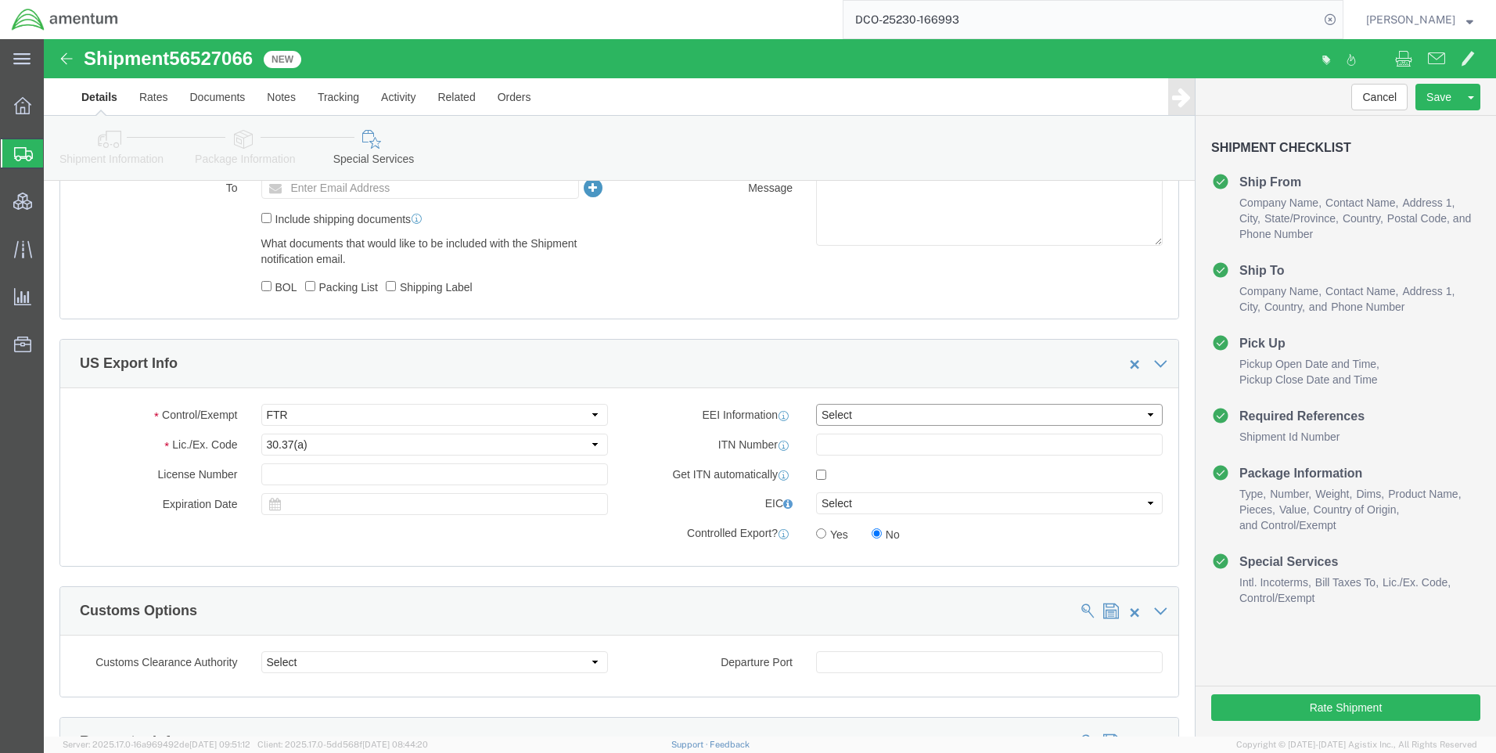
select select "EXEM"
click select "Select AES-Direct EEI Carrier File EEI EEI Exempt"
click button "Rate Shipment"
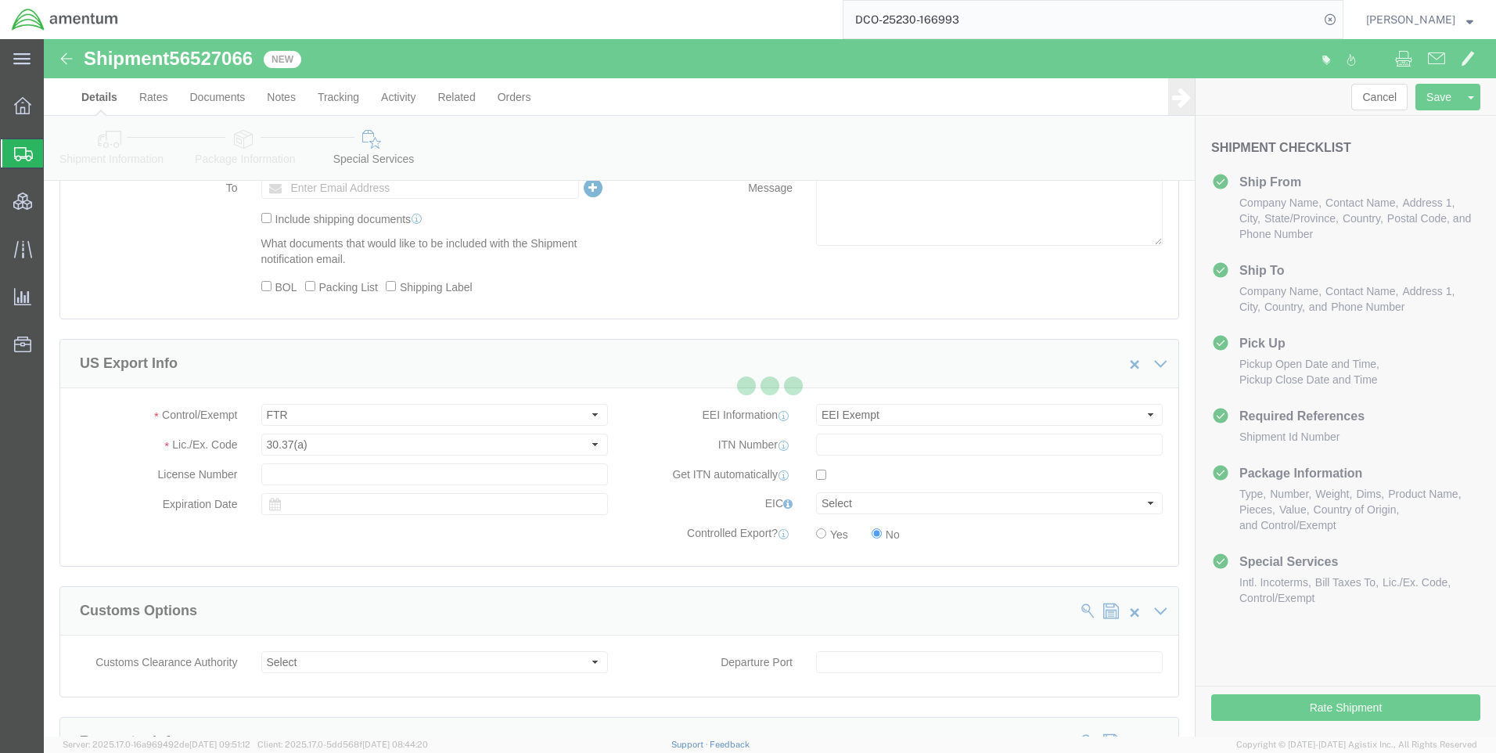
scroll to position [0, 0]
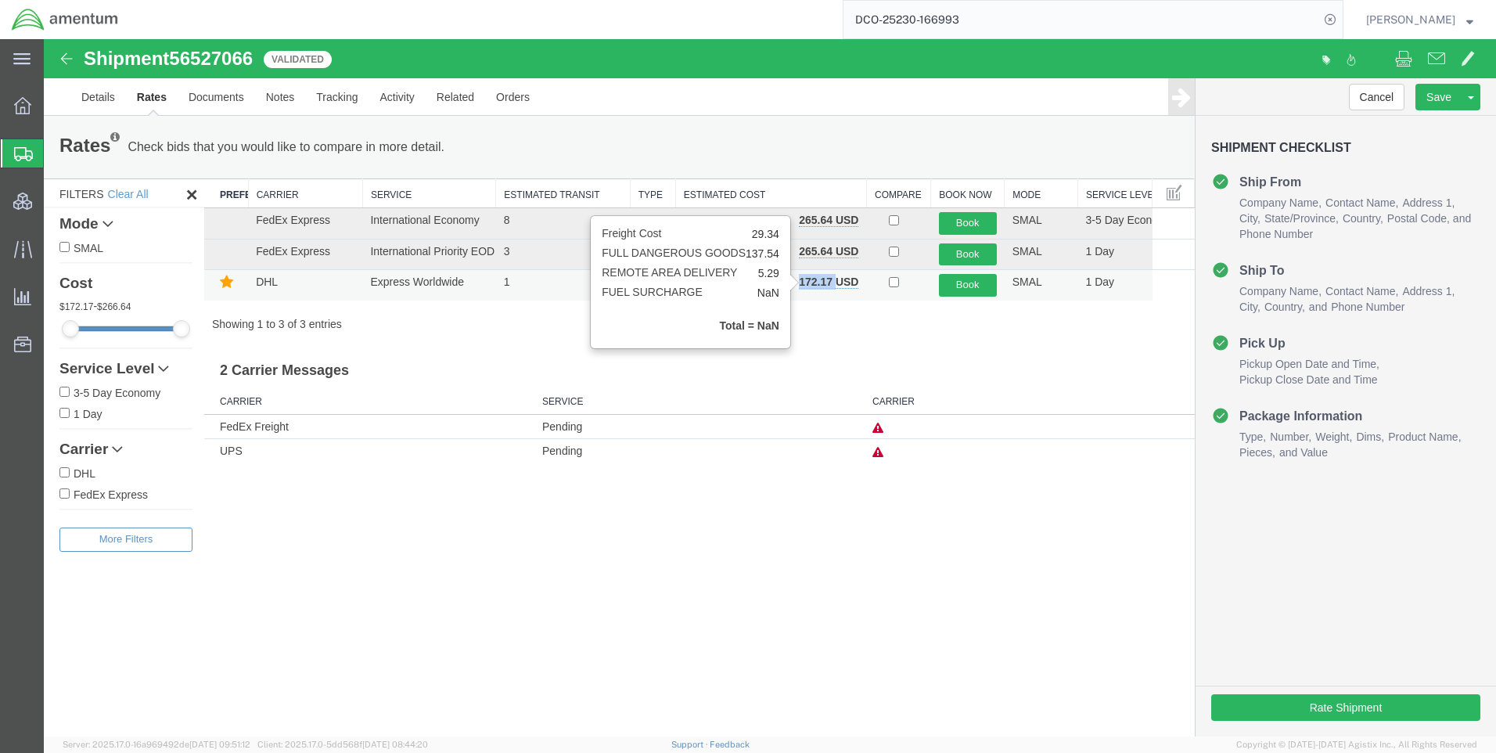
drag, startPoint x: 801, startPoint y: 285, endPoint x: 838, endPoint y: 280, distance: 37.1
click at [838, 280] on b "172.17 USD" at bounding box center [828, 281] width 59 height 13
copy b "172.17"
